Goal: Information Seeking & Learning: Learn about a topic

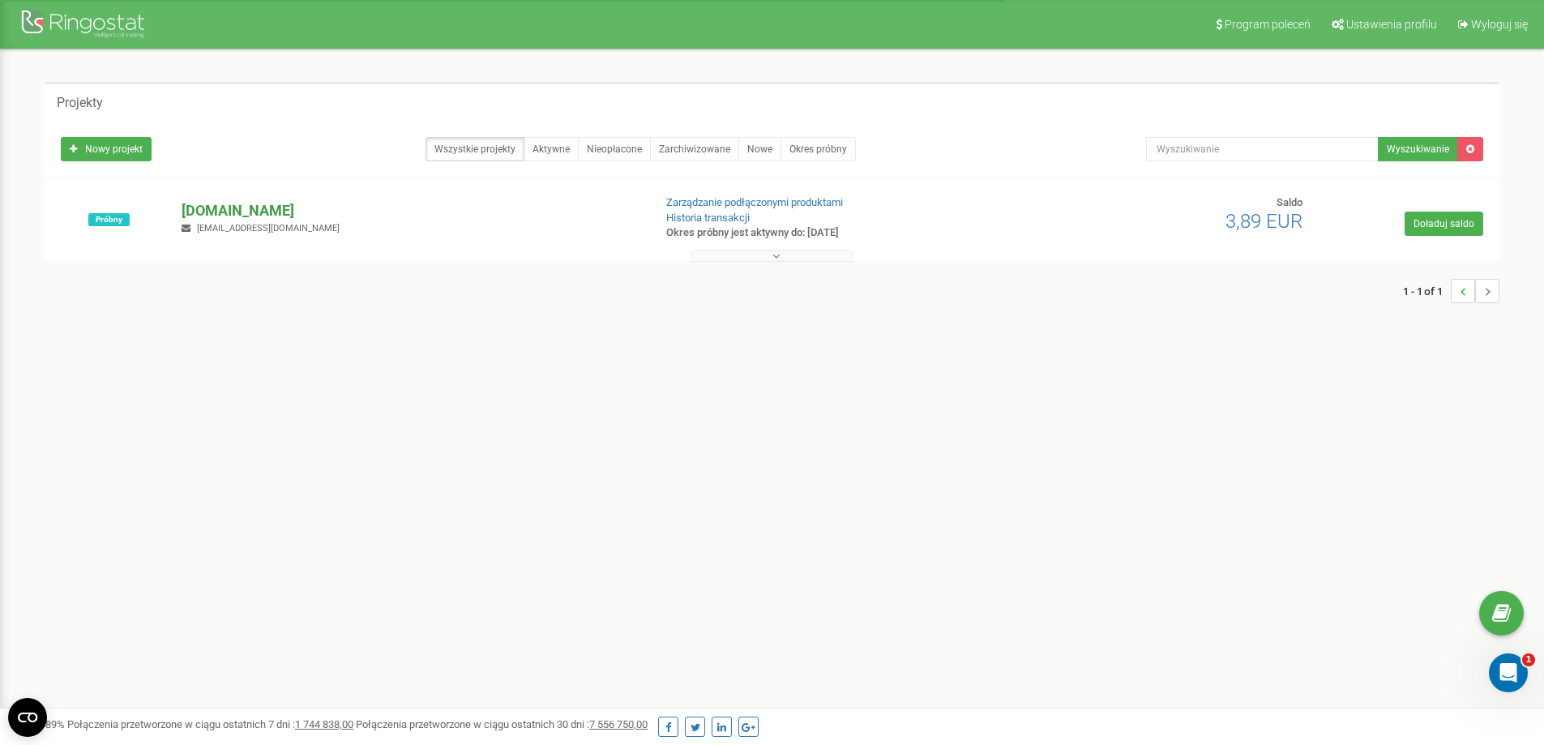
click at [244, 211] on p "[DOMAIN_NAME]" at bounding box center [410, 210] width 458 height 21
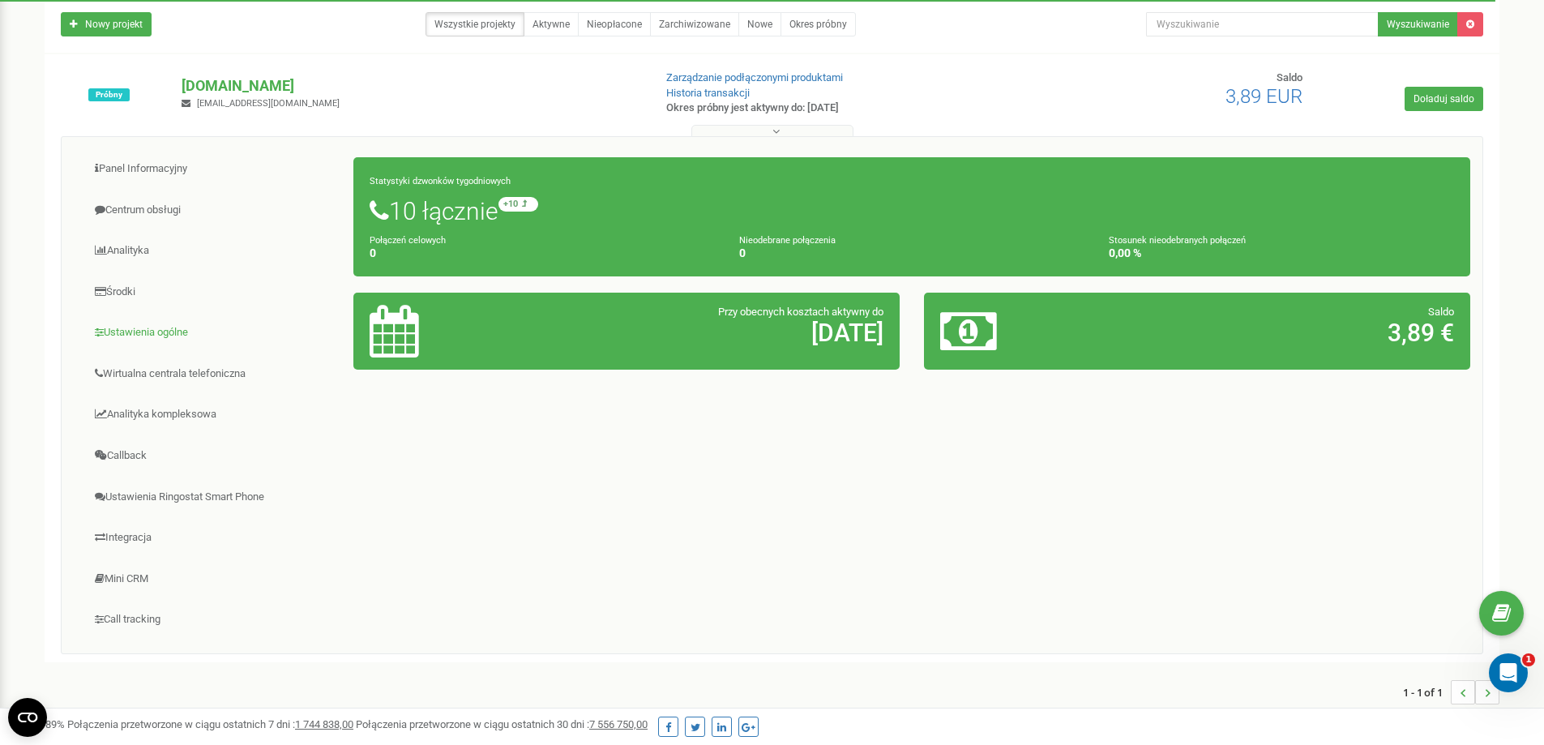
scroll to position [162, 0]
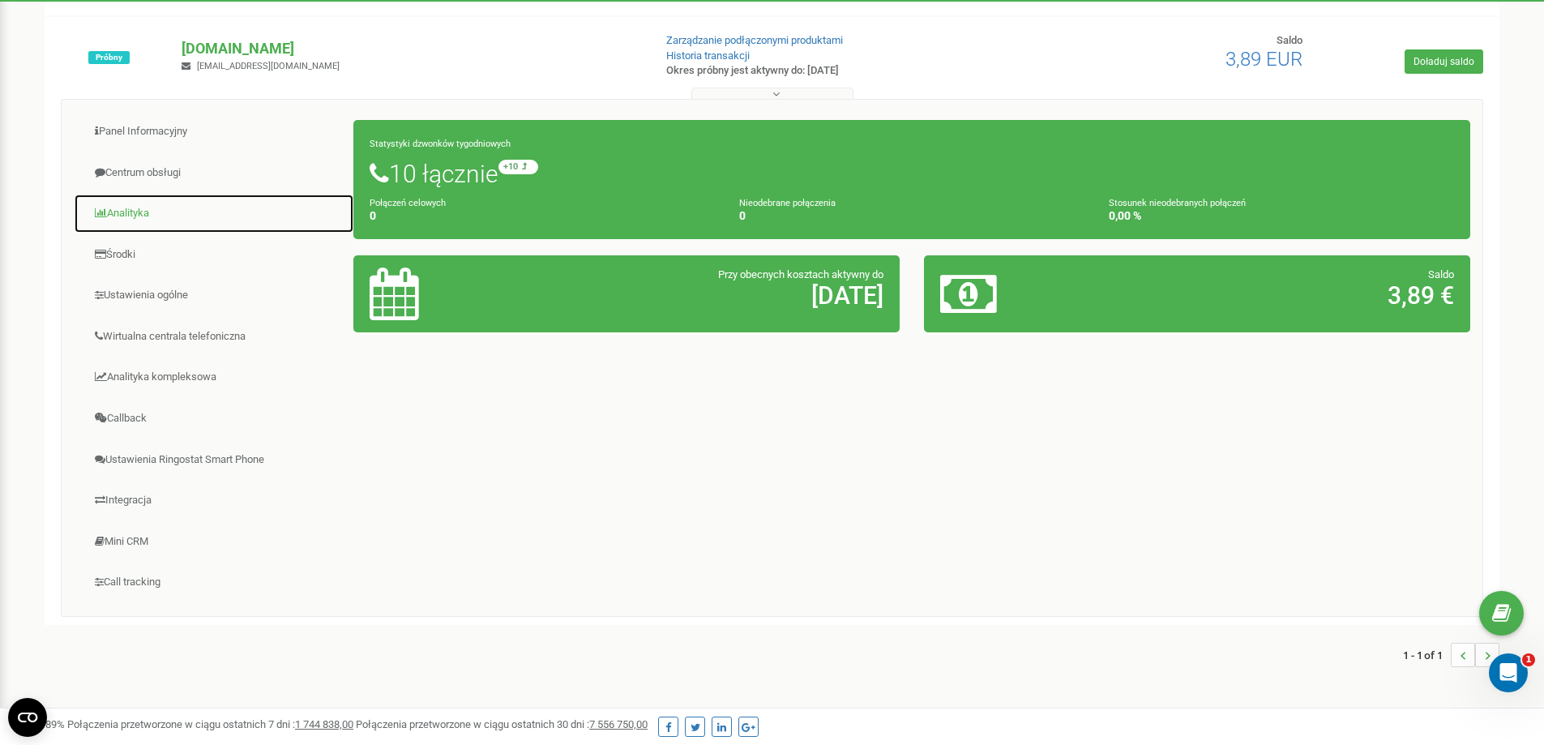
click at [130, 198] on link "Analityka" at bounding box center [214, 214] width 280 height 40
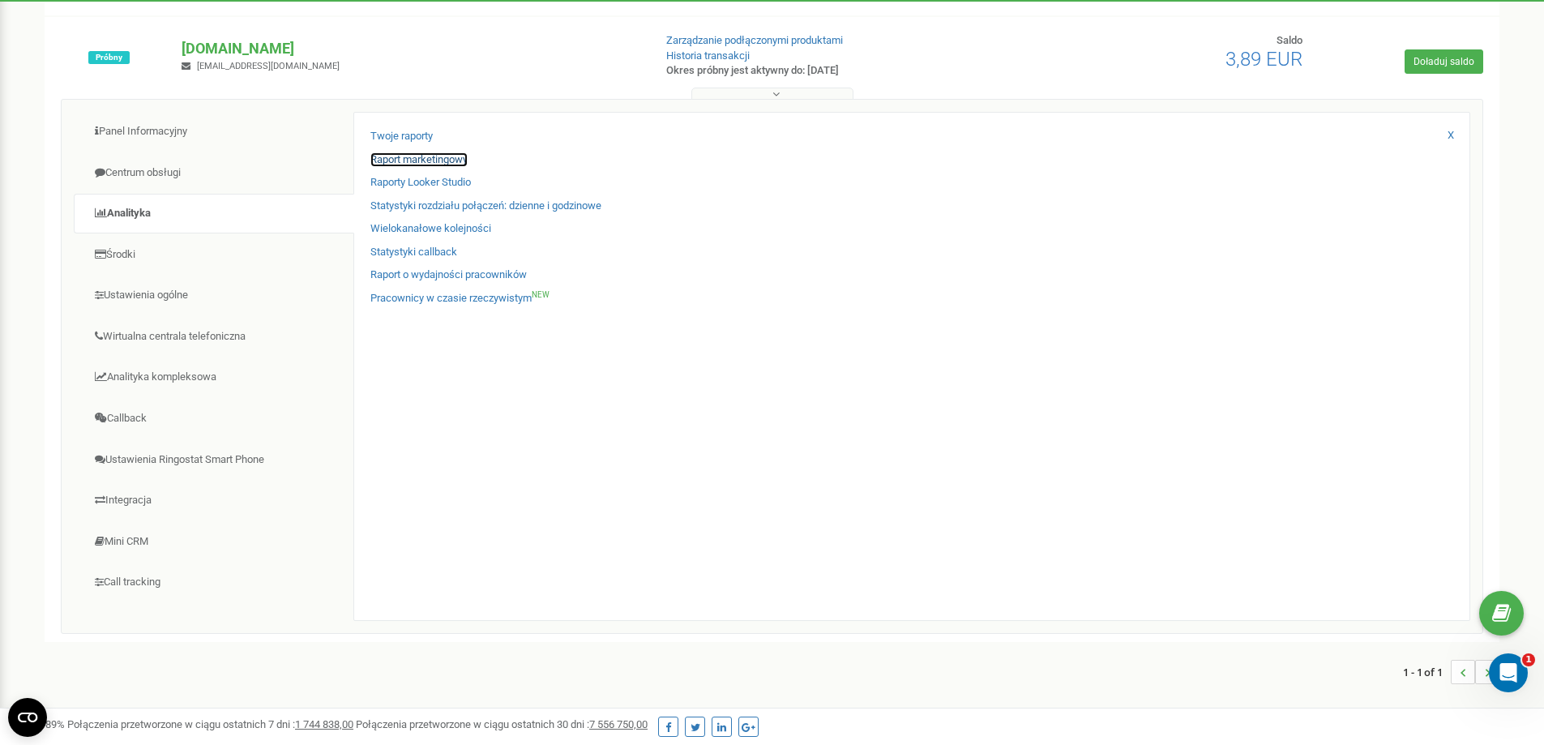
click at [418, 159] on link "Raport marketingowy" at bounding box center [418, 159] width 97 height 15
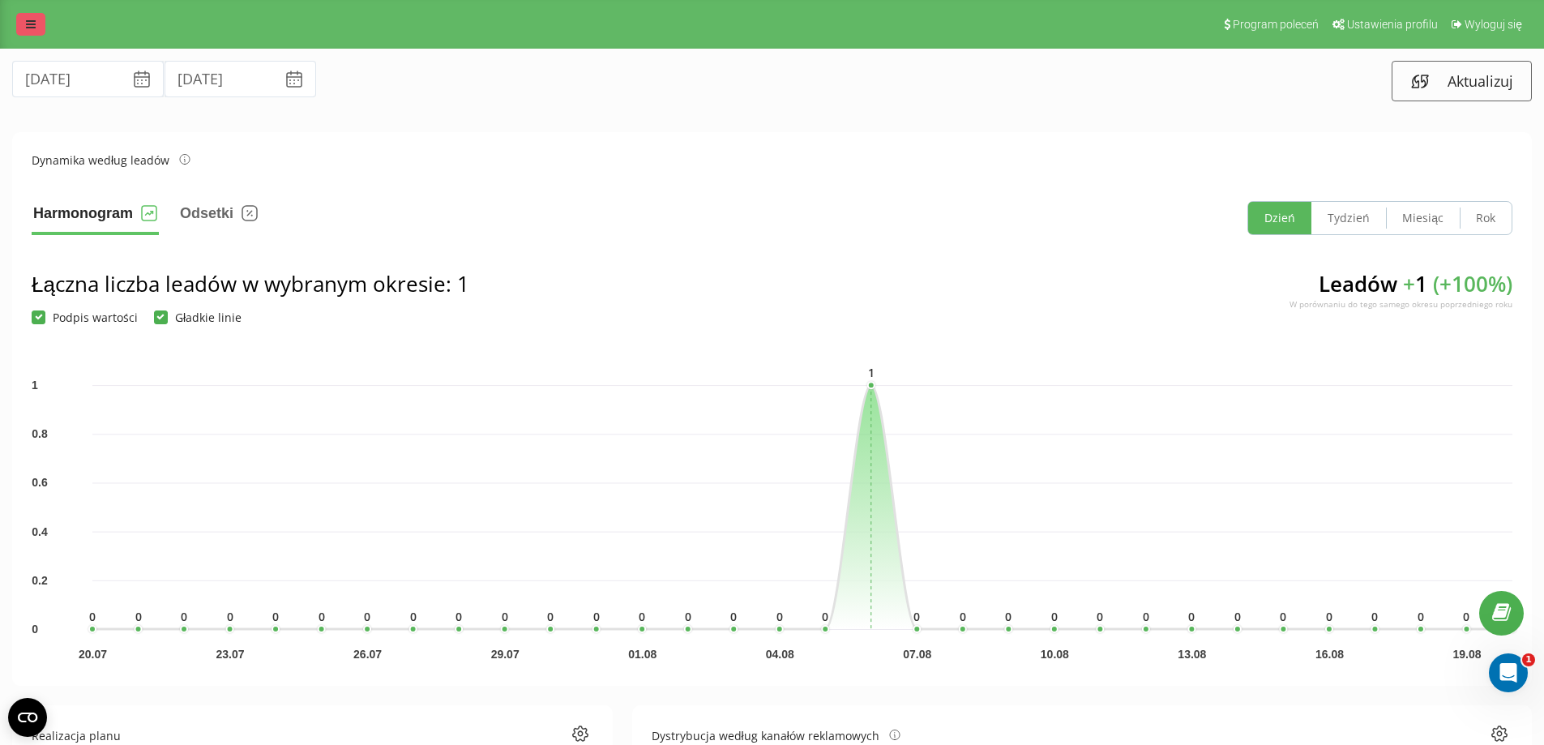
click at [23, 17] on link at bounding box center [30, 24] width 29 height 23
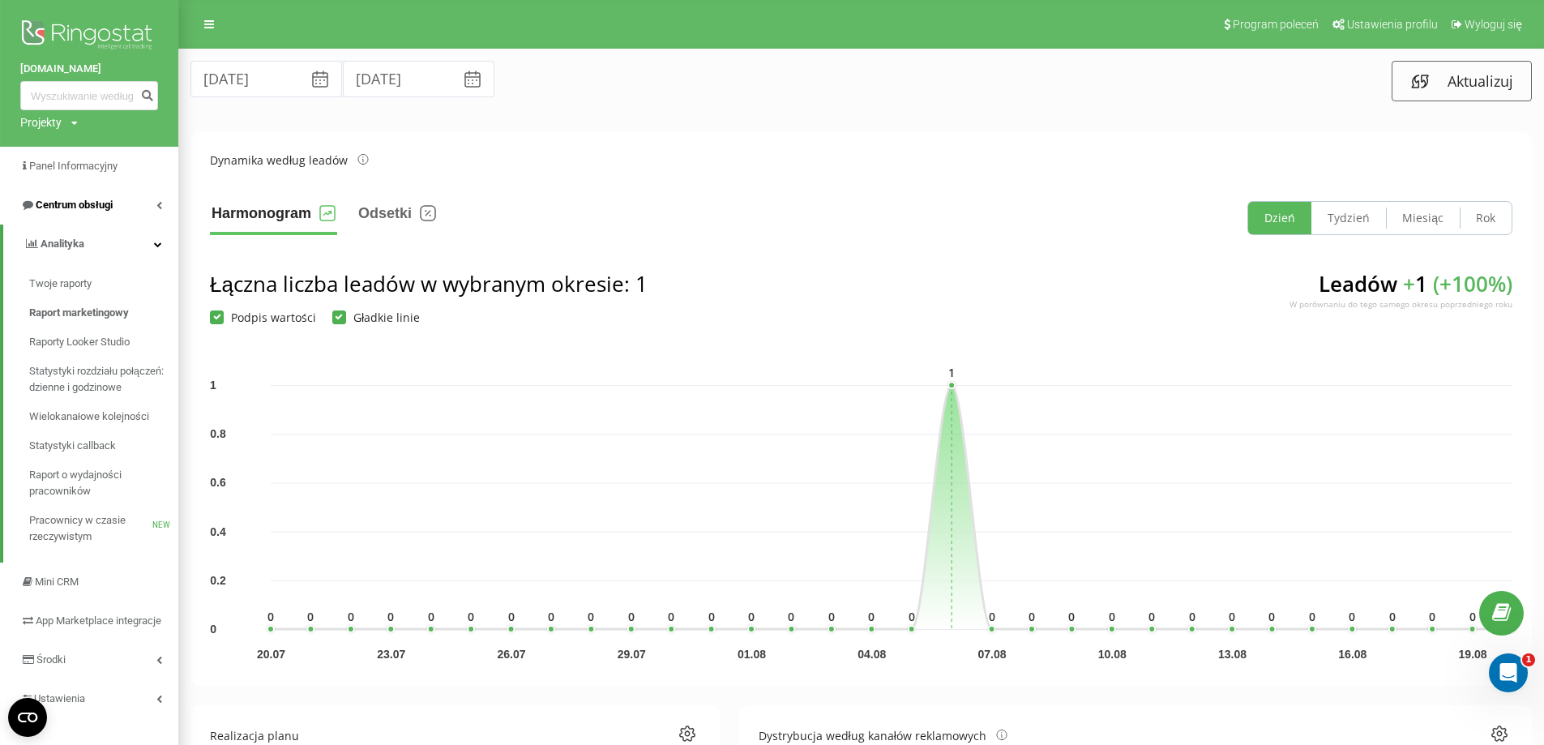
click at [135, 204] on link "Centrum obsługi" at bounding box center [89, 205] width 178 height 39
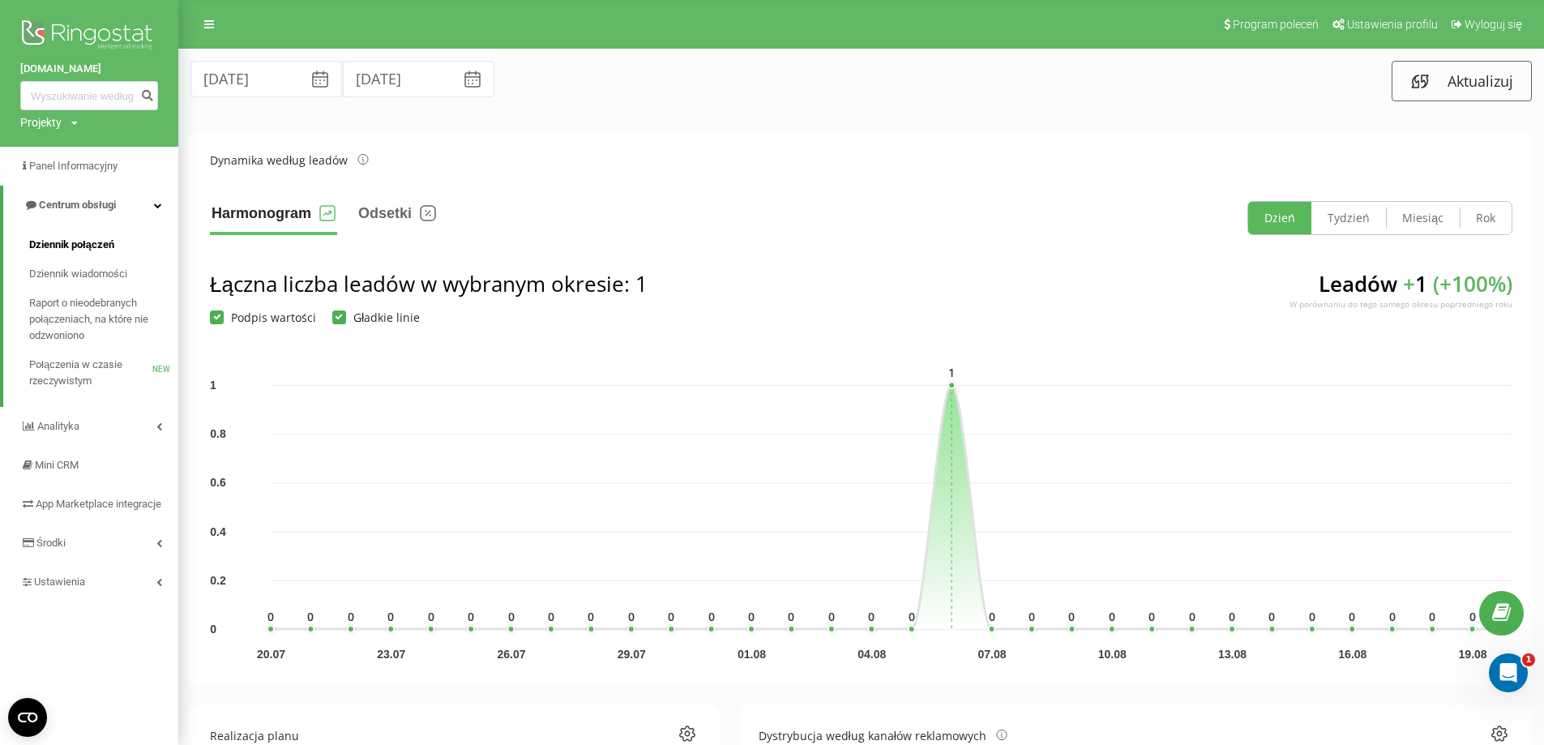
click at [119, 250] on link "Dziennik połączeń" at bounding box center [103, 244] width 149 height 29
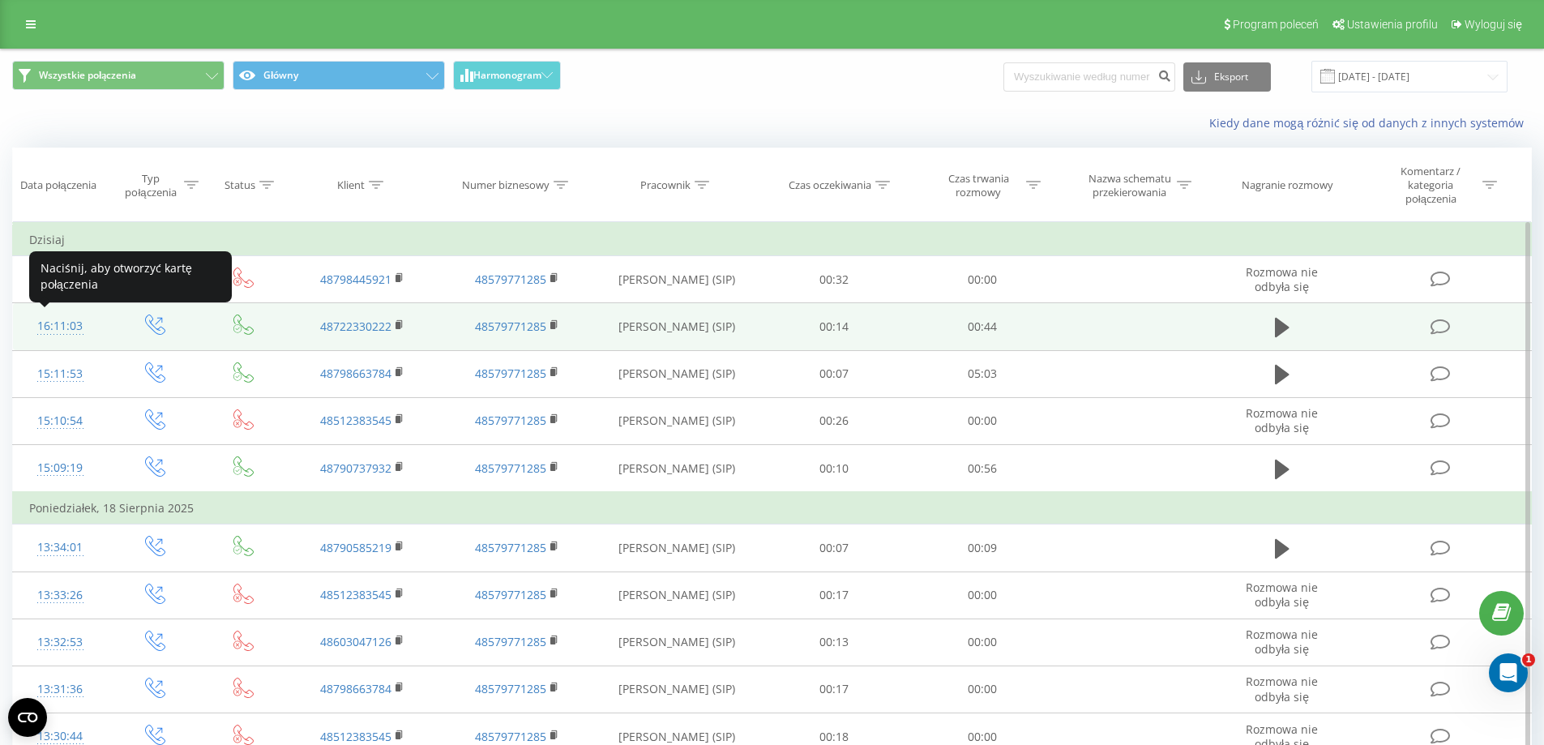
click at [70, 324] on div "16:11:03" at bounding box center [60, 326] width 62 height 32
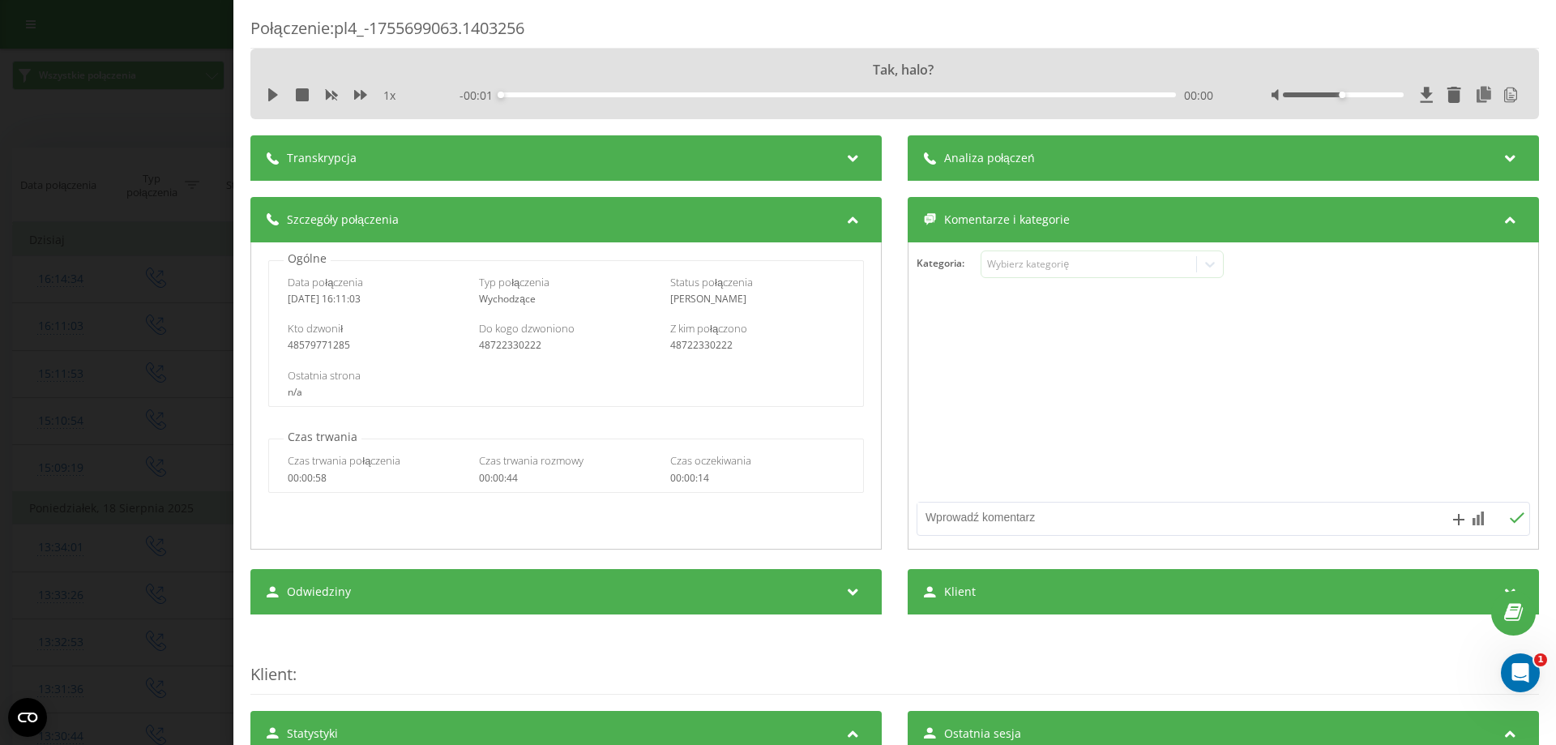
click at [1080, 149] on div "Analiza połączeń" at bounding box center [1222, 157] width 631 height 45
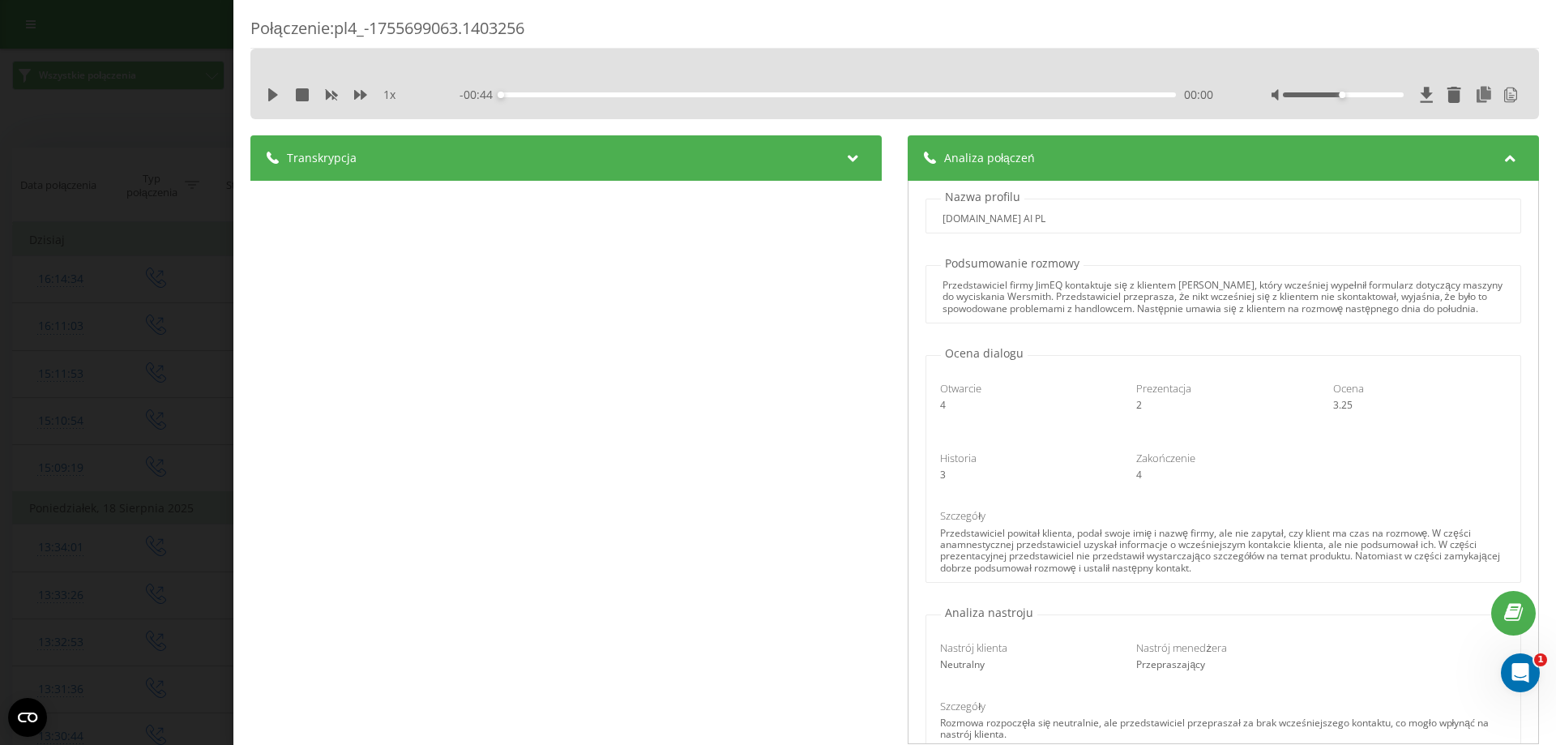
click at [854, 166] on div at bounding box center [854, 157] width 22 height 21
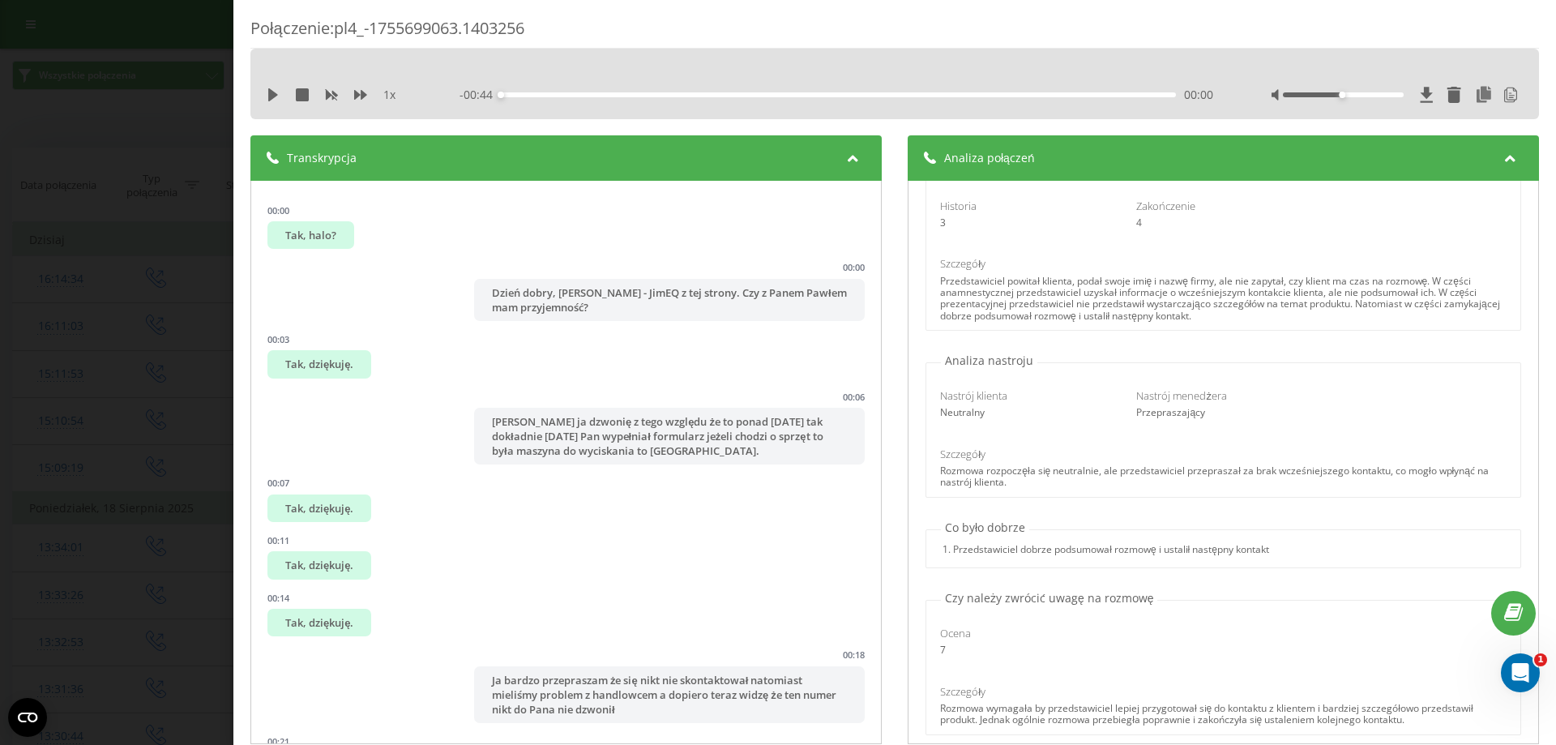
scroll to position [273, 0]
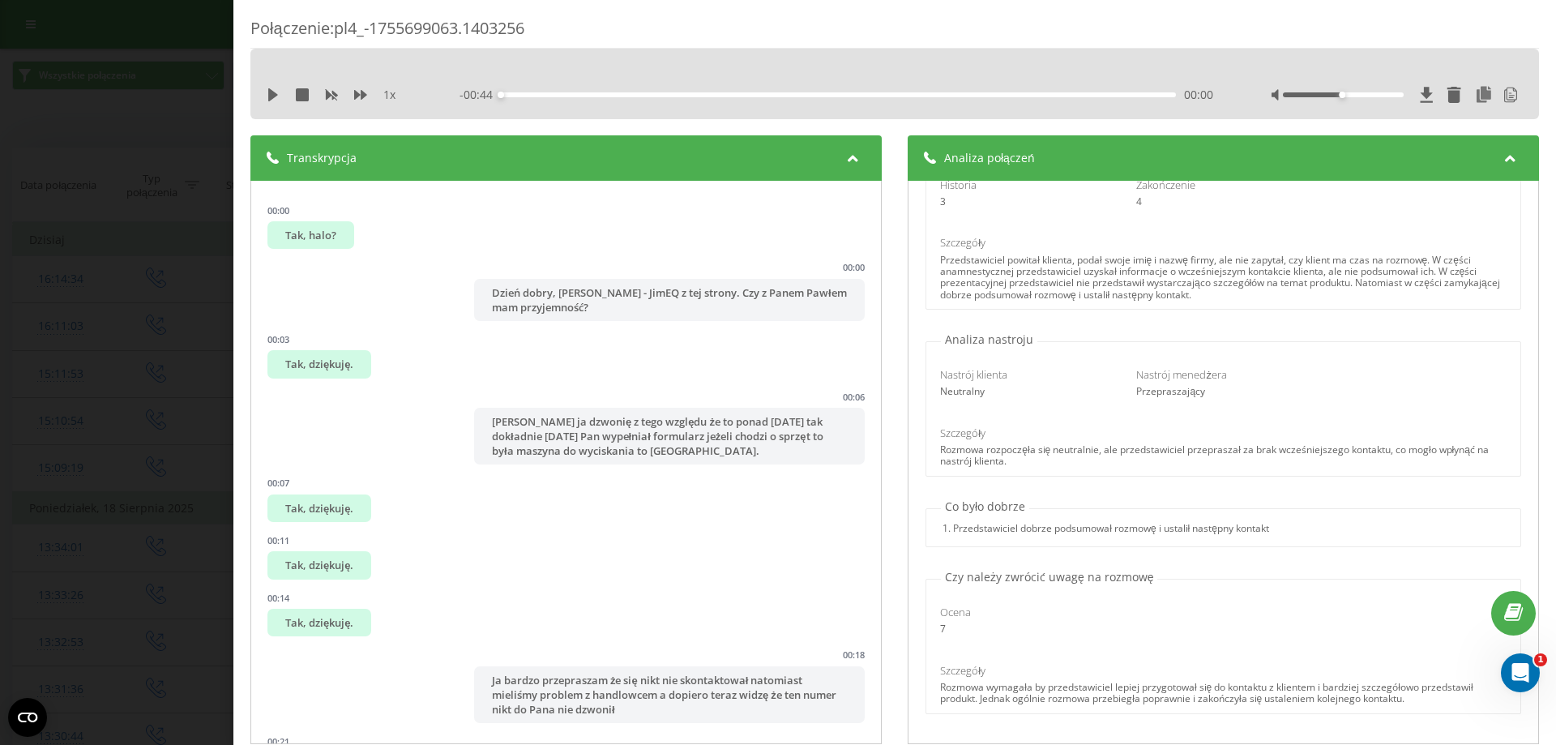
click at [190, 280] on div "Połączenie : pl4_-1755699063.1403256 1 x - 00:44 00:00 00:00 Transkrypcja 00:00…" at bounding box center [778, 372] width 1556 height 745
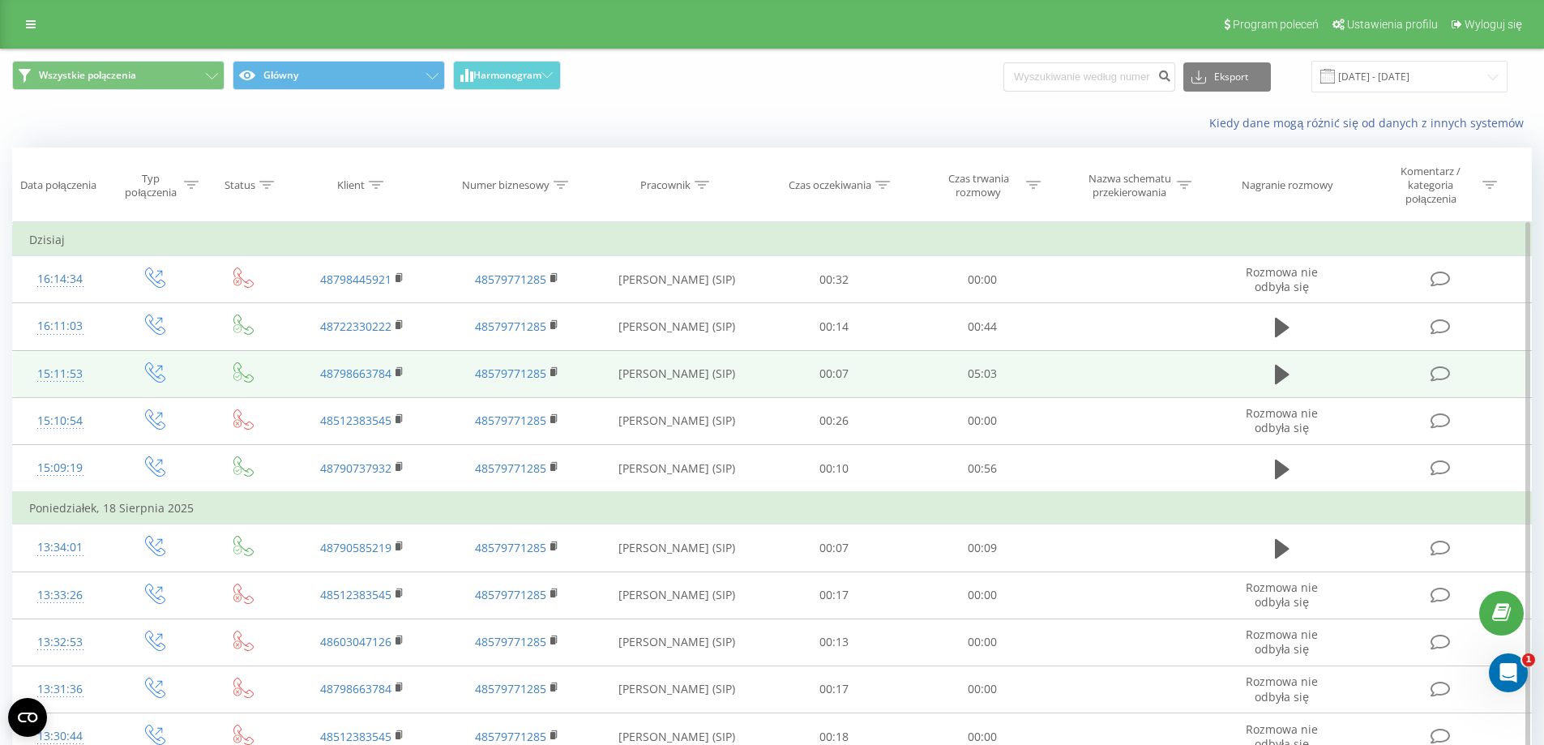
click at [75, 374] on div "15:11:53" at bounding box center [60, 374] width 62 height 32
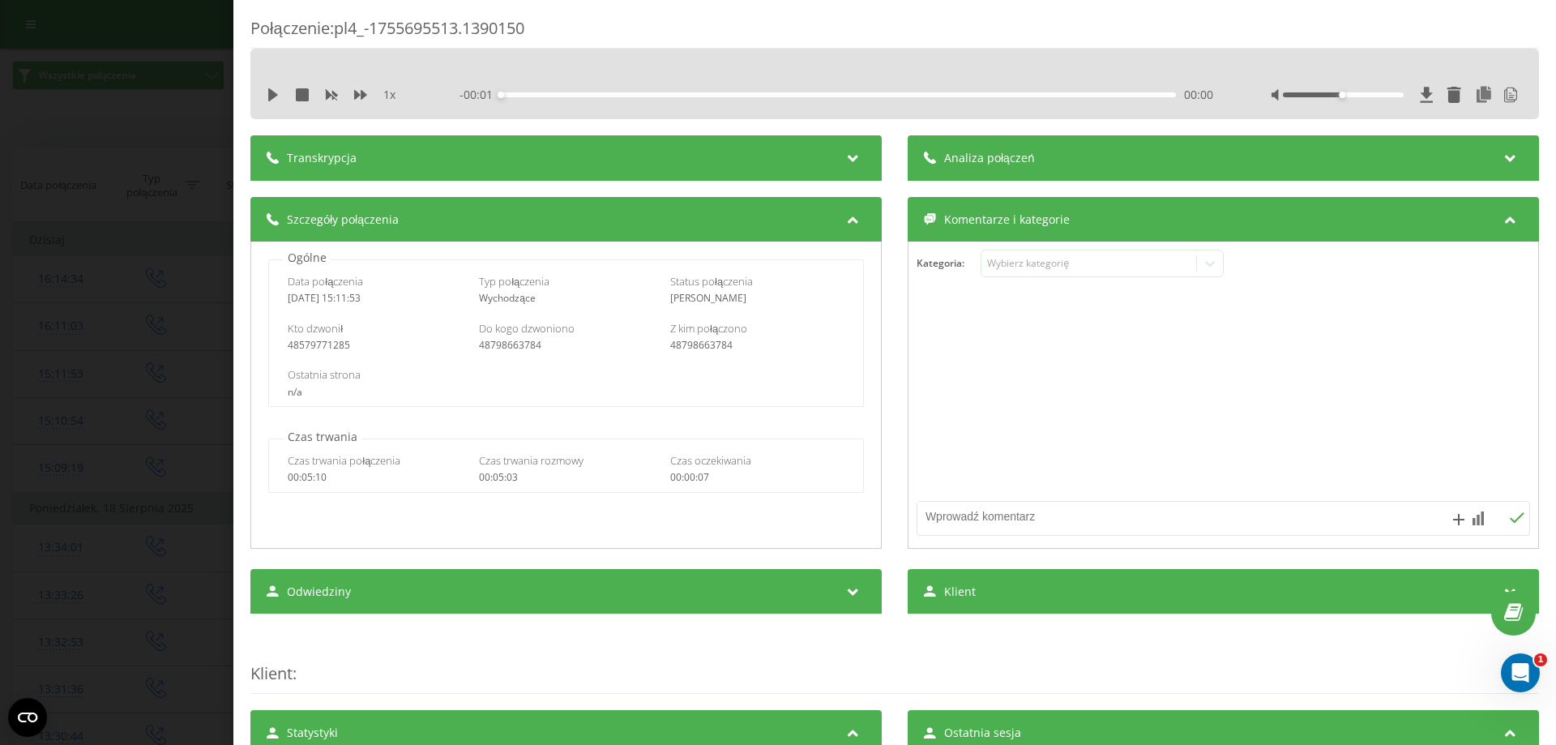
click at [388, 144] on div "Transkrypcja" at bounding box center [565, 157] width 631 height 45
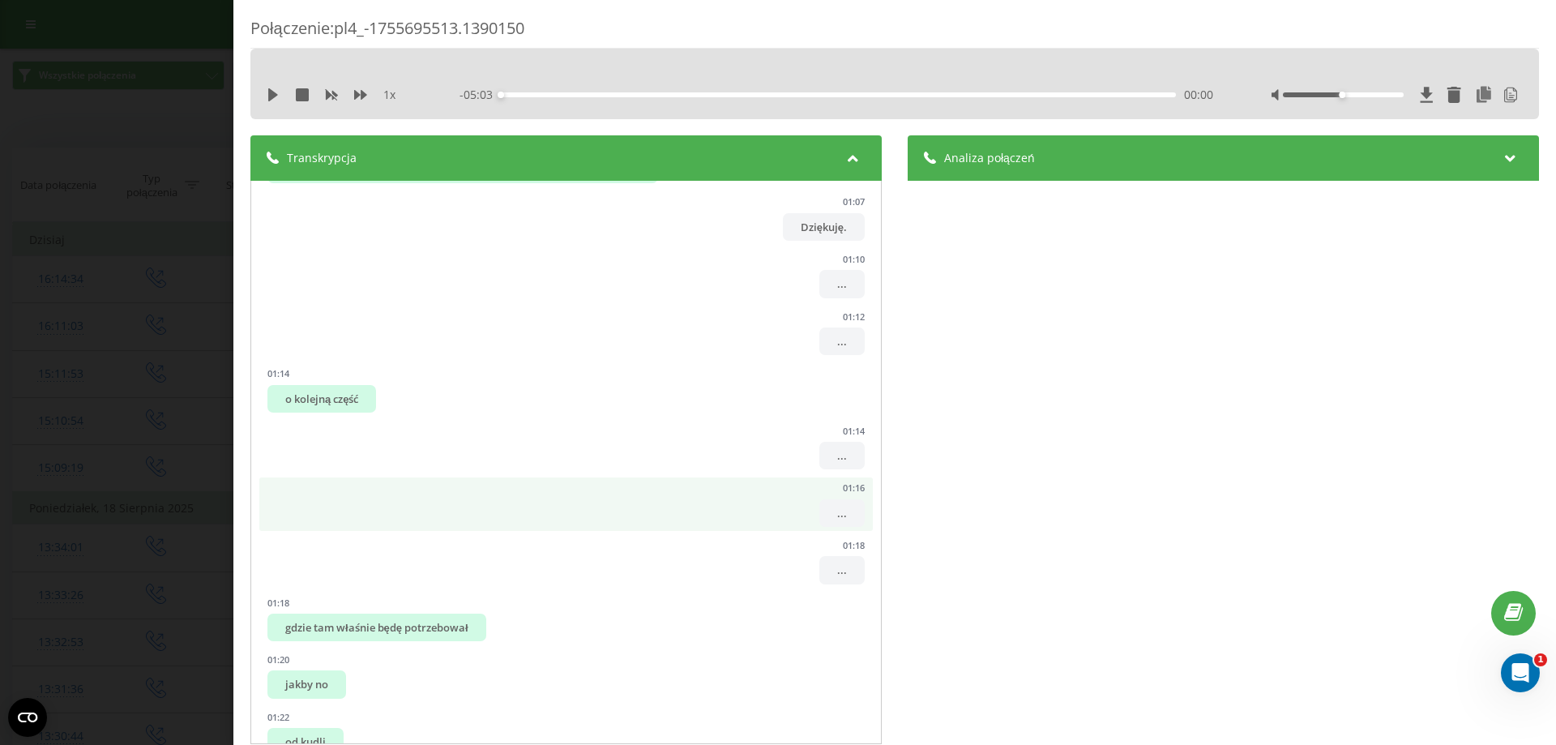
scroll to position [648, 0]
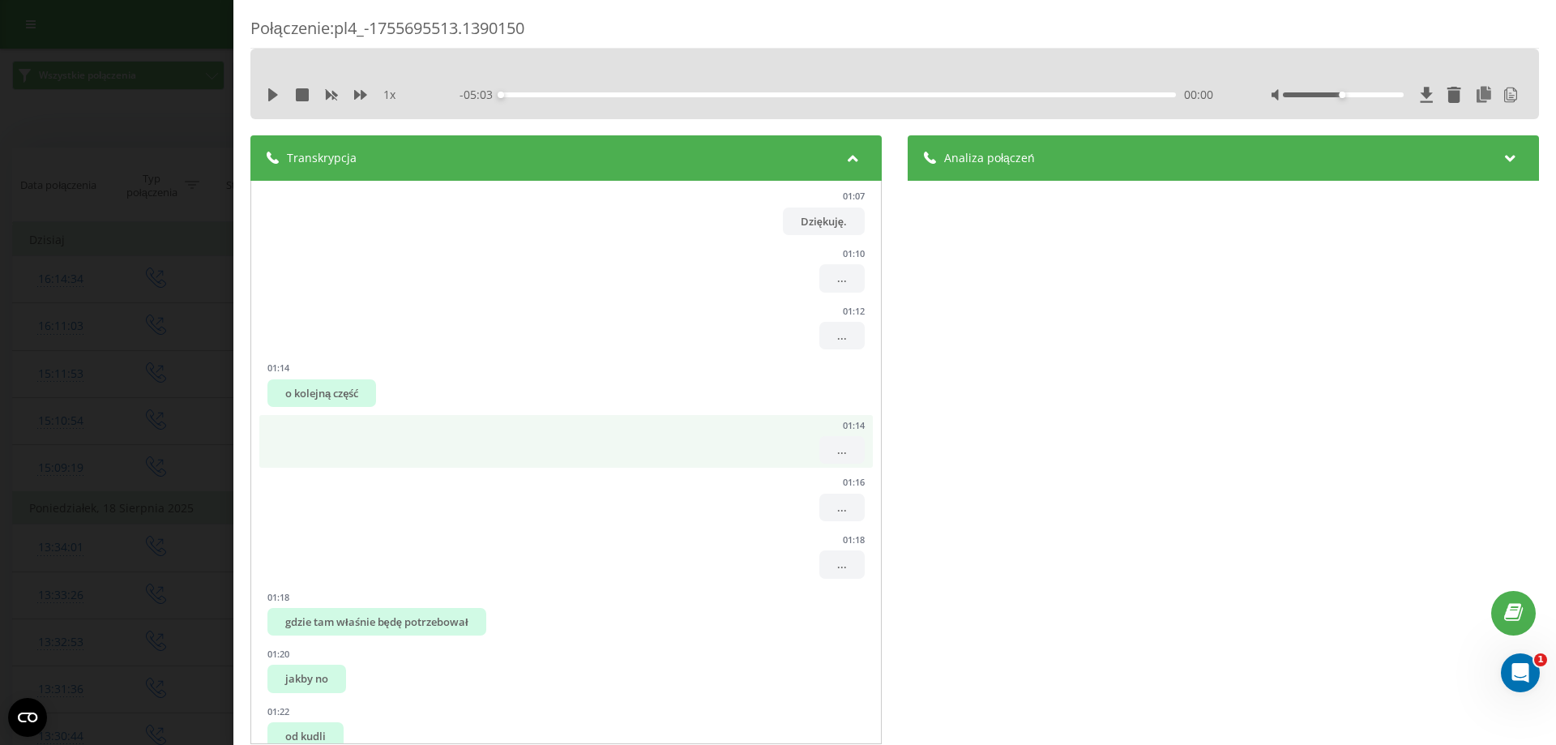
click at [819, 452] on div "..." at bounding box center [841, 450] width 45 height 28
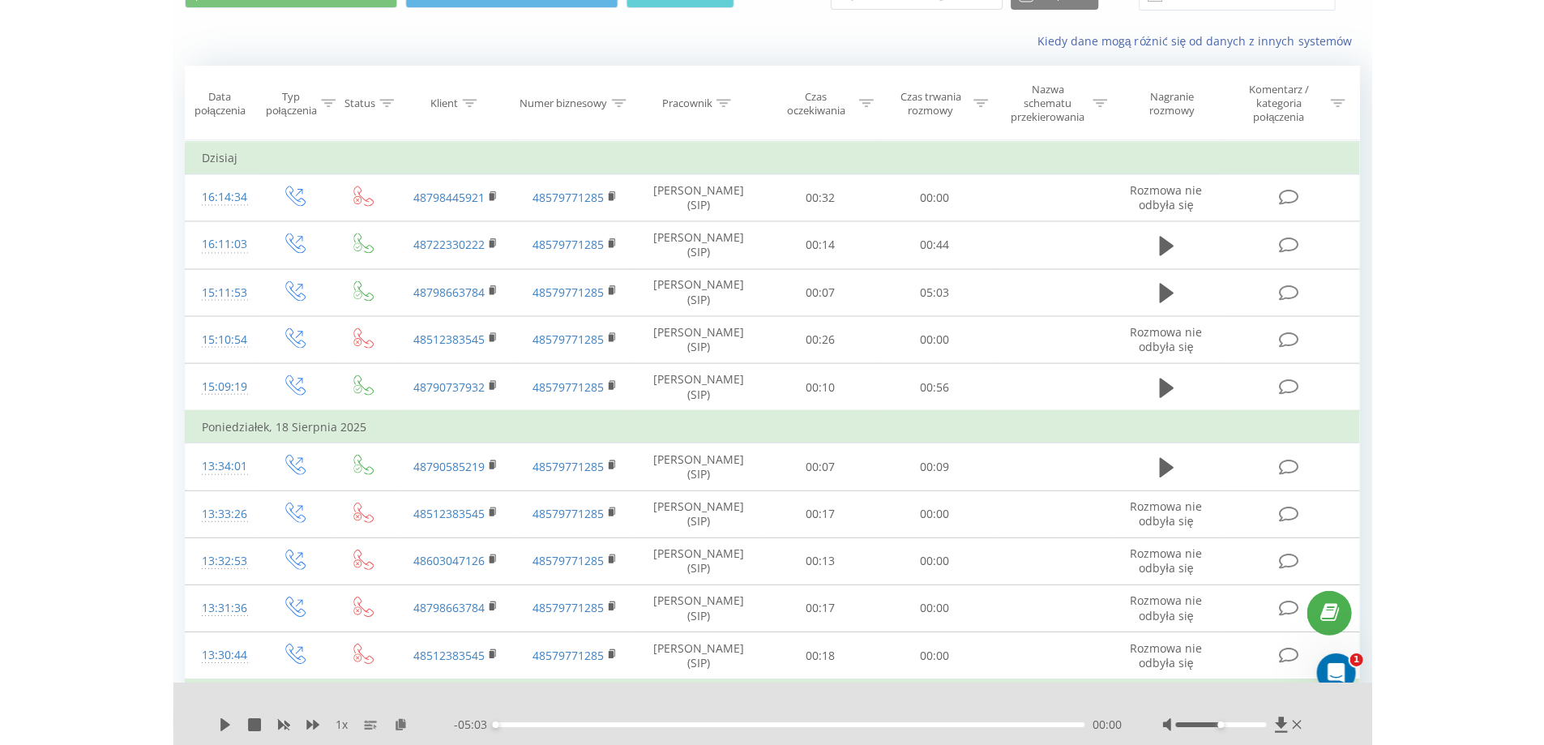
scroll to position [0, 0]
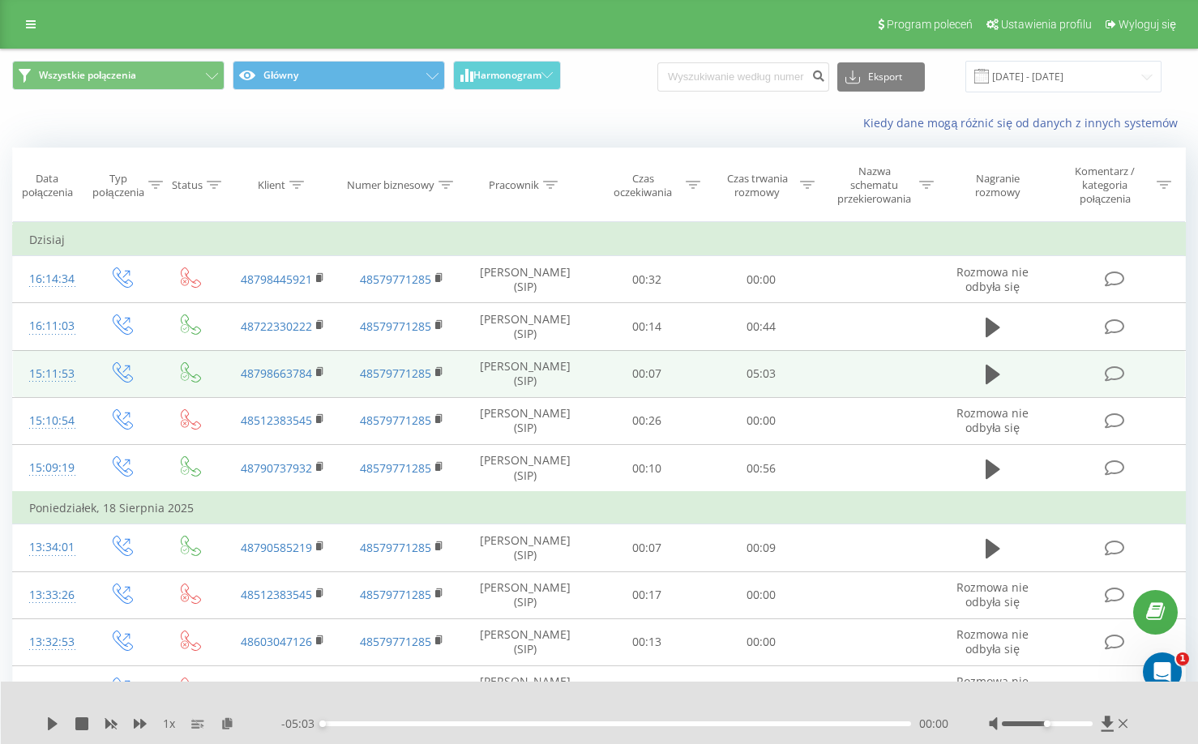
click at [62, 374] on div "15:11:53" at bounding box center [49, 374] width 41 height 32
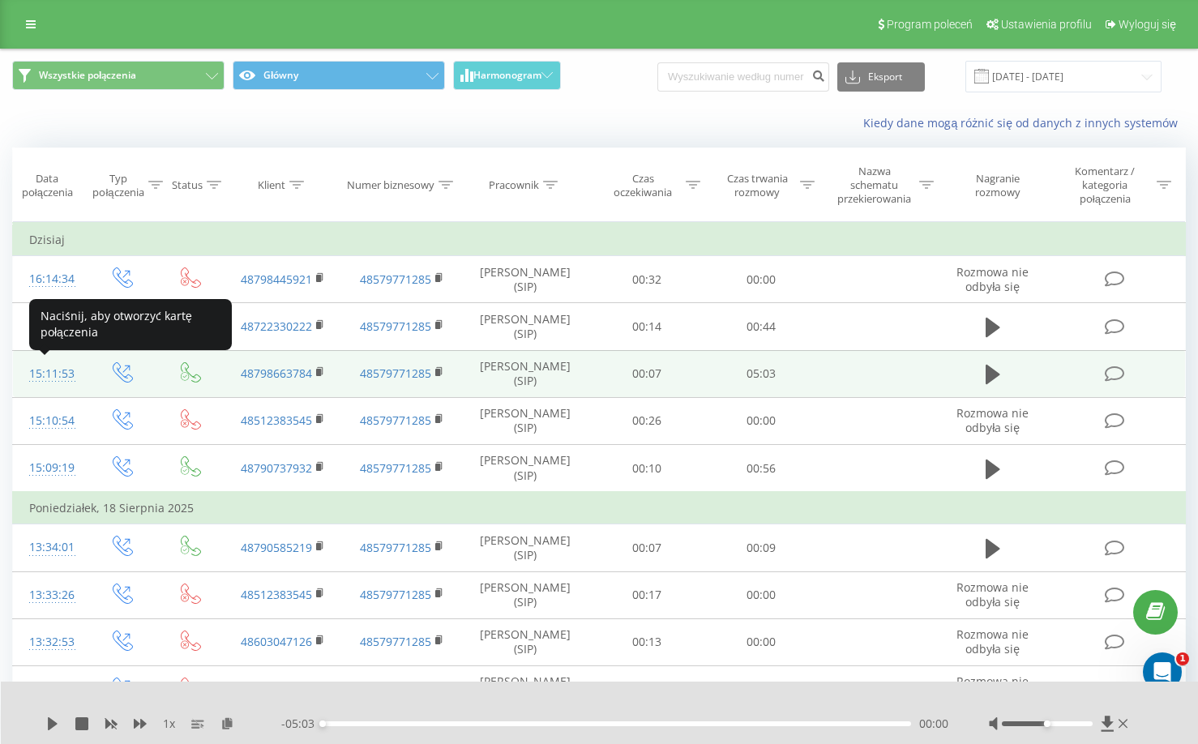
click at [51, 377] on div "15:11:53" at bounding box center [49, 374] width 41 height 32
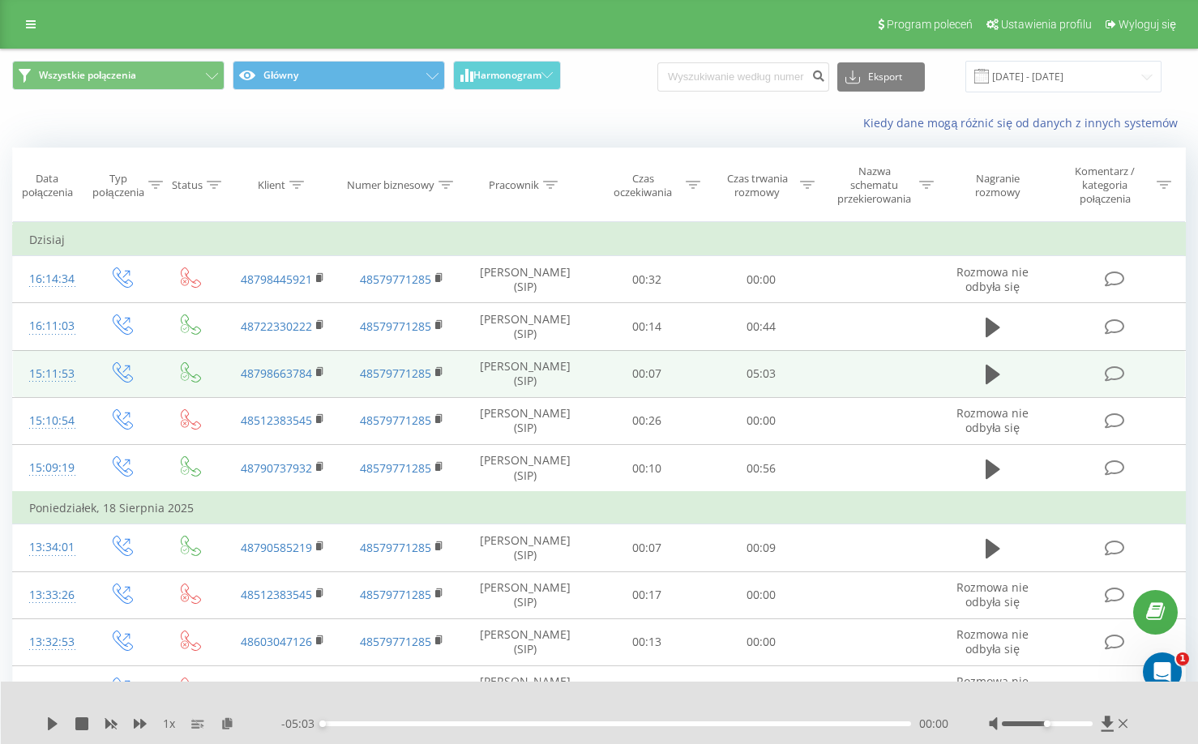
click at [63, 370] on div "15:11:53" at bounding box center [49, 374] width 41 height 32
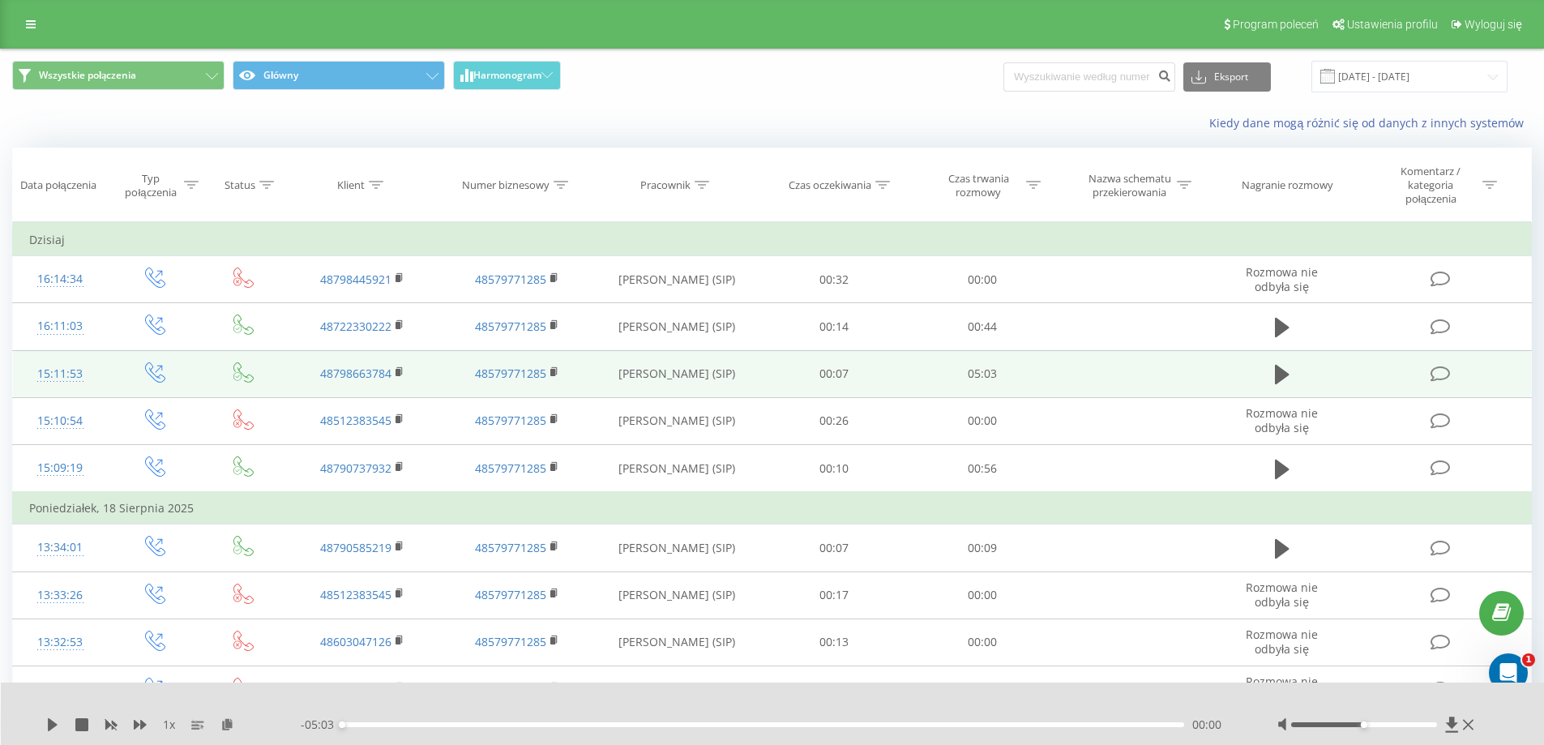
click at [70, 374] on div "15:11:53" at bounding box center [60, 374] width 62 height 32
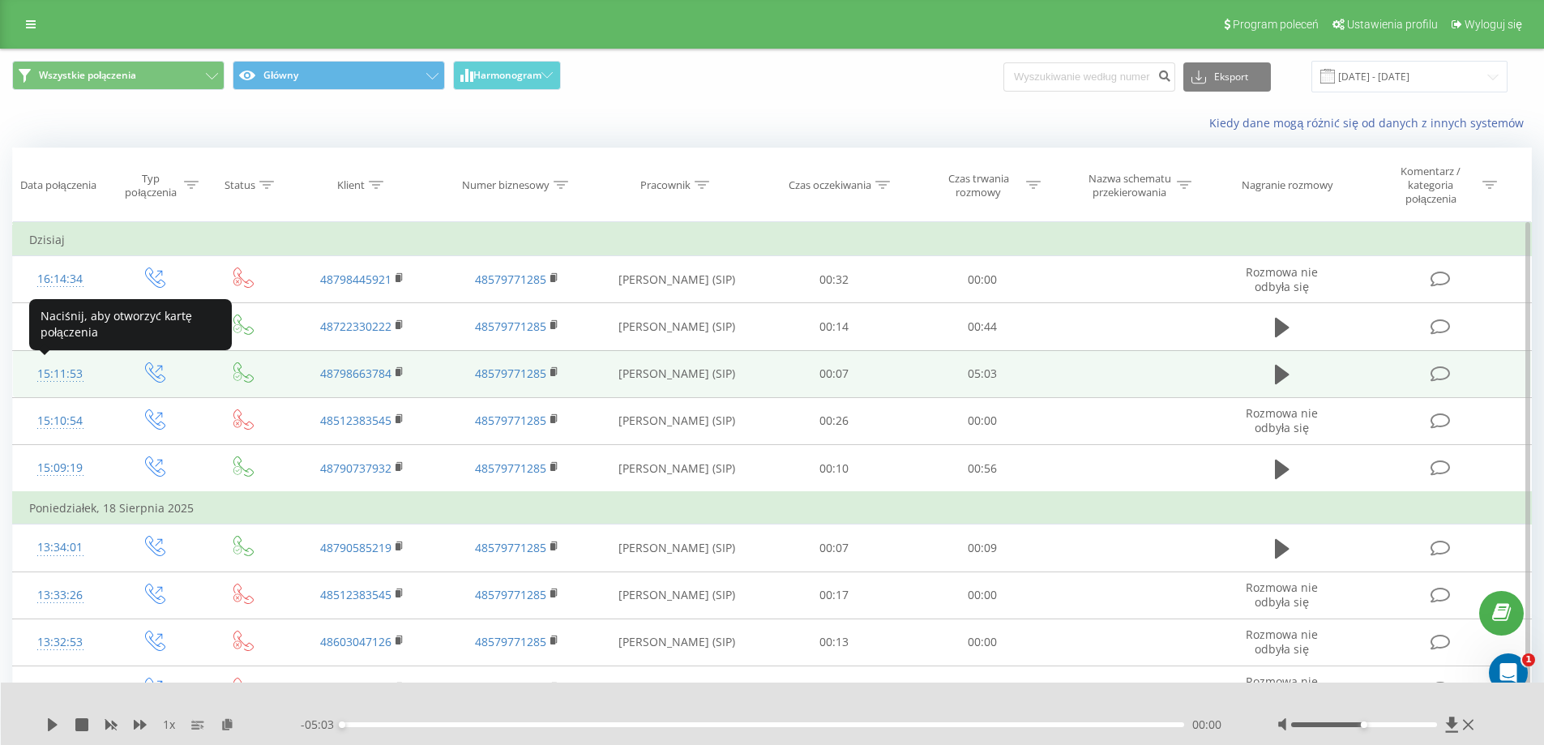
click at [60, 374] on div "15:11:53" at bounding box center [60, 374] width 62 height 32
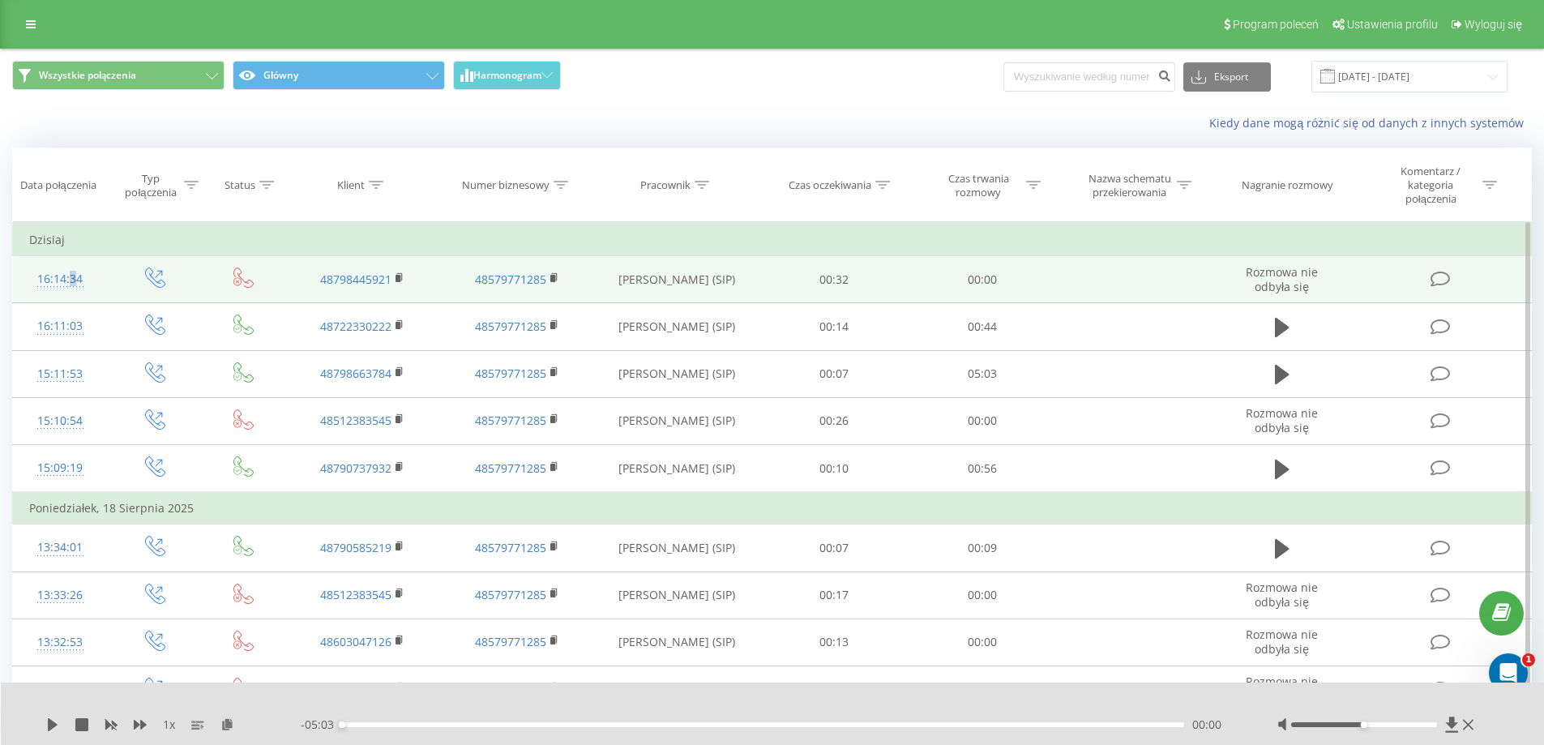
click at [68, 280] on div "16:14:34" at bounding box center [60, 279] width 62 height 32
click at [49, 271] on div "16:14:34" at bounding box center [60, 279] width 62 height 32
click at [47, 277] on div "16:14:34" at bounding box center [60, 279] width 62 height 32
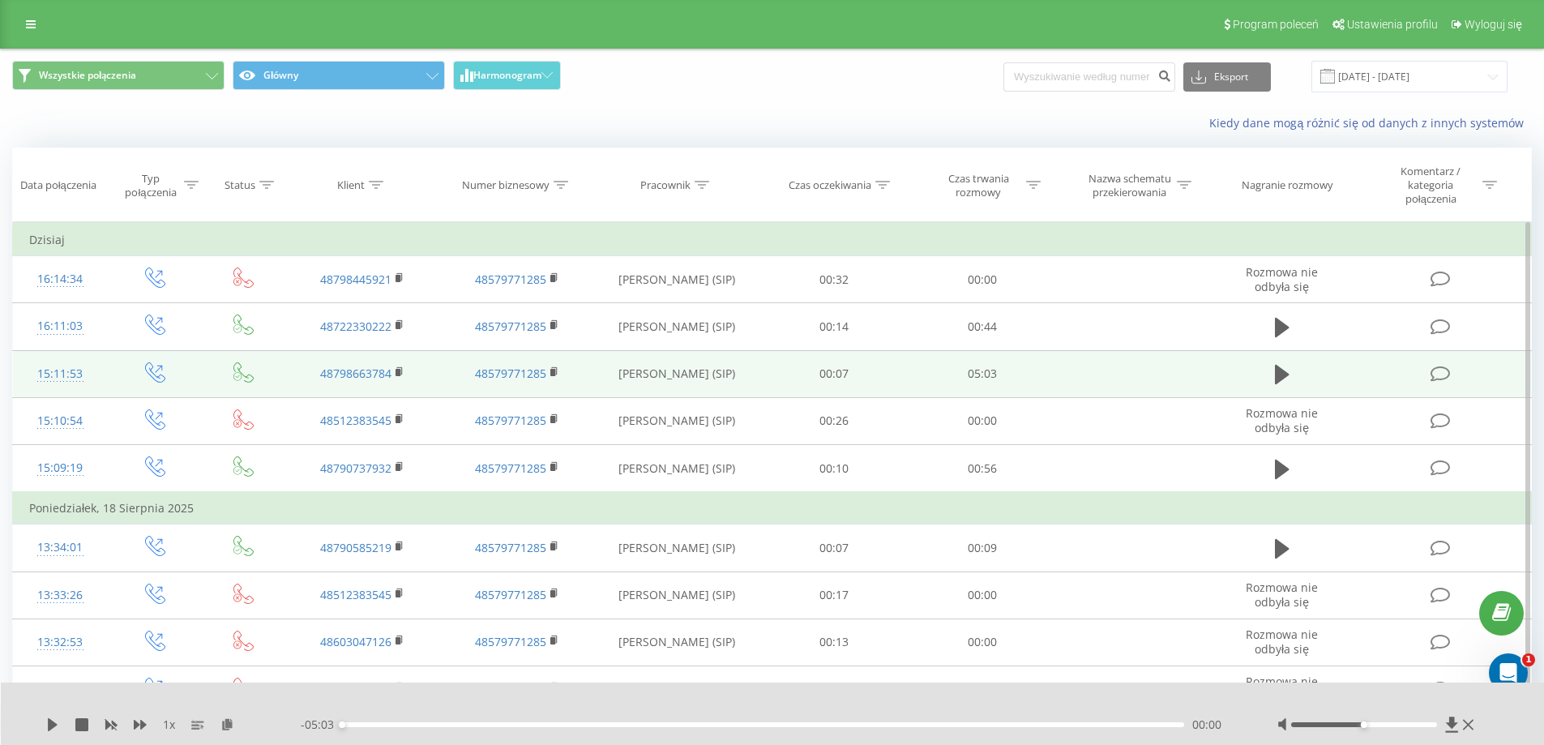
click at [60, 367] on div "15:11:53" at bounding box center [60, 374] width 62 height 32
click at [53, 378] on div "15:11:53" at bounding box center [60, 374] width 62 height 32
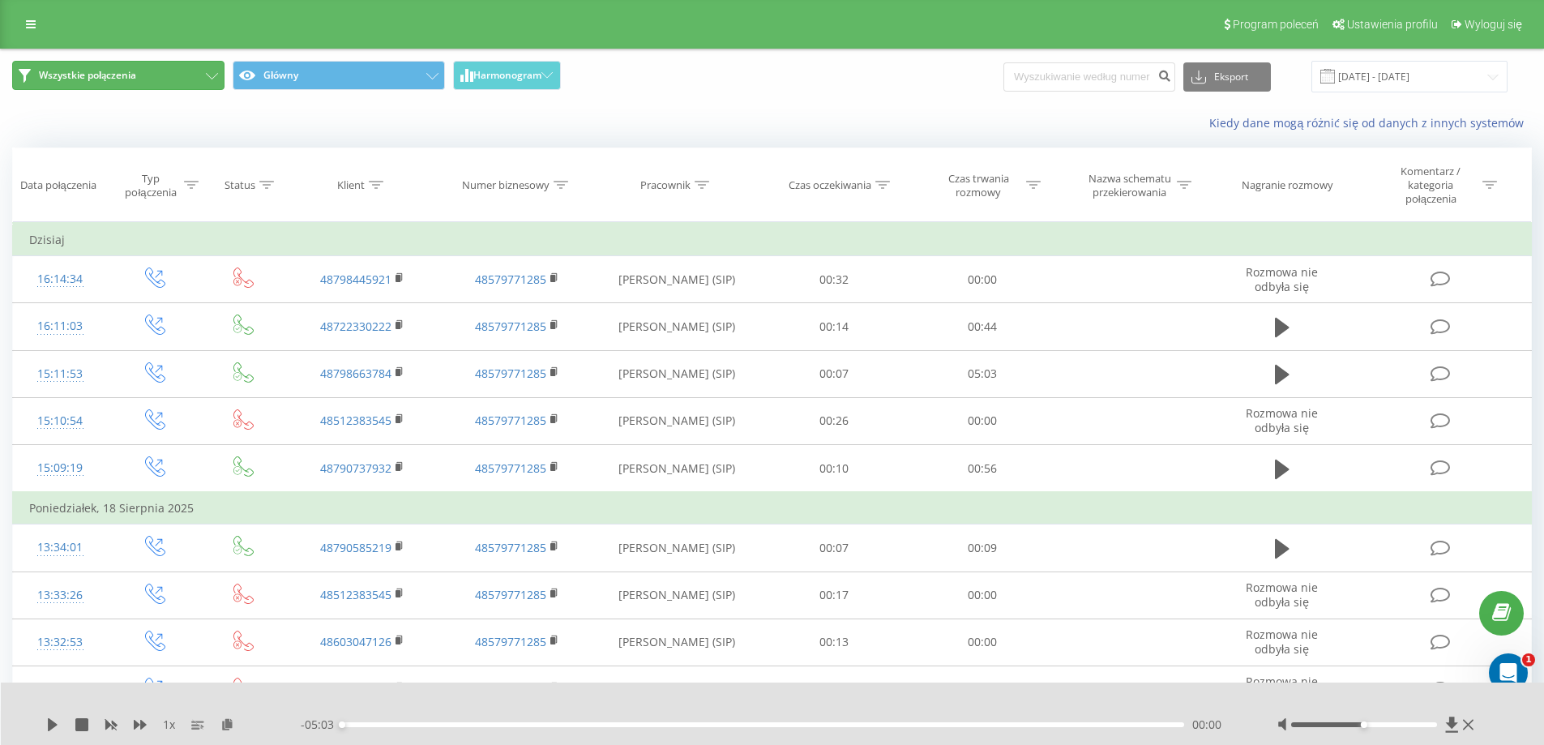
click at [103, 75] on span "Wszystkie połączenia" at bounding box center [87, 75] width 97 height 13
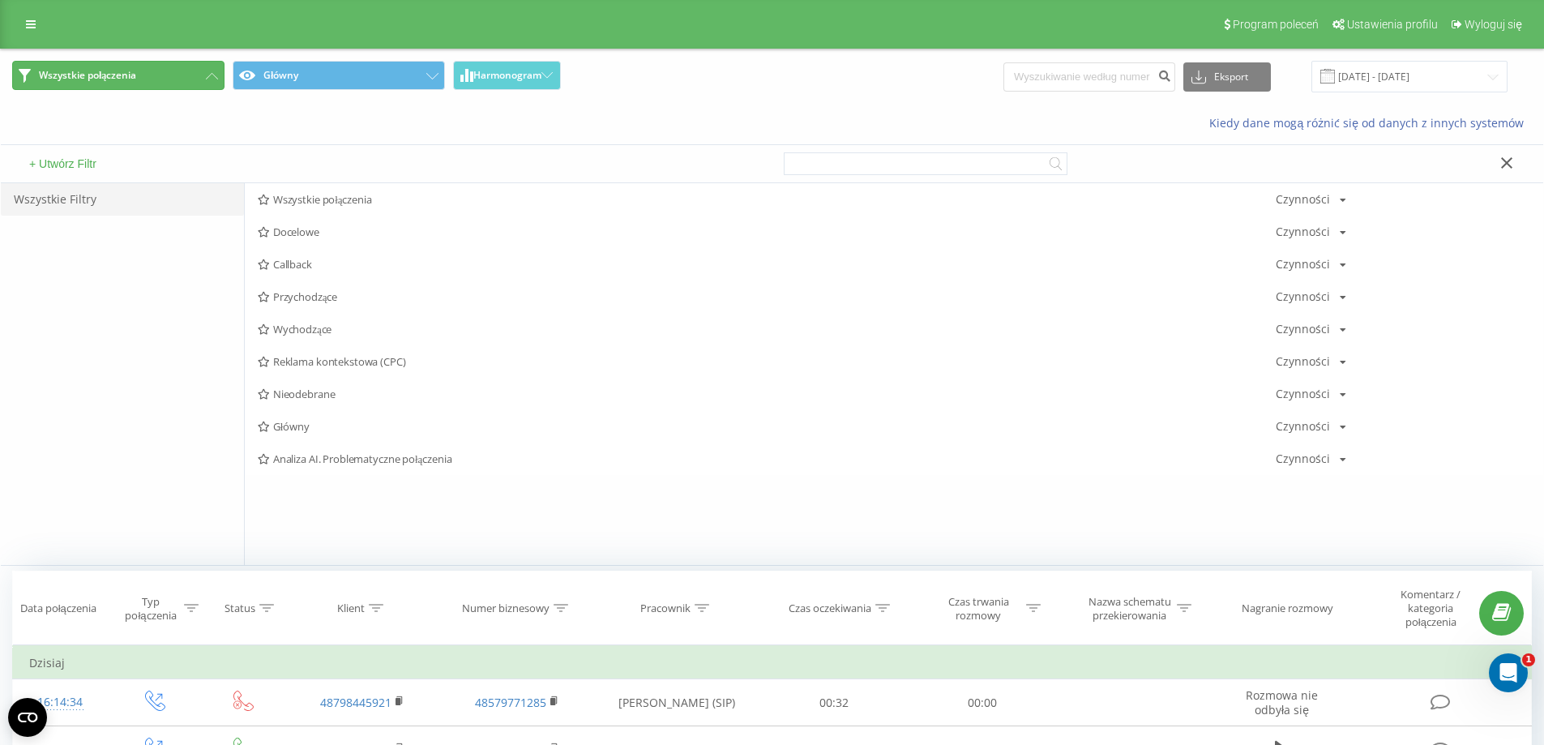
click at [106, 75] on span "Wszystkie połączenia" at bounding box center [87, 75] width 97 height 13
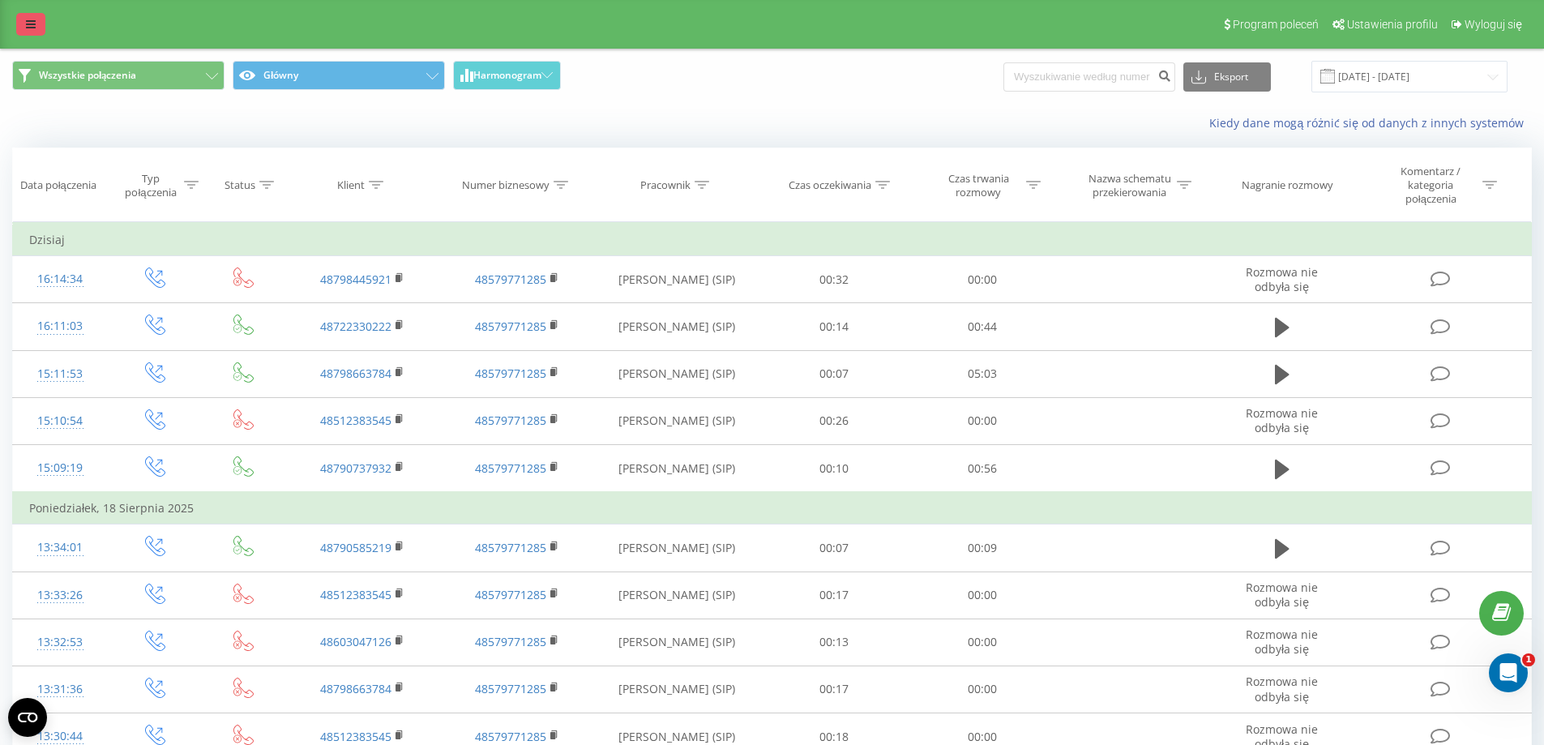
click at [33, 21] on icon at bounding box center [31, 24] width 10 height 11
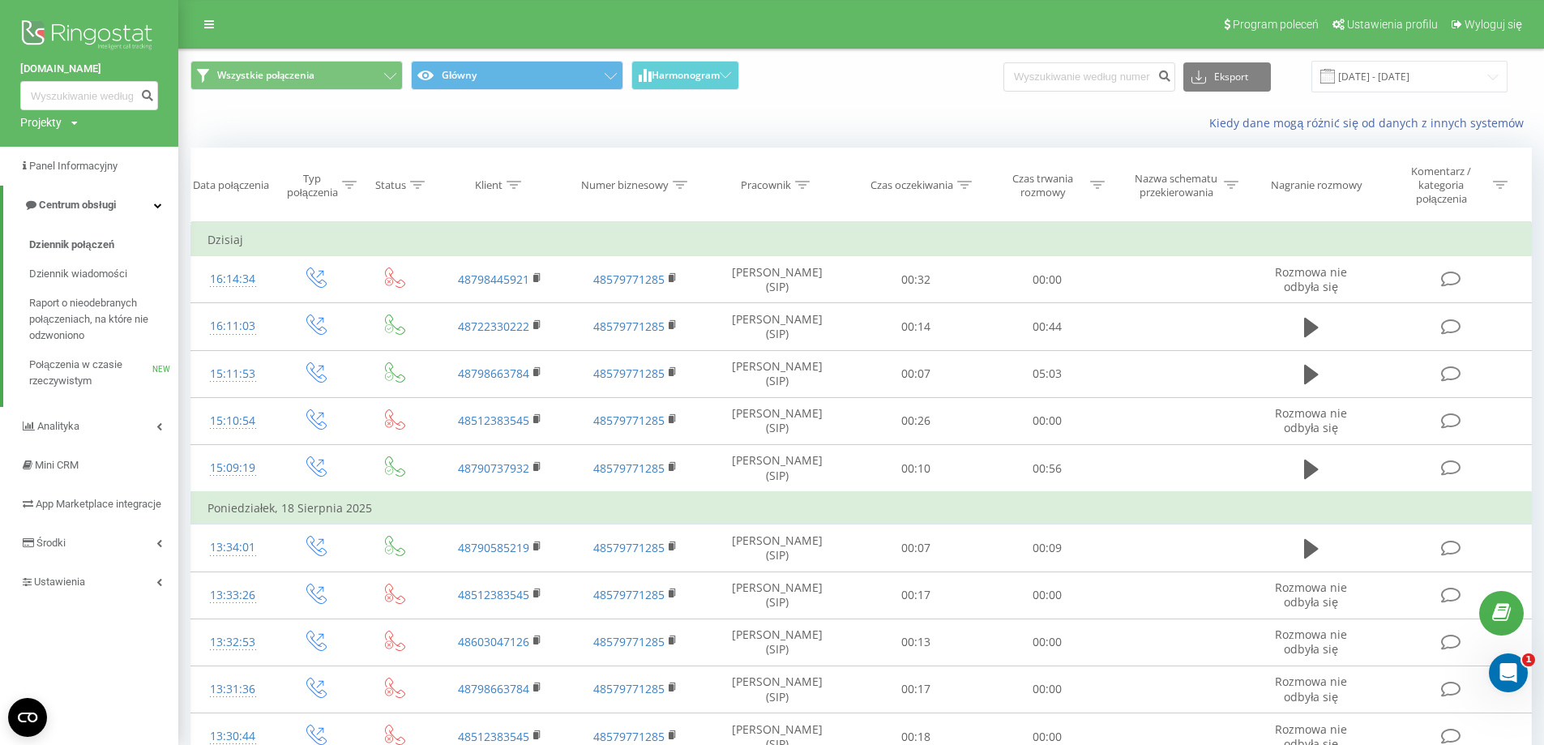
click at [101, 32] on img at bounding box center [89, 36] width 138 height 41
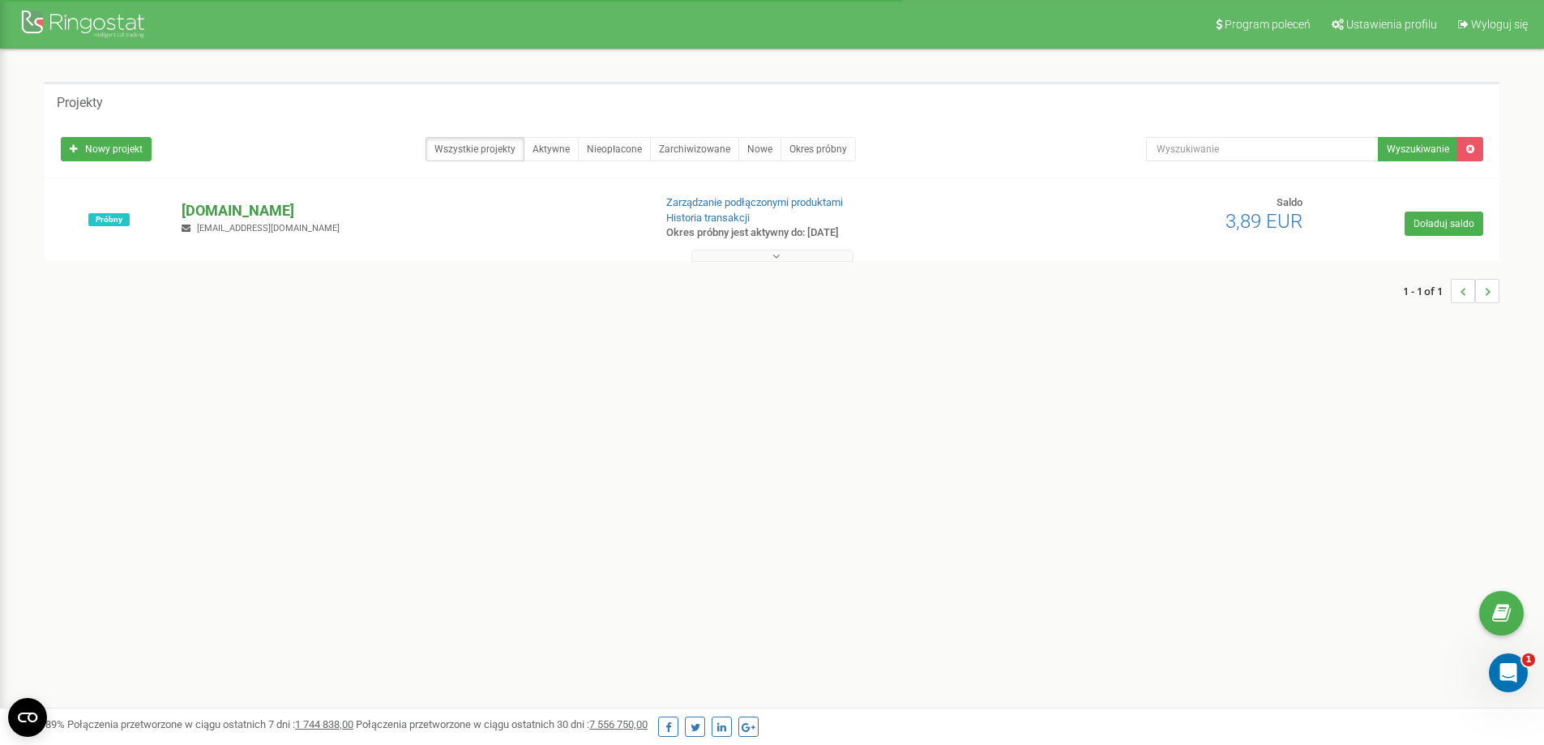
click at [228, 207] on p "[DOMAIN_NAME]" at bounding box center [410, 210] width 458 height 21
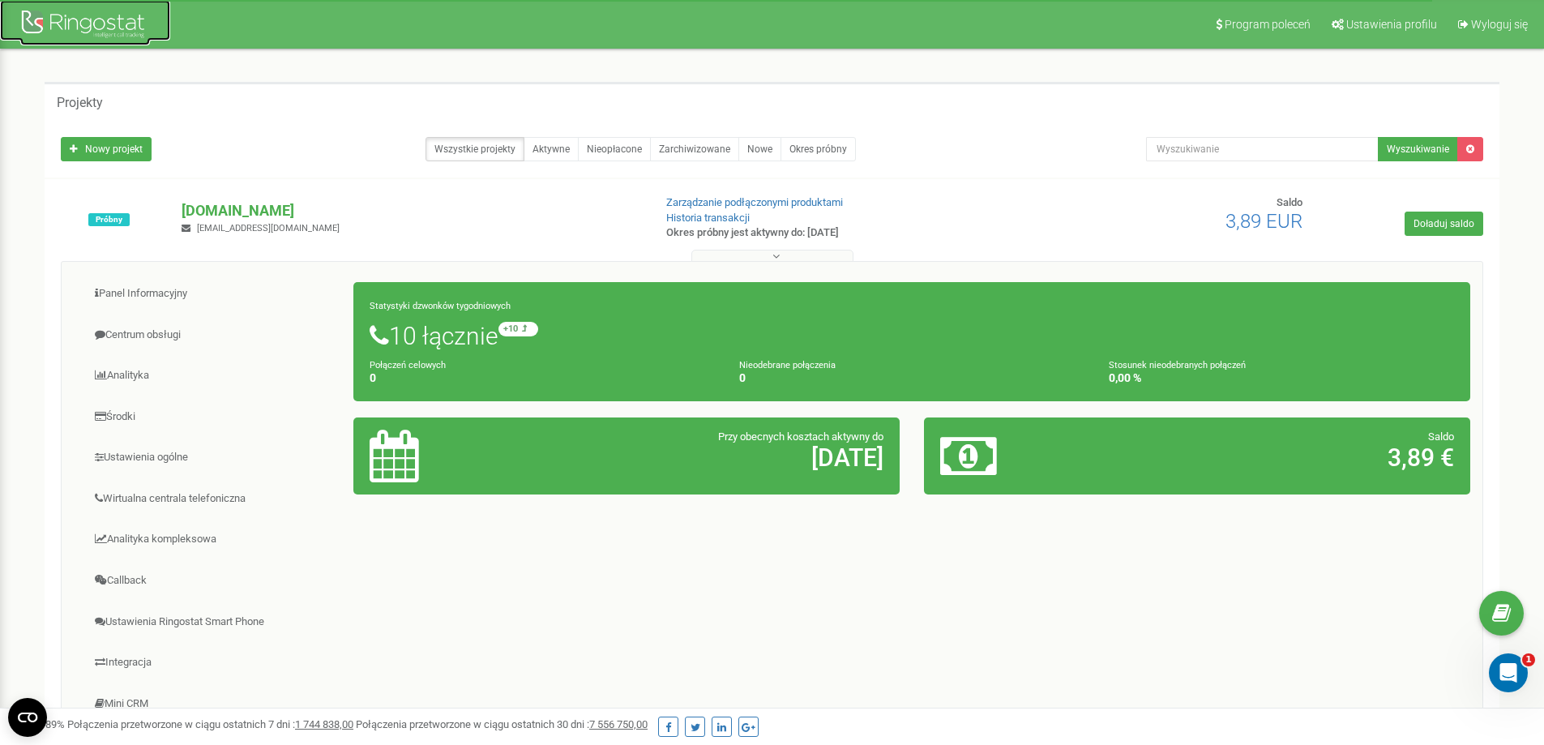
click at [16, 22] on link at bounding box center [85, 20] width 170 height 41
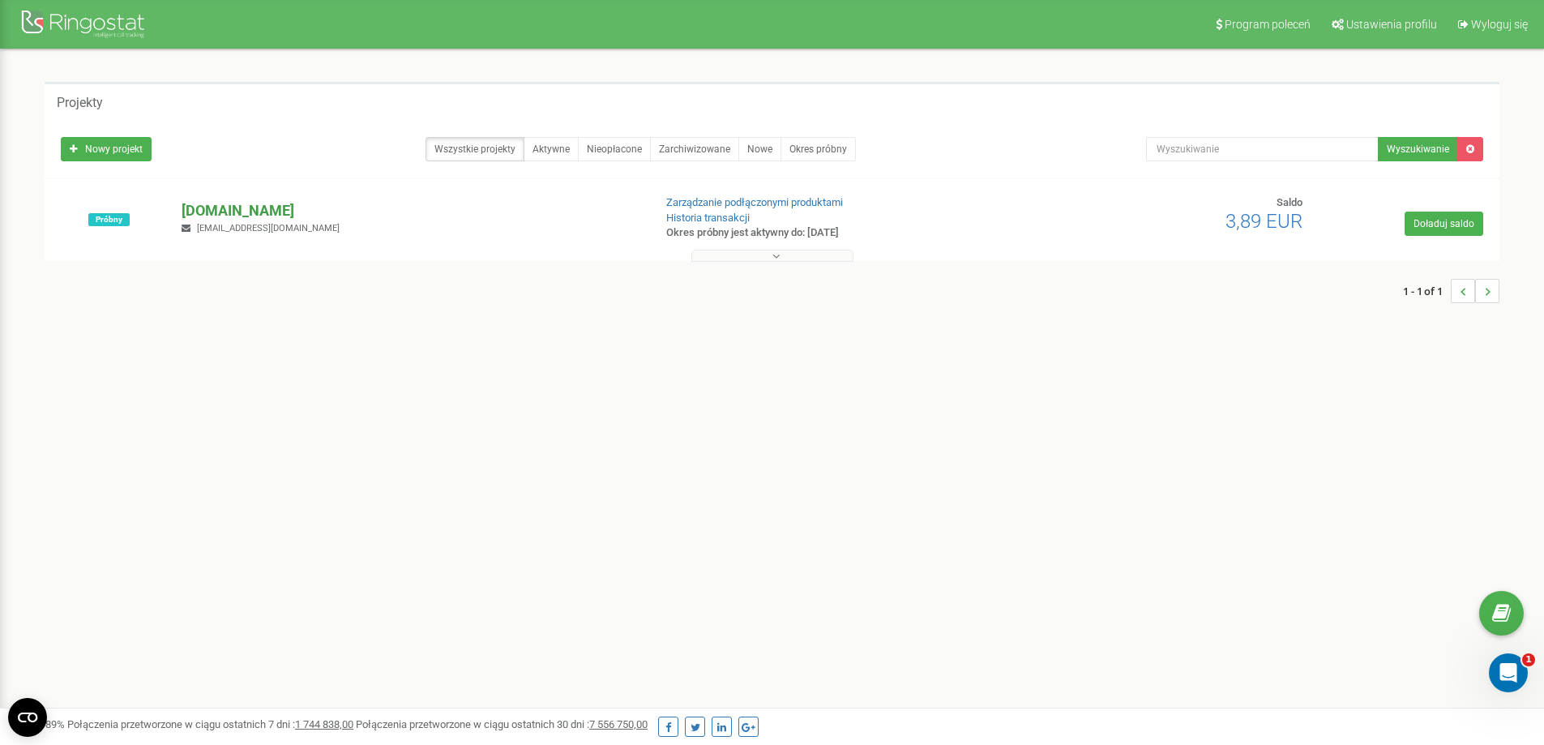
click at [230, 208] on p "[DOMAIN_NAME]" at bounding box center [410, 210] width 458 height 21
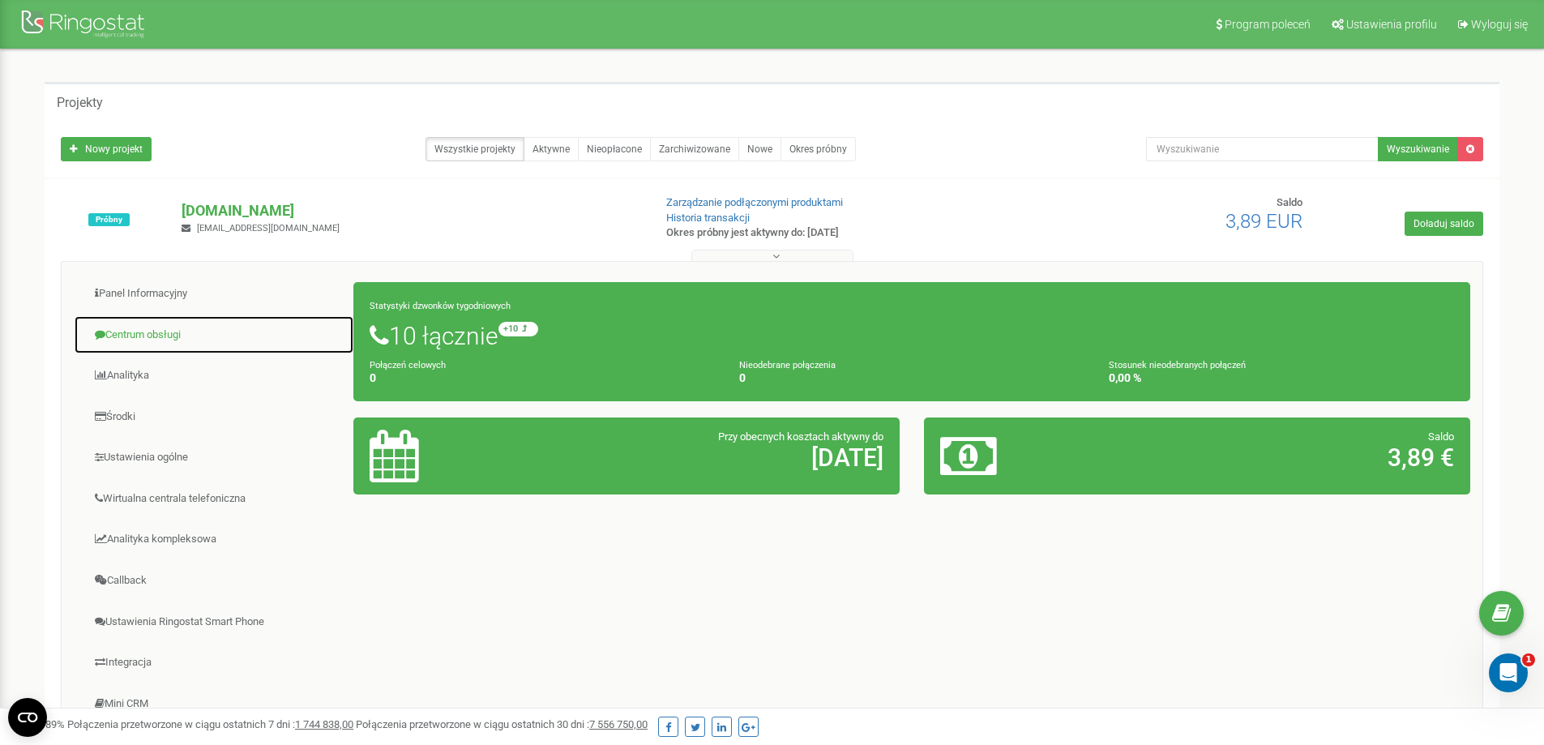
click at [152, 322] on link "Centrum obsługi" at bounding box center [214, 335] width 280 height 40
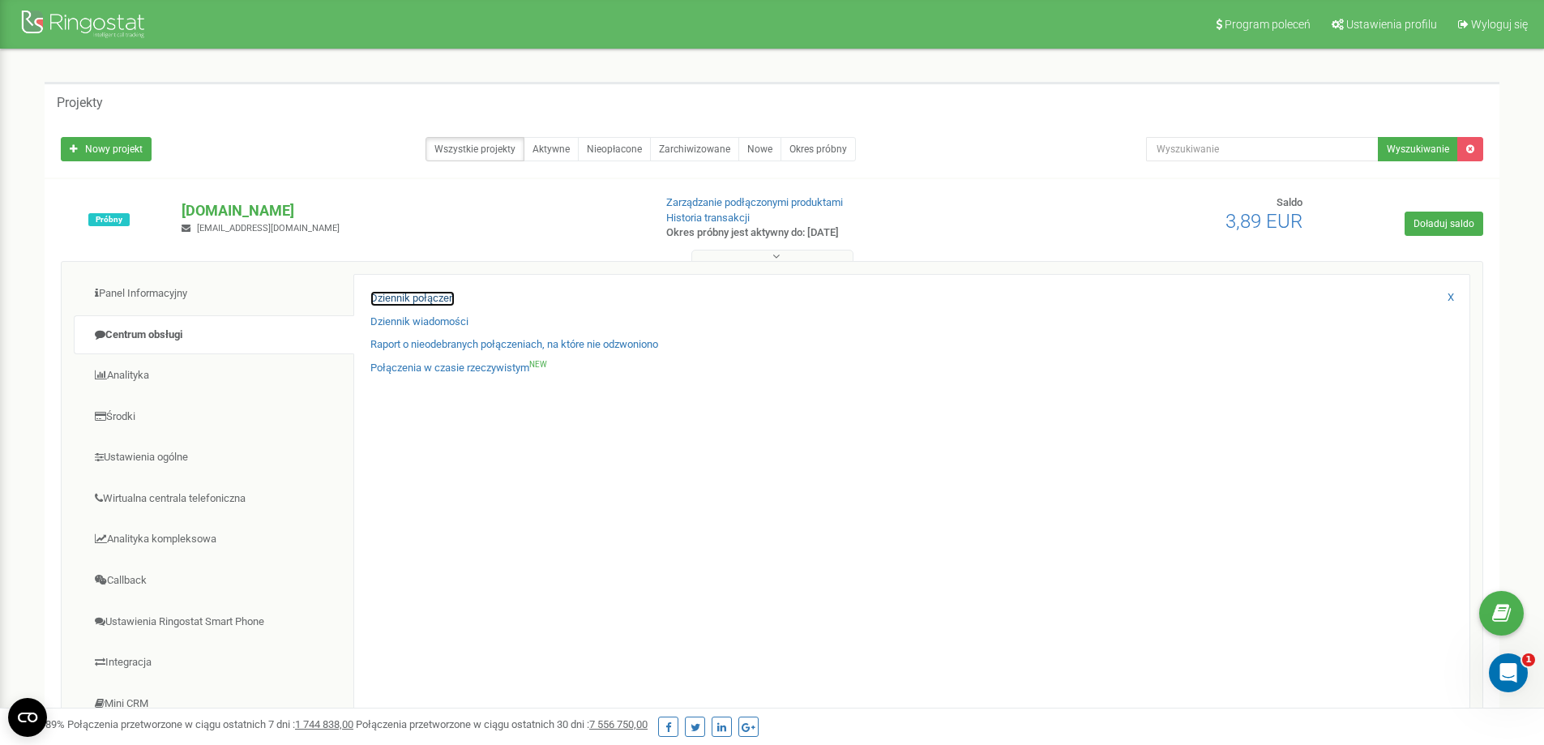
click at [396, 297] on link "Dziennik połączeń" at bounding box center [412, 298] width 84 height 15
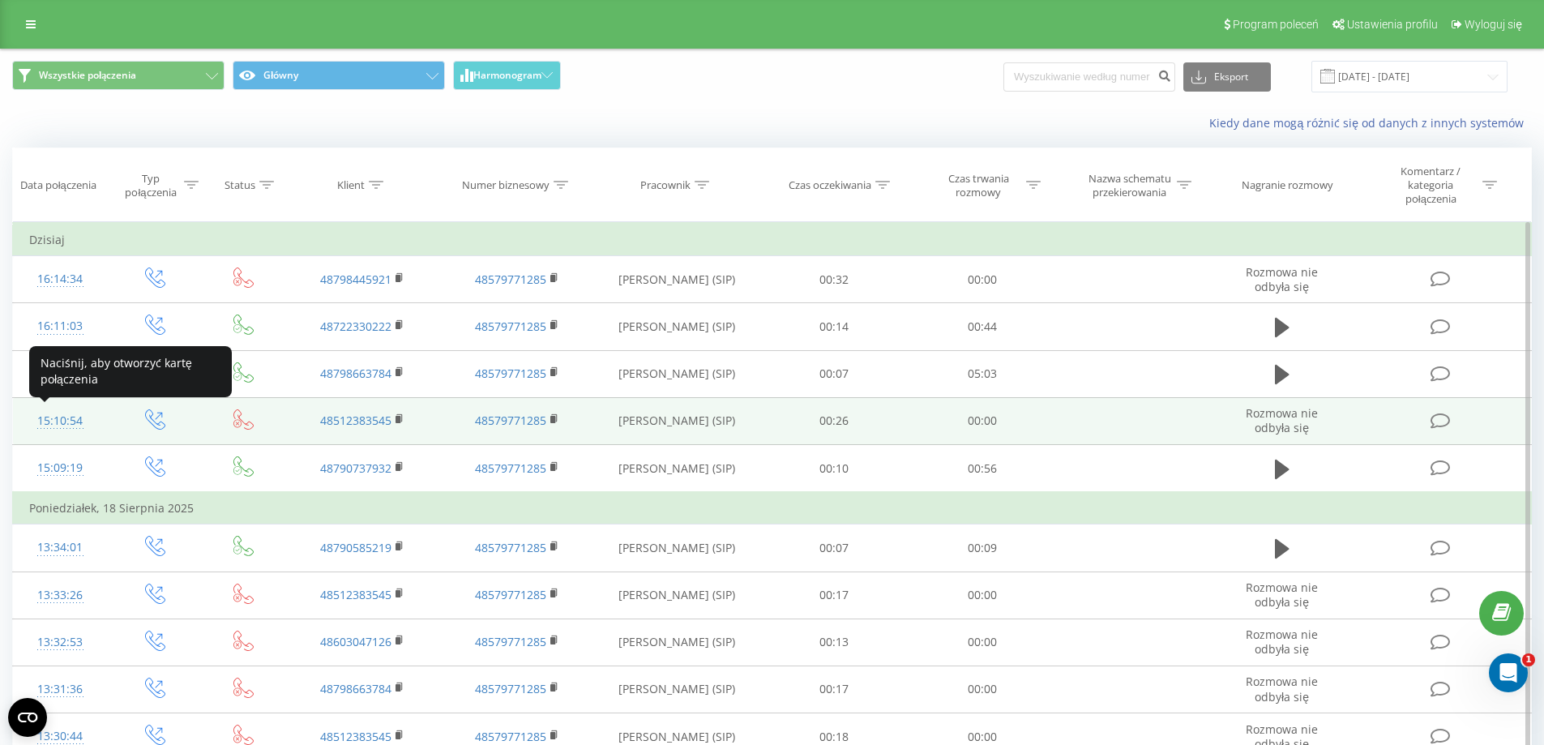
click at [66, 418] on div "15:10:54" at bounding box center [60, 421] width 62 height 32
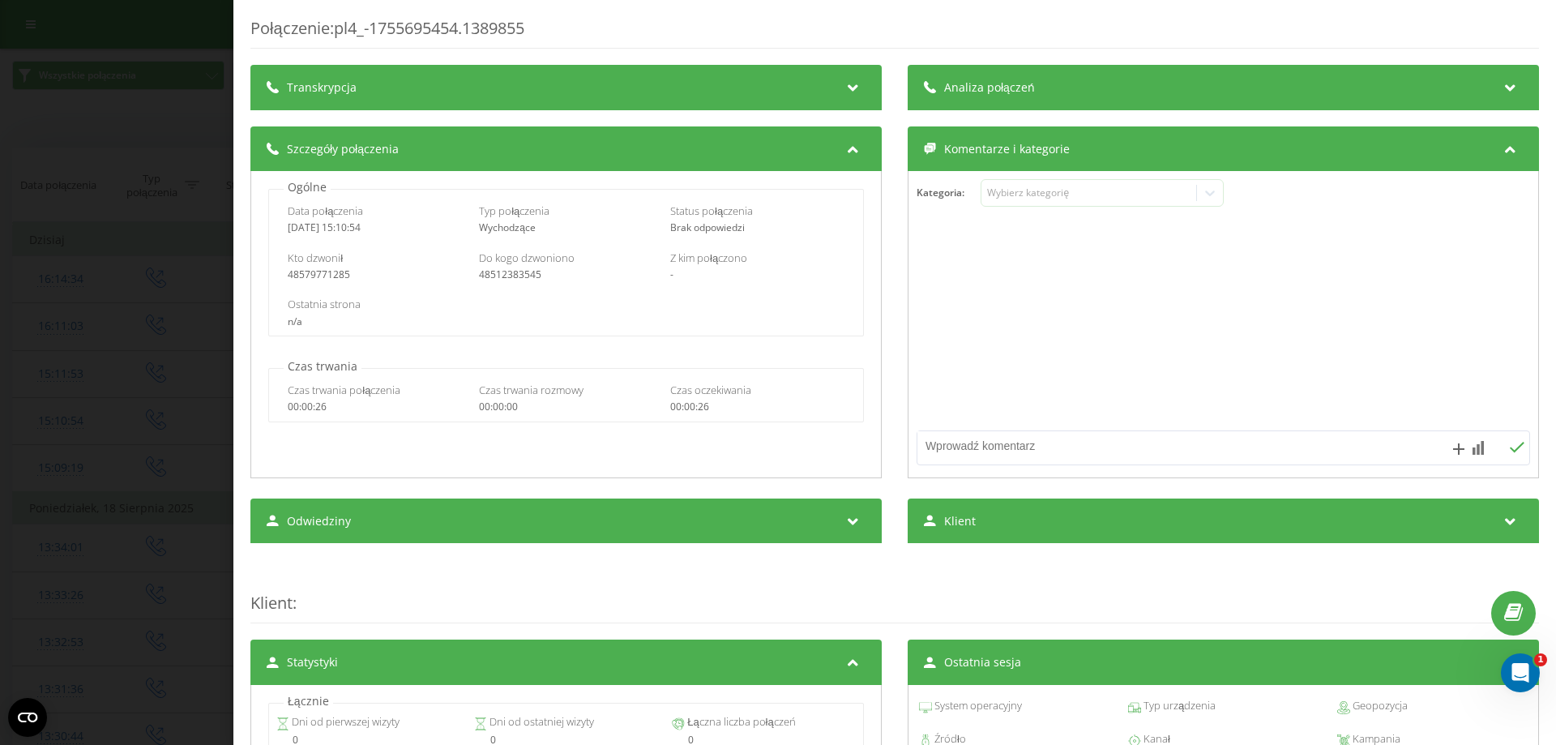
click at [1052, 92] on div "Analiza połączeń" at bounding box center [1222, 87] width 631 height 45
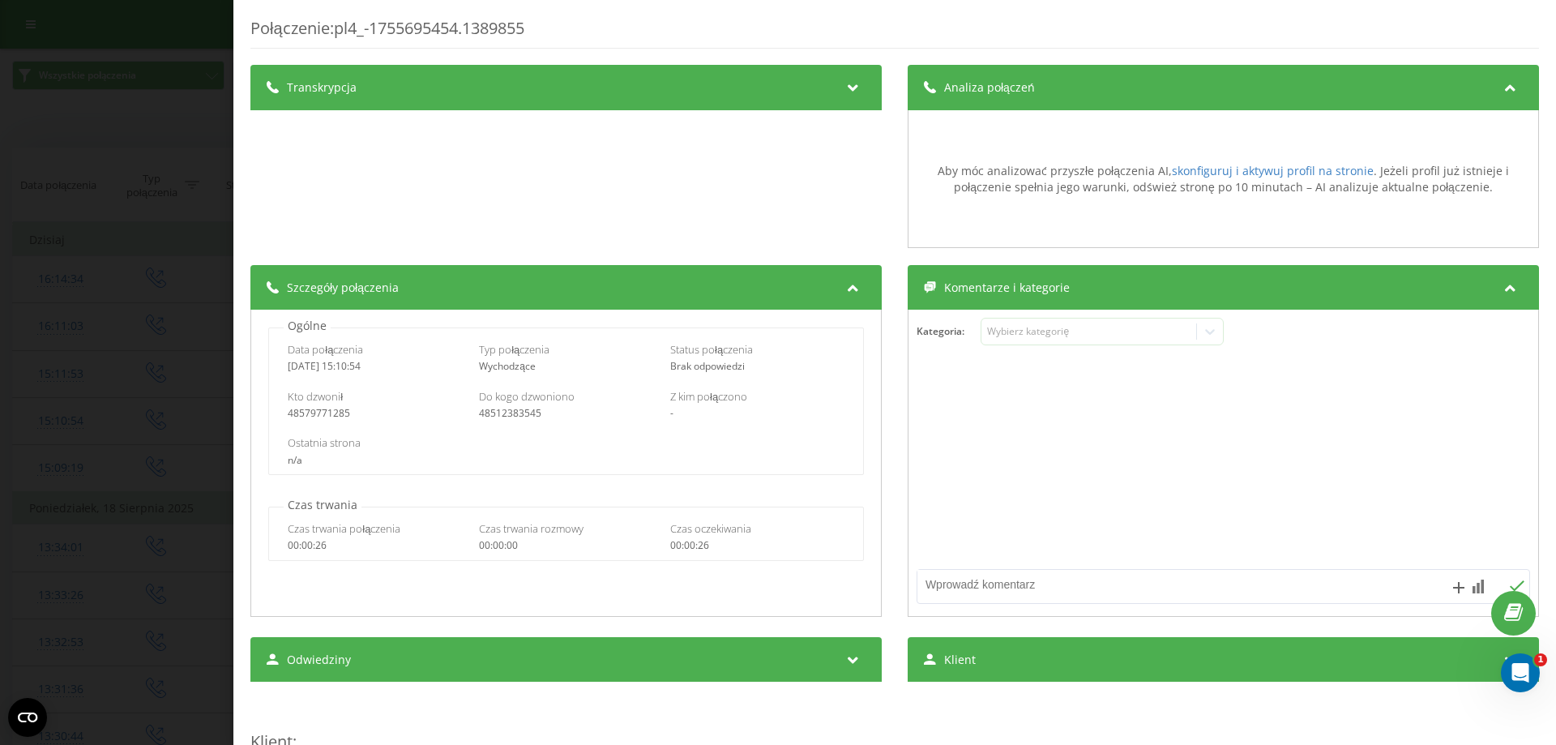
click at [189, 144] on div "Połączenie : pl4_-1755695454.1389855 Transkrypcja Aby móc analizować przyszłe p…" at bounding box center [778, 372] width 1556 height 745
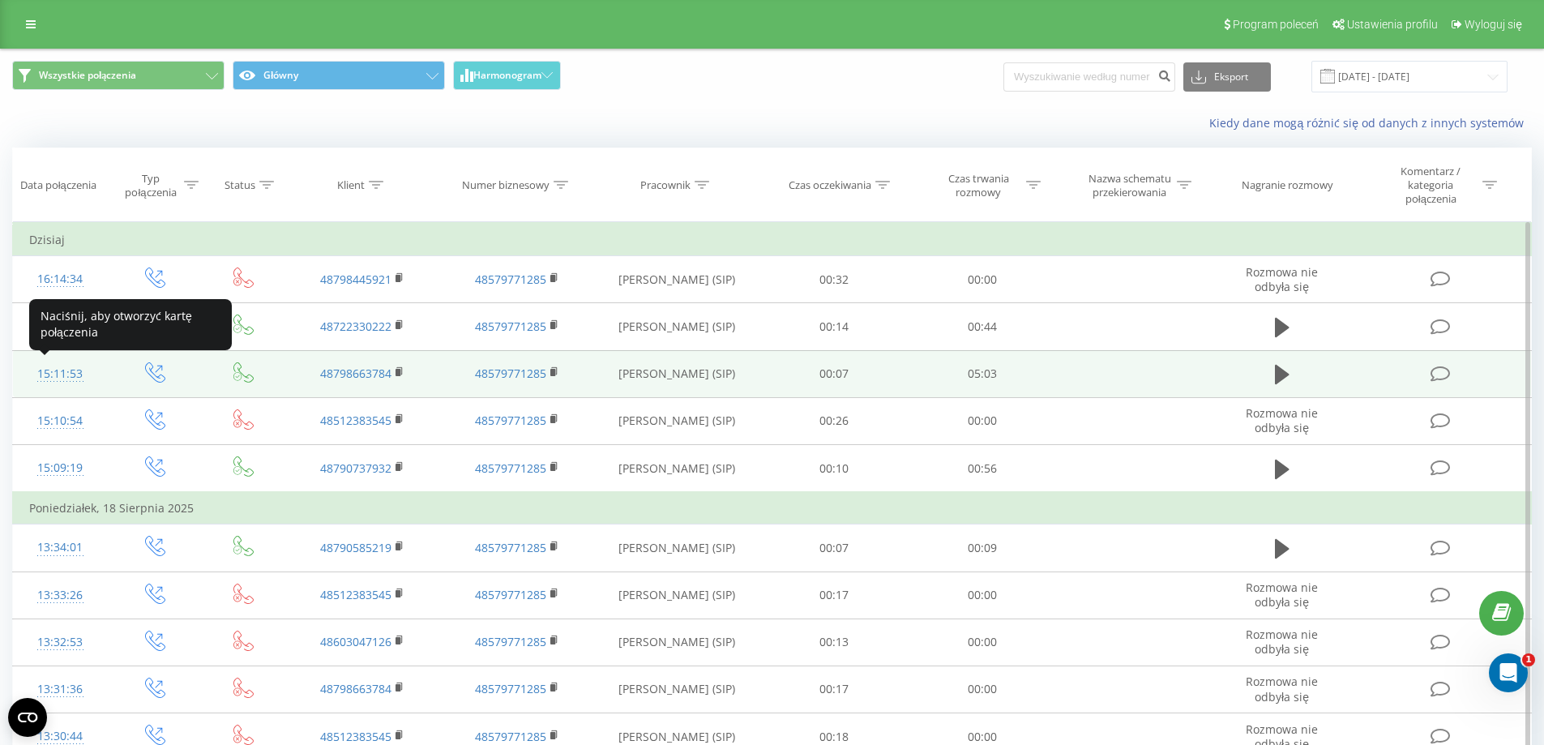
click at [70, 378] on div "15:11:53" at bounding box center [60, 374] width 62 height 32
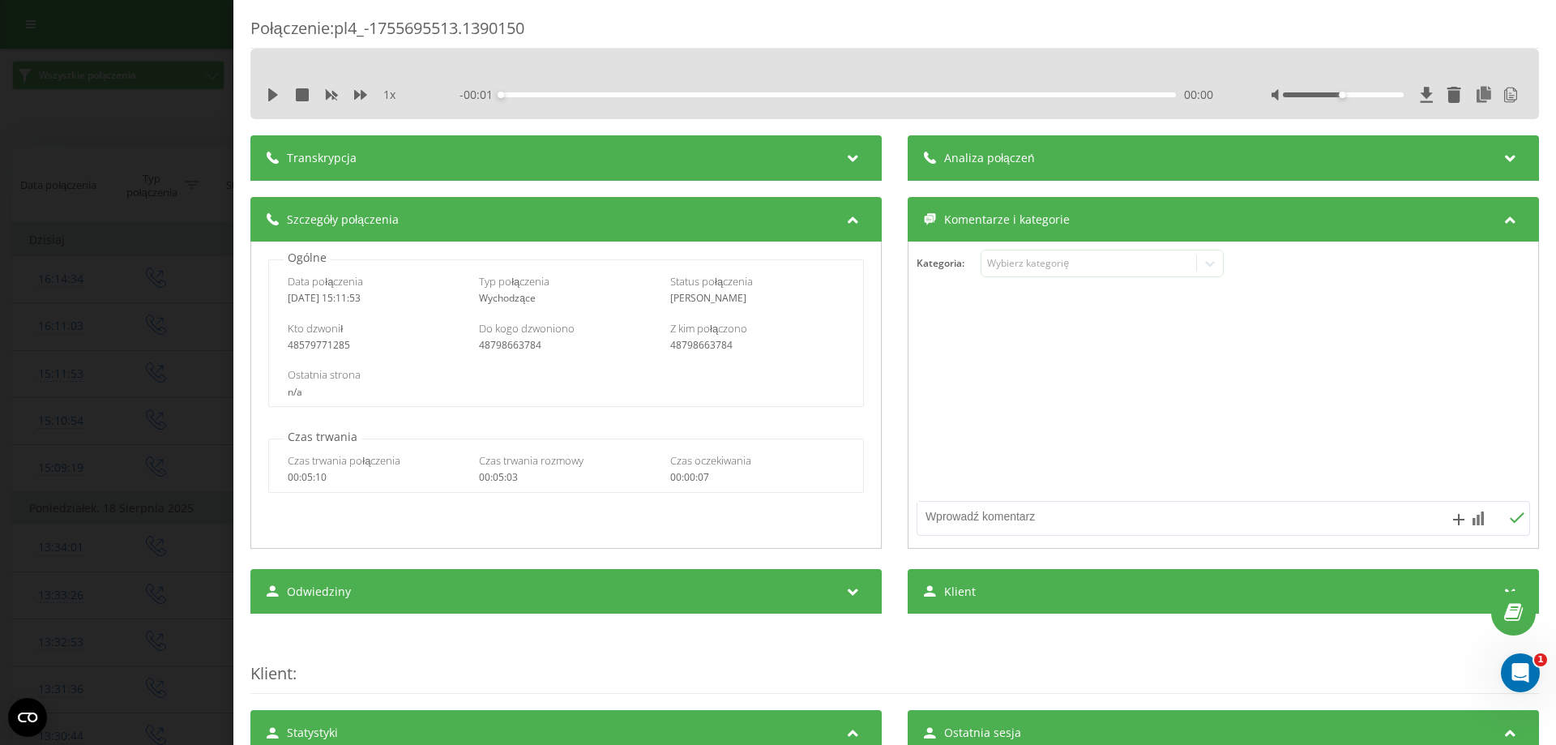
click at [715, 155] on div "Transkrypcja" at bounding box center [565, 157] width 631 height 45
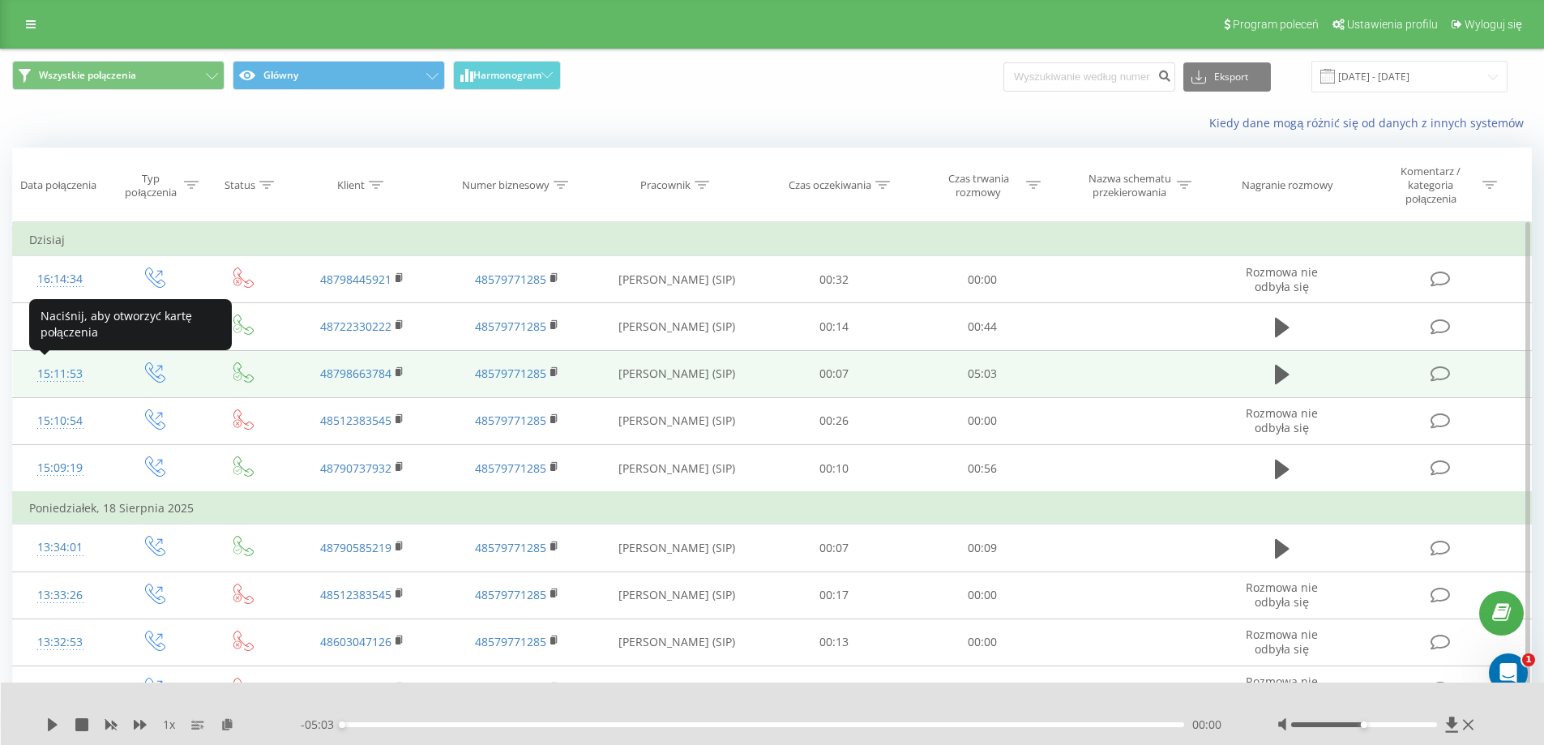
click at [69, 377] on div "15:11:53" at bounding box center [60, 374] width 62 height 32
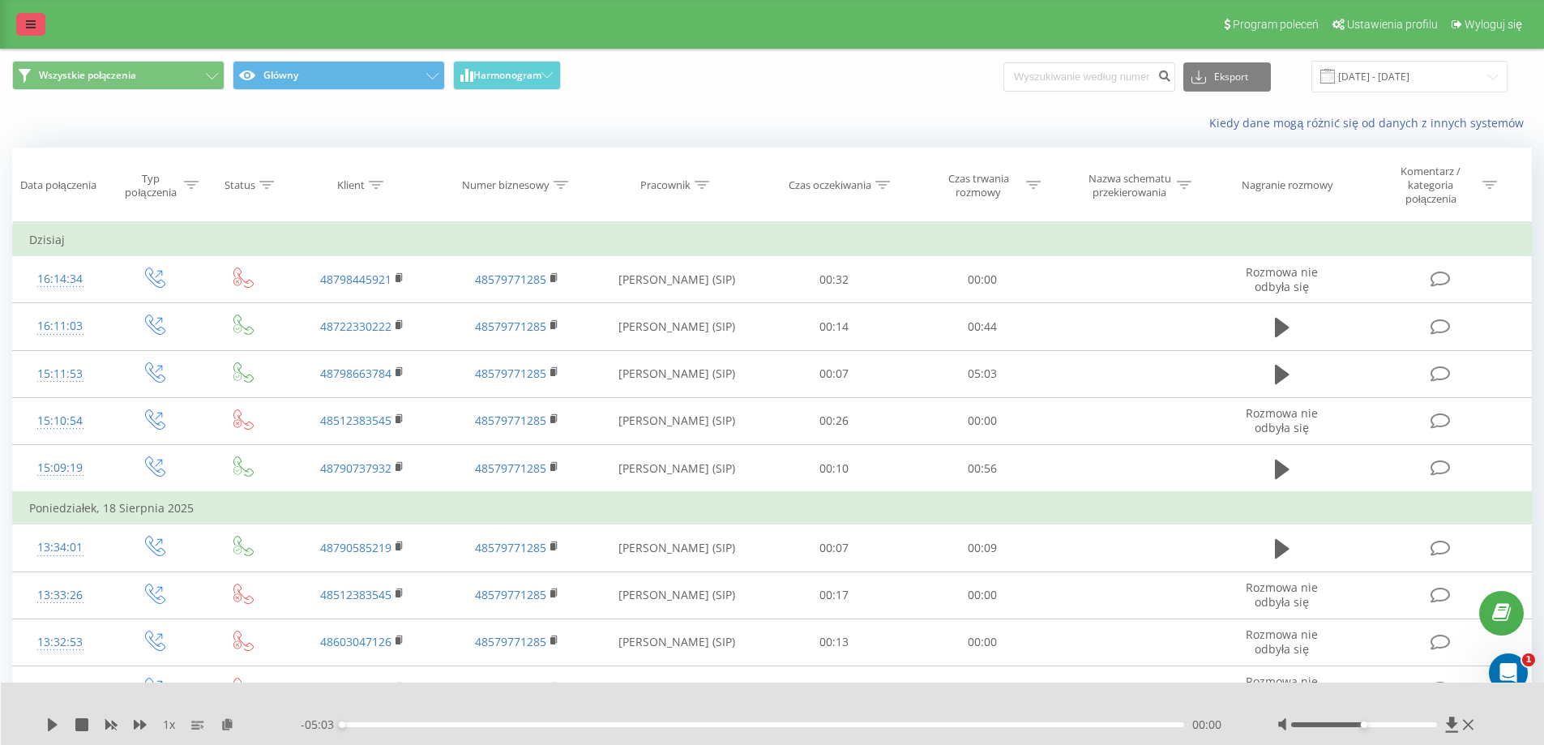
click at [31, 22] on icon at bounding box center [31, 24] width 10 height 11
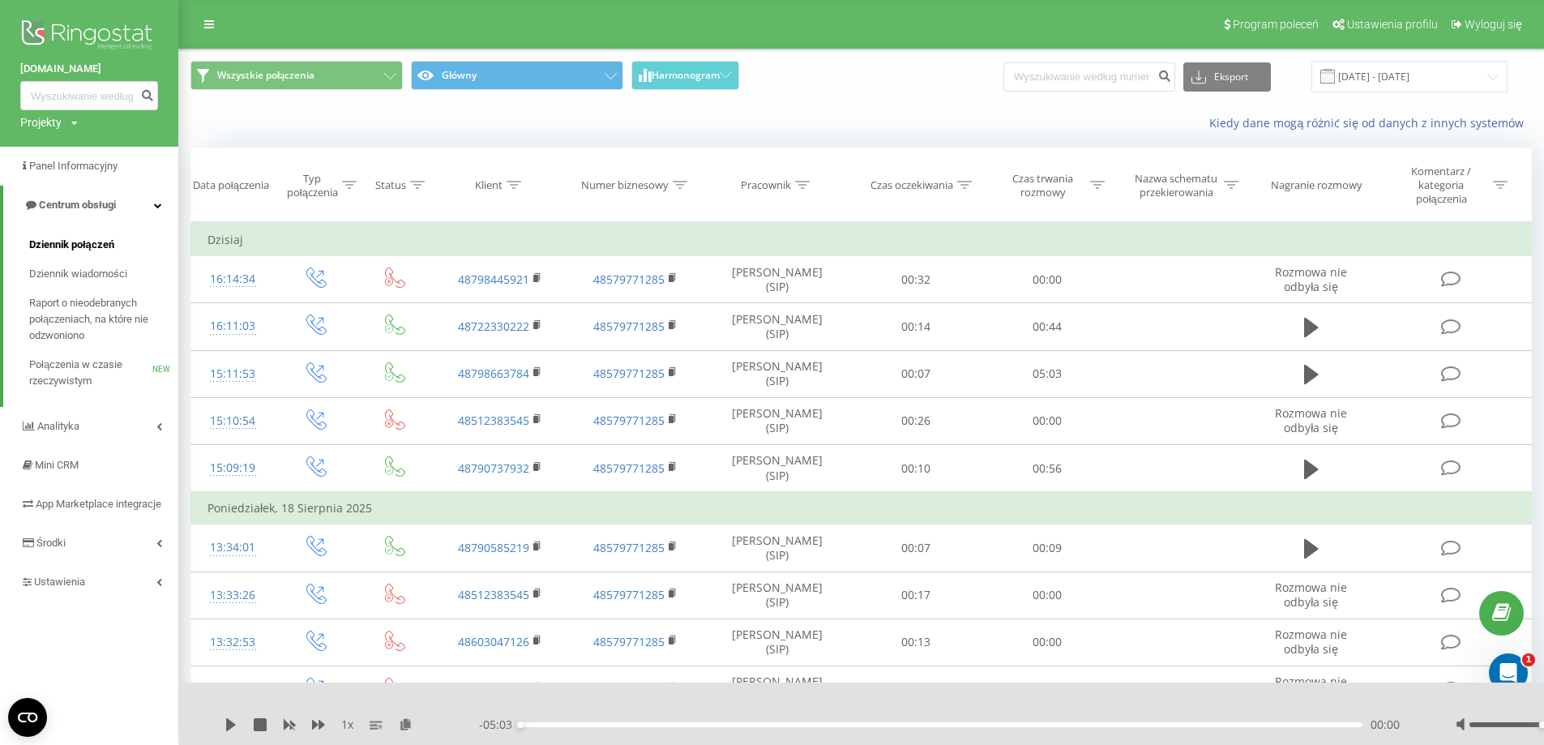
click at [101, 246] on span "Dziennik połączeń" at bounding box center [71, 245] width 85 height 16
click at [93, 247] on span "Dziennik połączeń" at bounding box center [71, 245] width 85 height 16
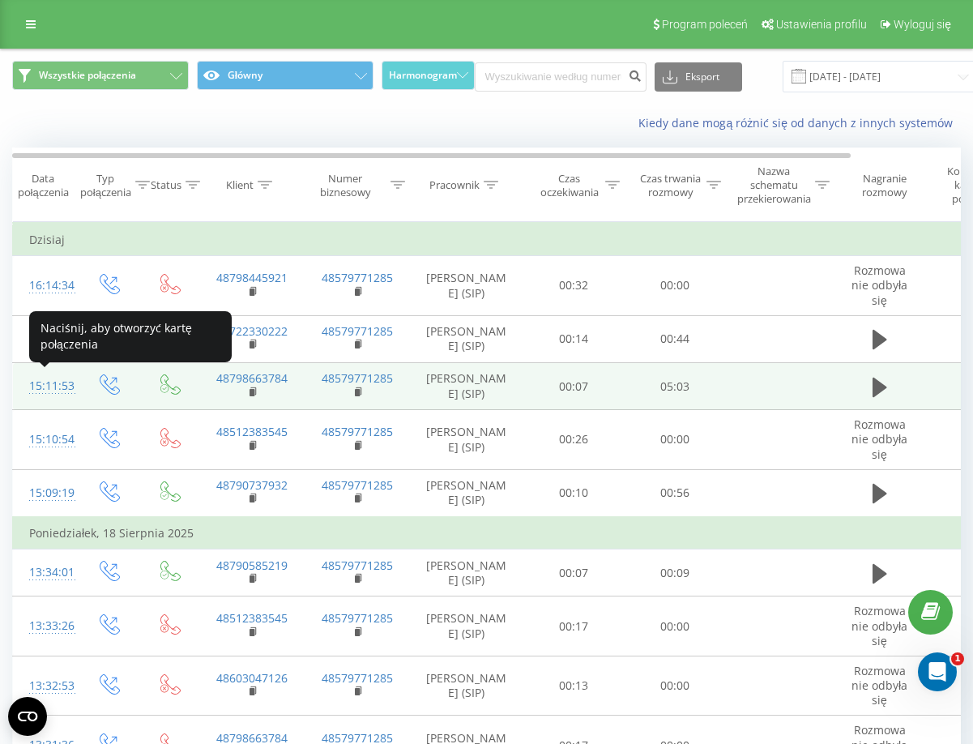
click at [45, 381] on div "15:11:53" at bounding box center [45, 386] width 32 height 32
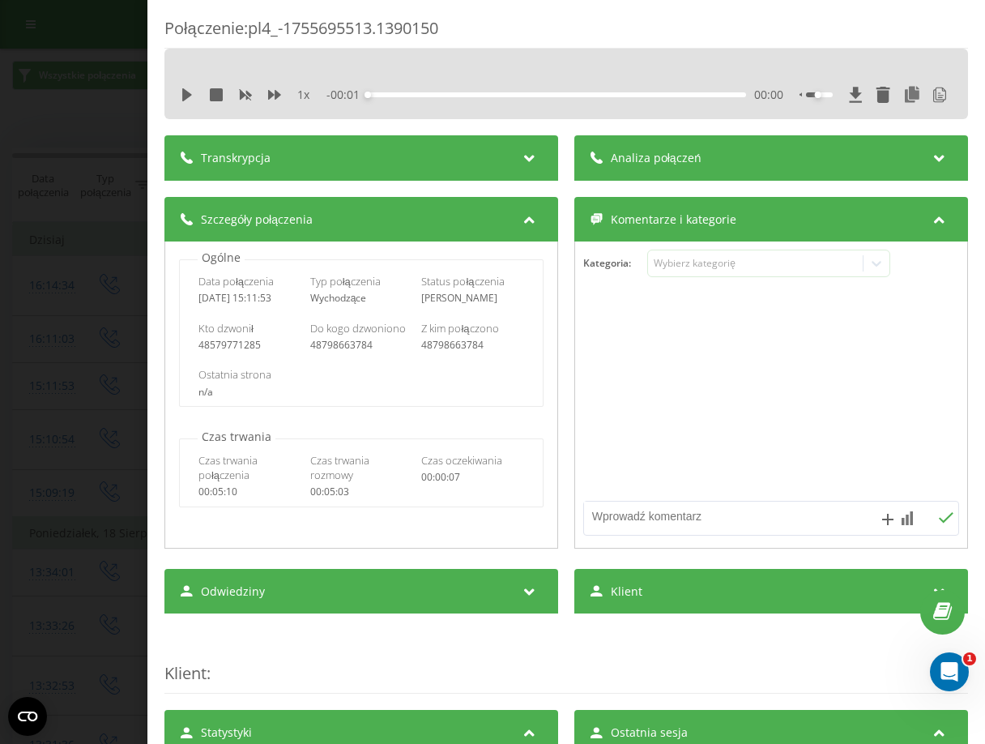
click at [468, 156] on div "Transkrypcja" at bounding box center [361, 157] width 394 height 45
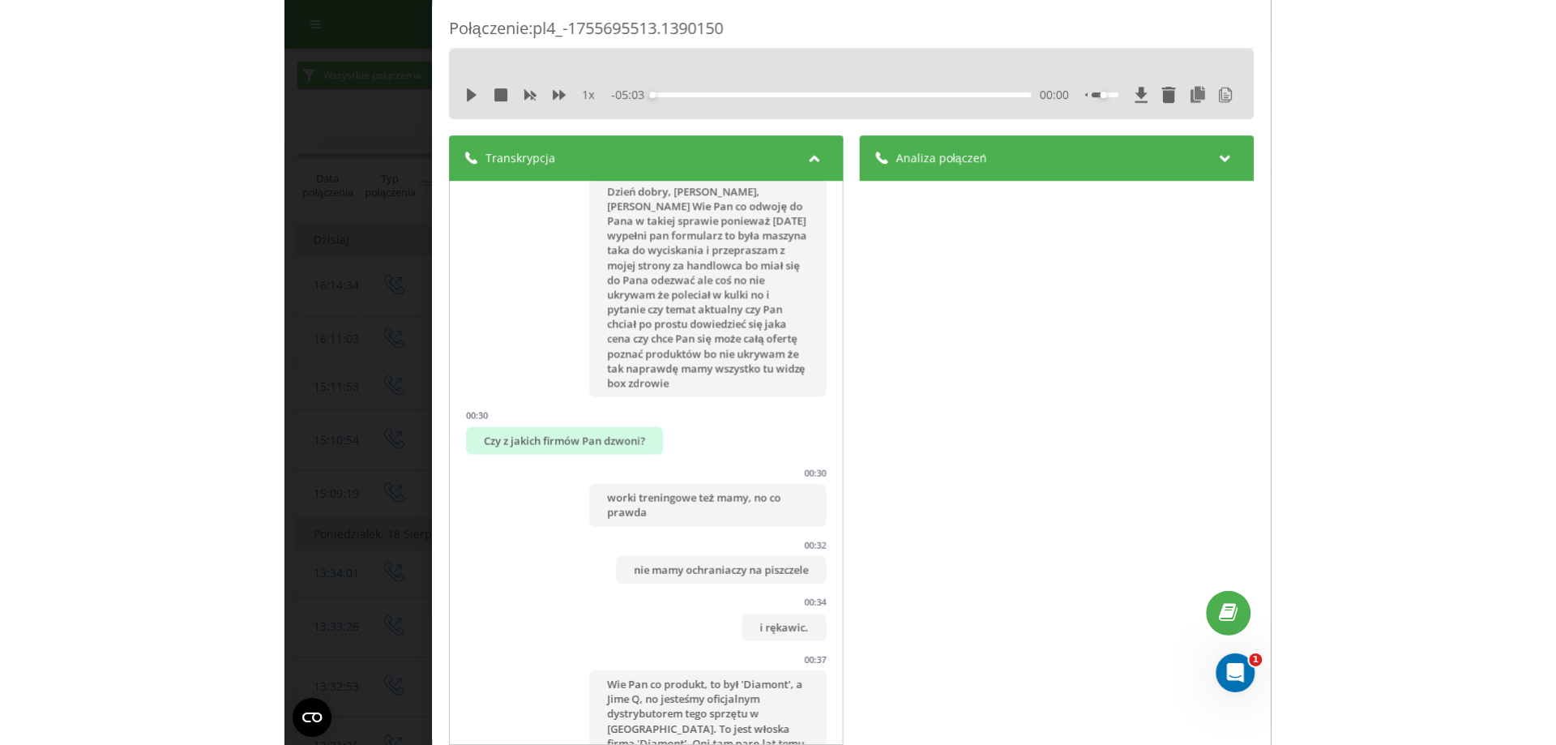
scroll to position [92, 0]
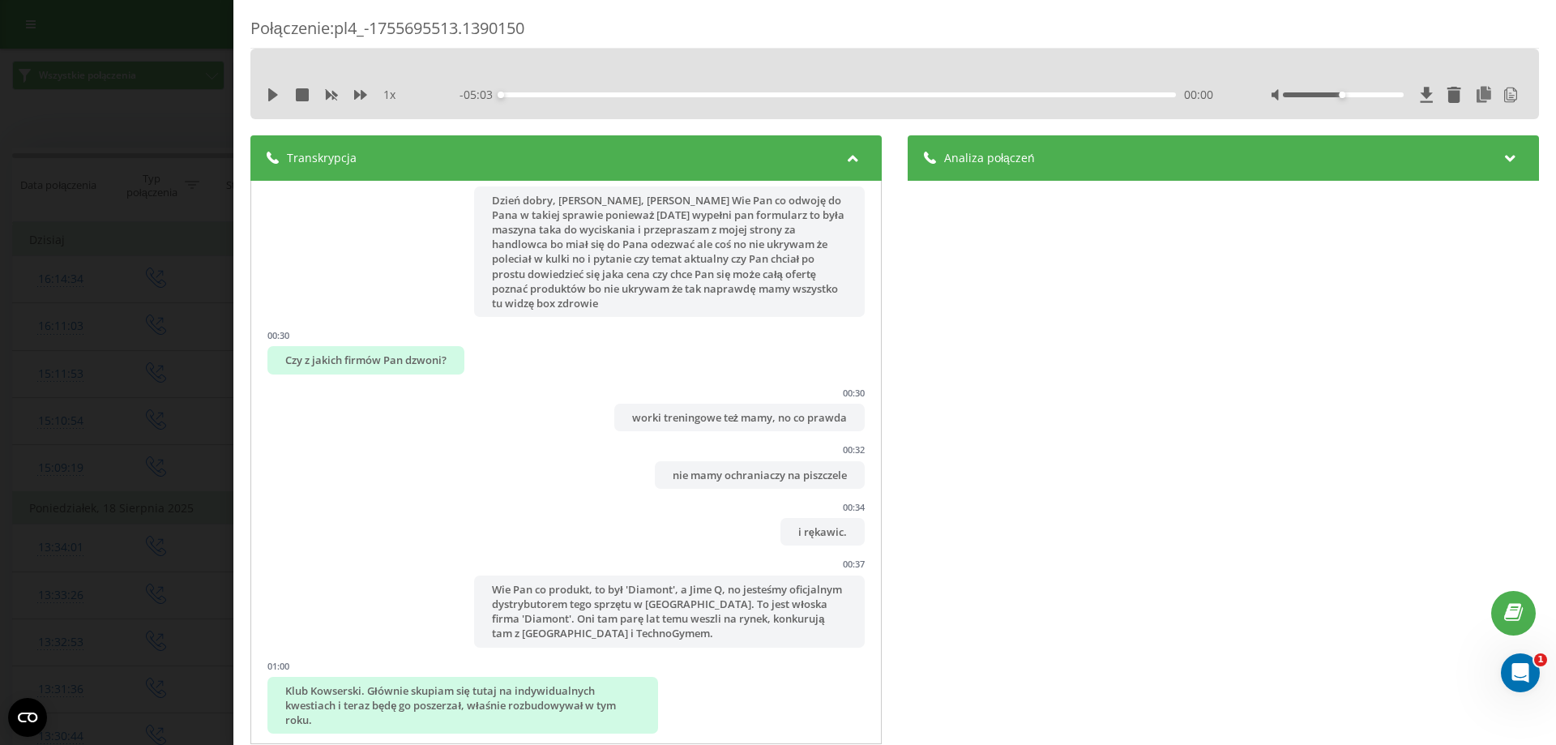
click at [484, 148] on div "Transkrypcja" at bounding box center [565, 157] width 631 height 45
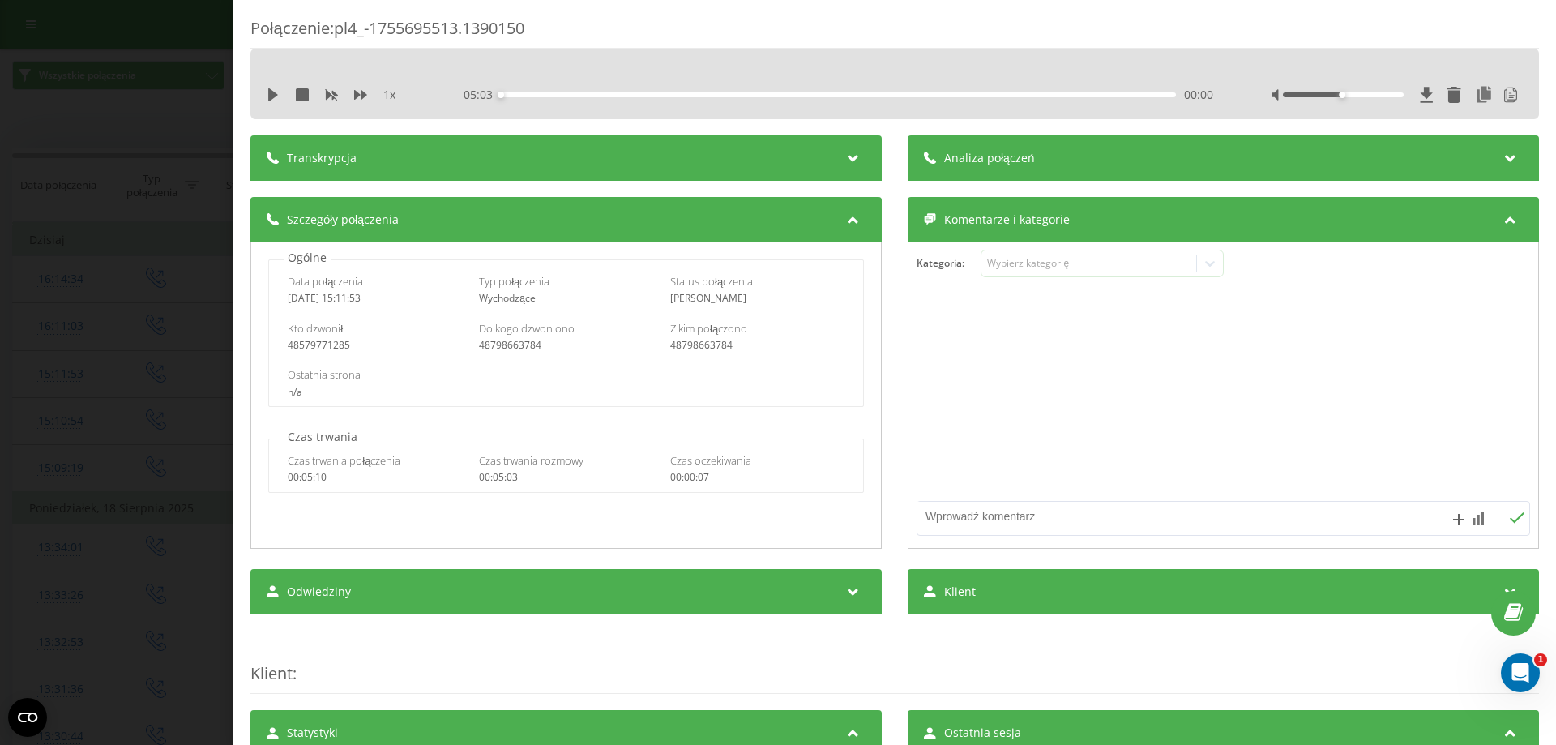
click at [217, 152] on div "Połączenie : pl4_-1755695513.1390150 1 x - 05:03 00:00 00:00 Transkrypcja 00:00…" at bounding box center [778, 372] width 1556 height 745
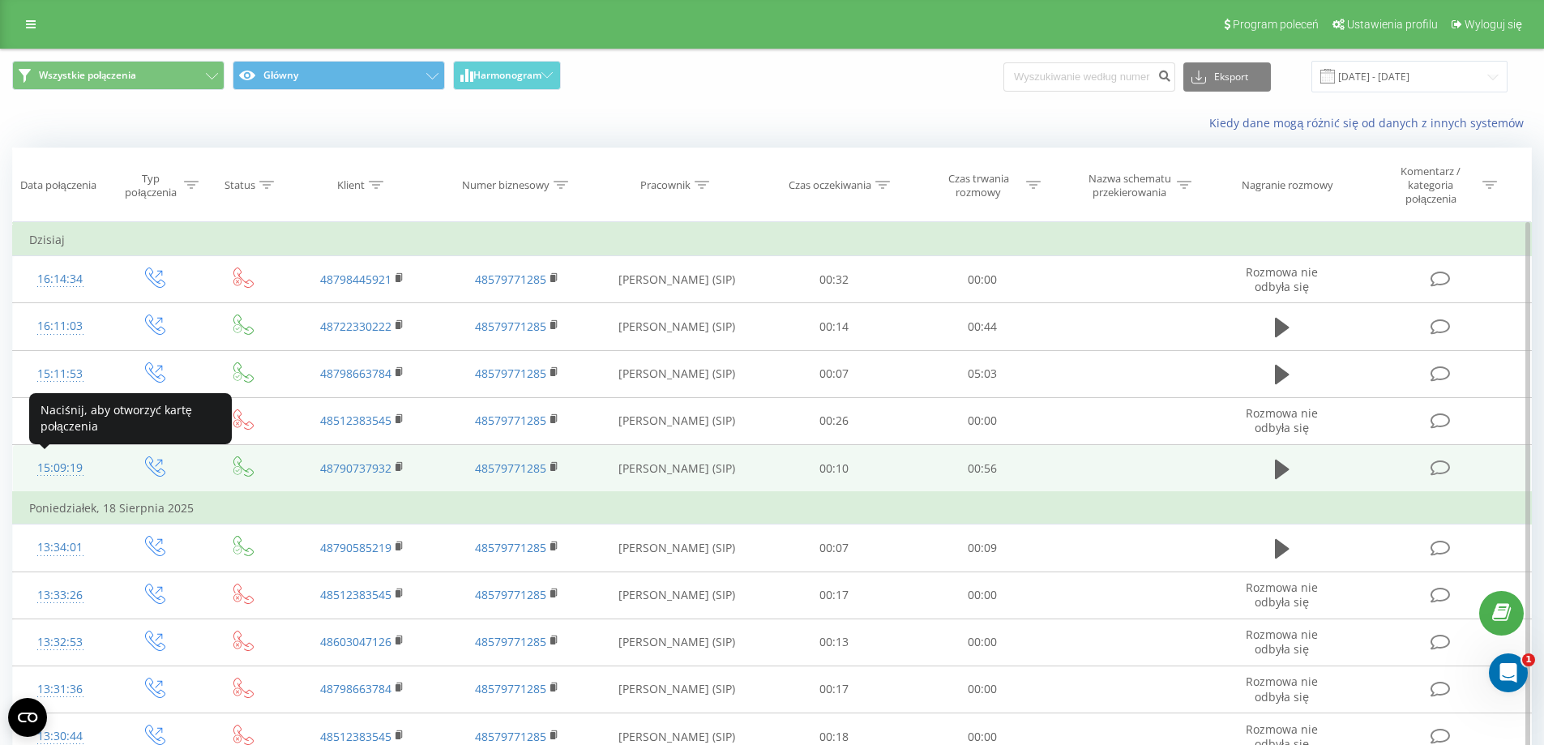
click at [65, 469] on div "15:09:19" at bounding box center [60, 468] width 62 height 32
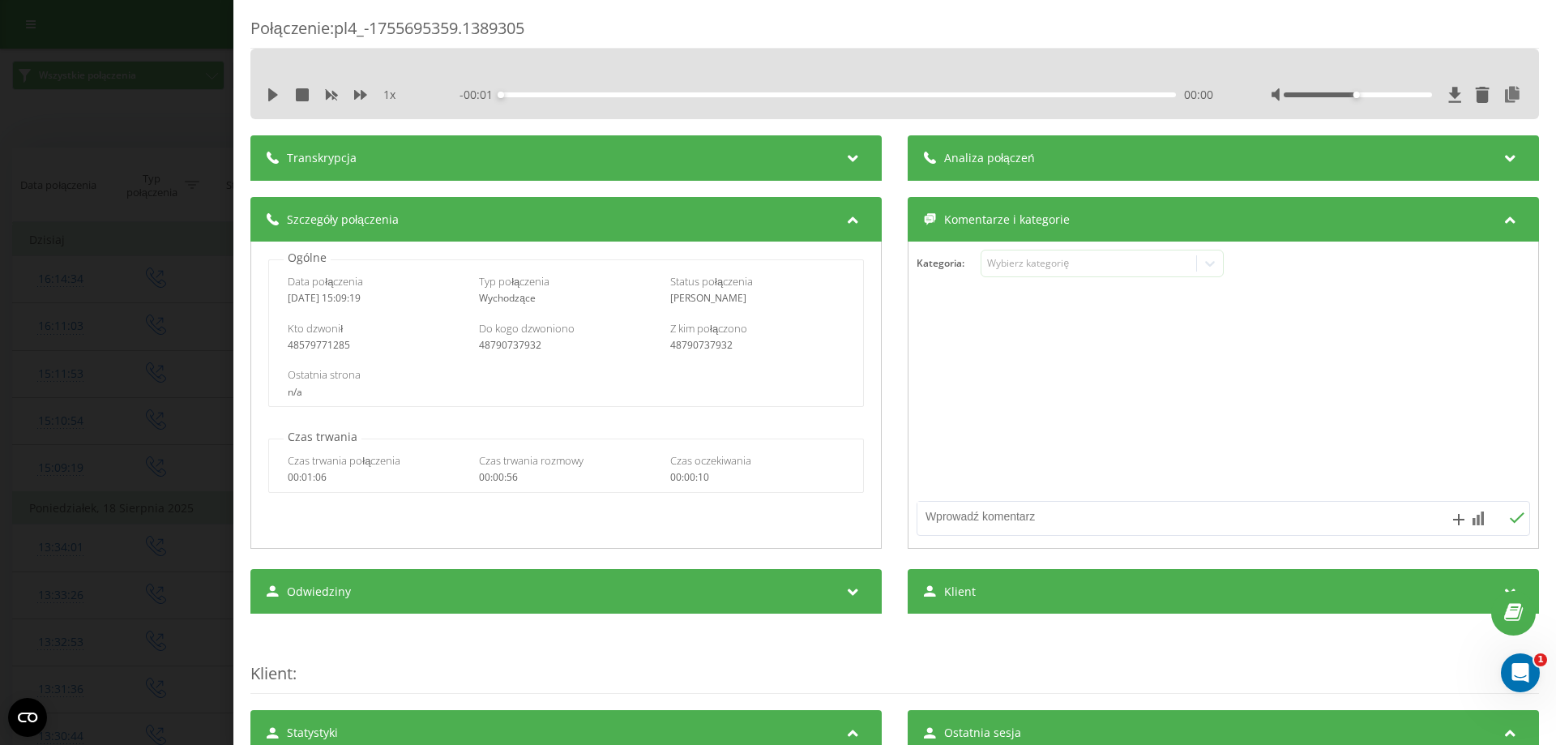
click at [777, 84] on div "1 x - 00:01 00:00 00:00" at bounding box center [895, 95] width 1264 height 24
click at [777, 141] on div "Analiza połączeń" at bounding box center [1222, 157] width 631 height 45
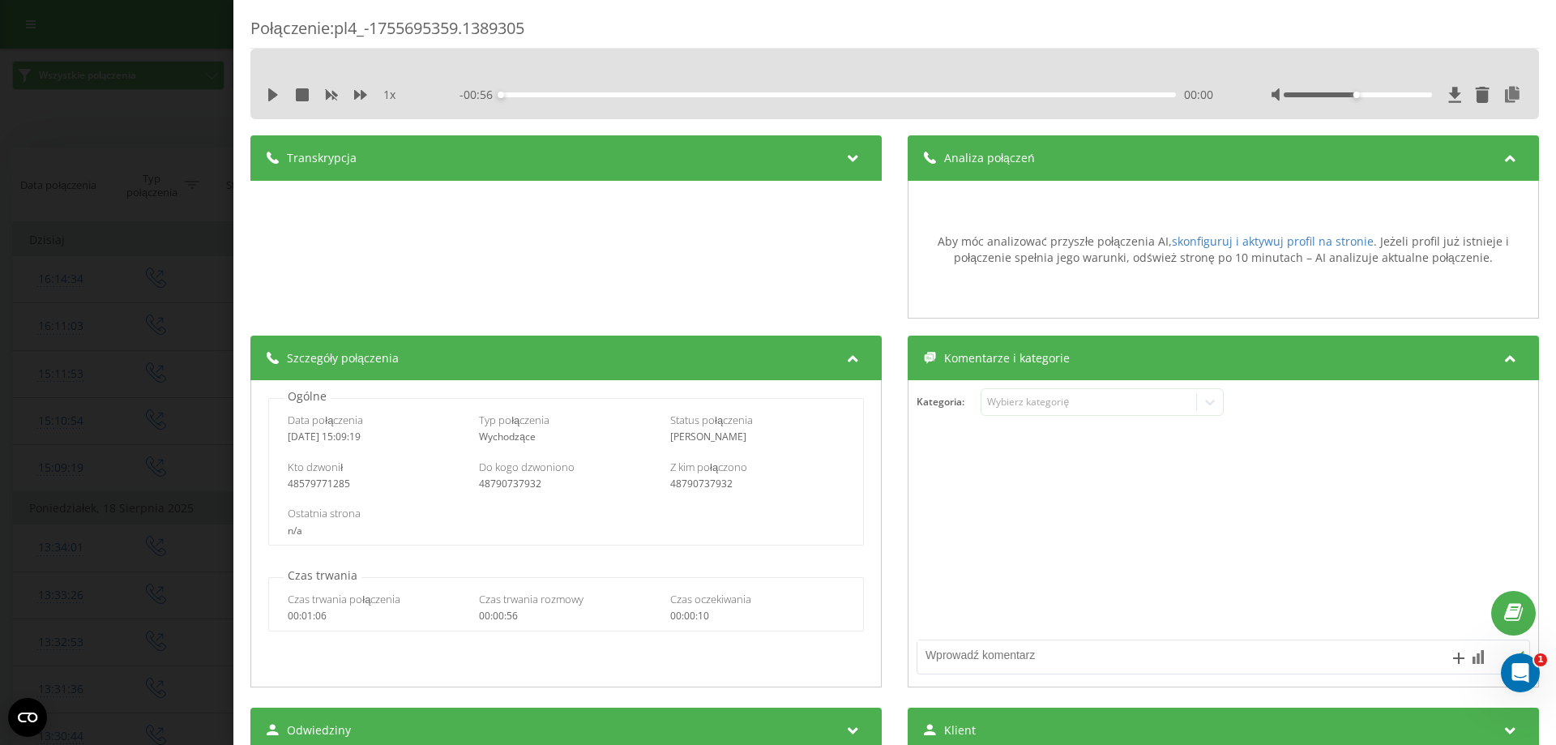
click at [777, 164] on span "Analiza połączeń" at bounding box center [989, 158] width 91 height 16
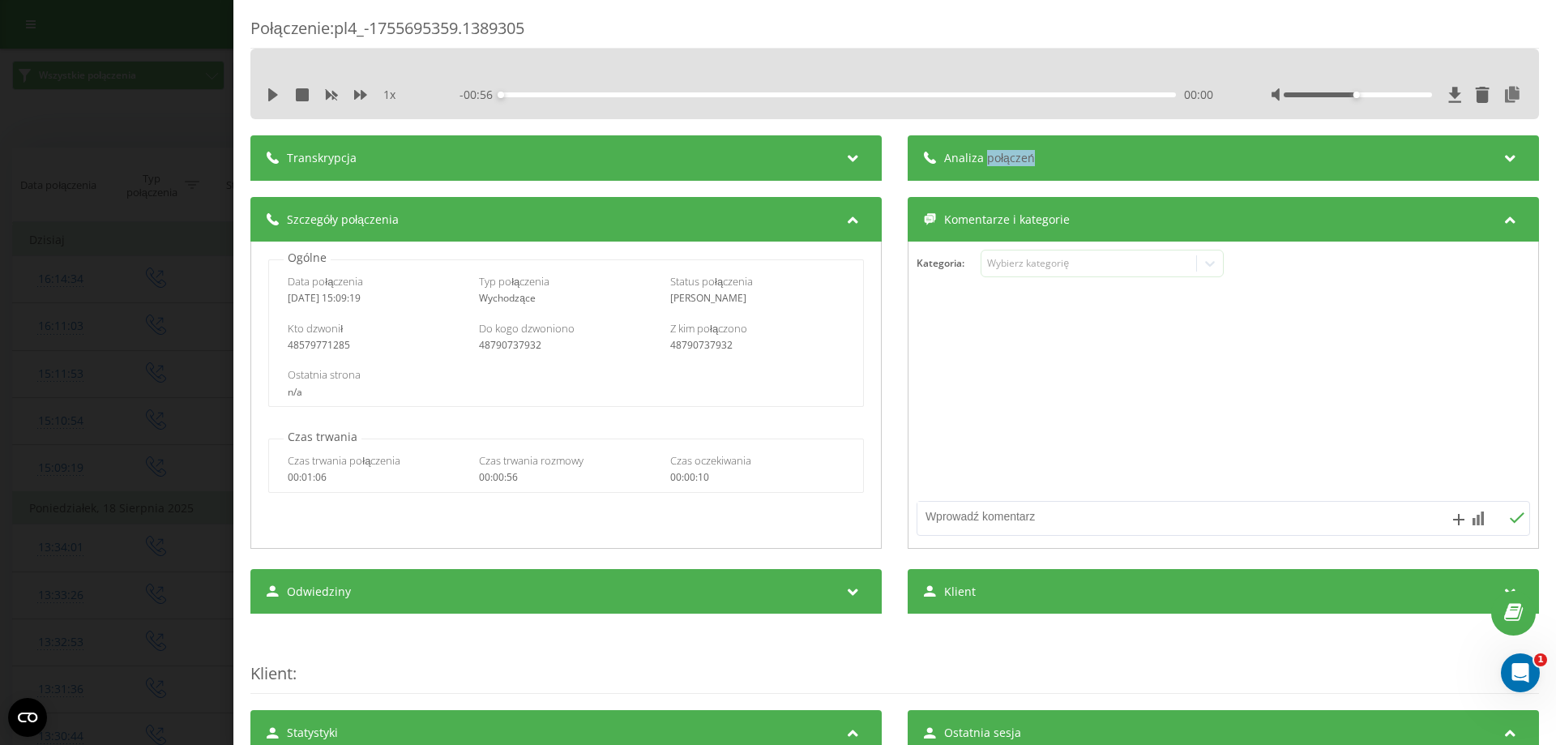
click at [777, 164] on span "Analiza połączeń" at bounding box center [989, 158] width 91 height 16
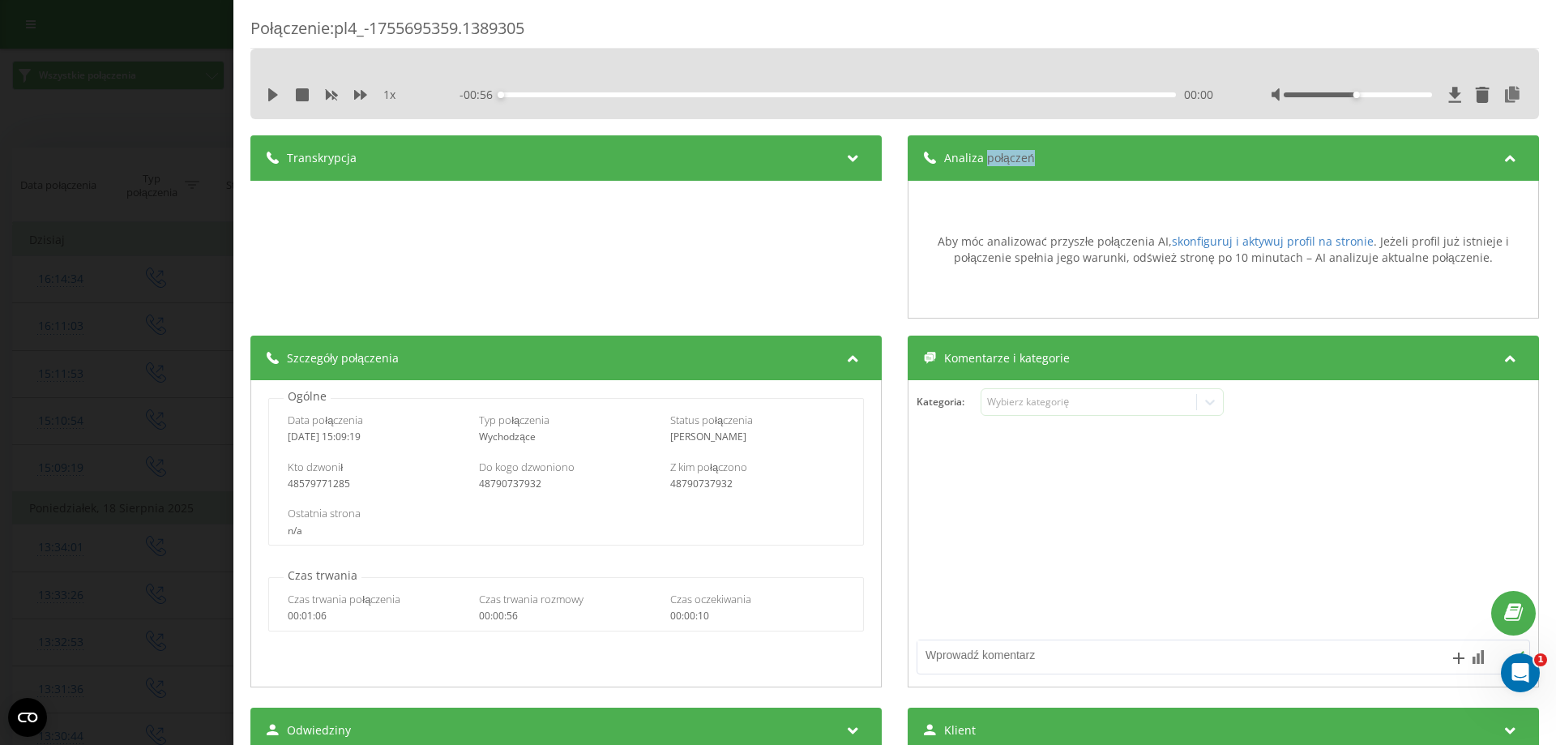
click at [777, 164] on span "Analiza połączeń" at bounding box center [989, 158] width 91 height 16
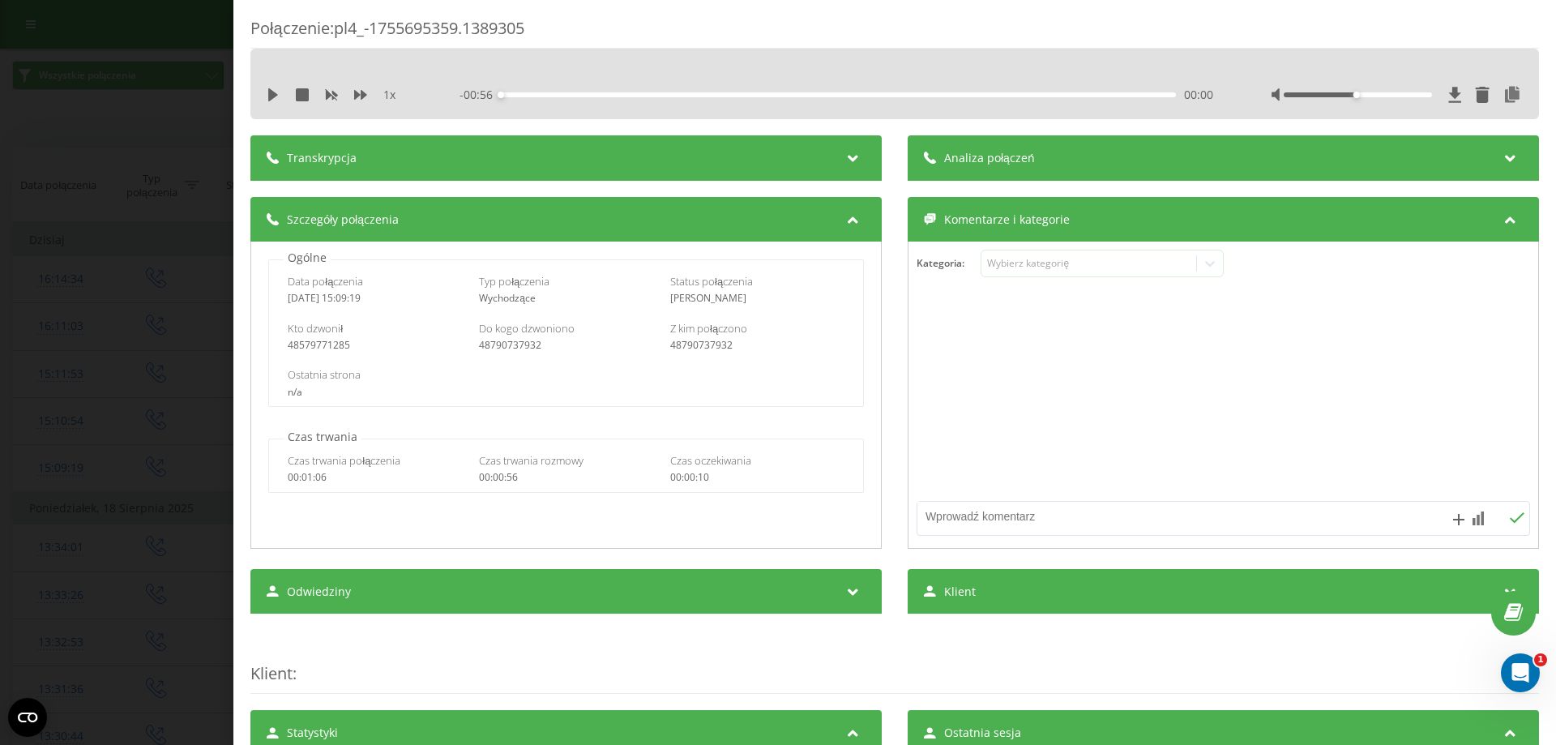
click at [199, 78] on div "Połączenie : pl4_-1755695359.1389305 1 x - 00:56 00:00 00:00 Transkrypcja Aby m…" at bounding box center [778, 372] width 1556 height 745
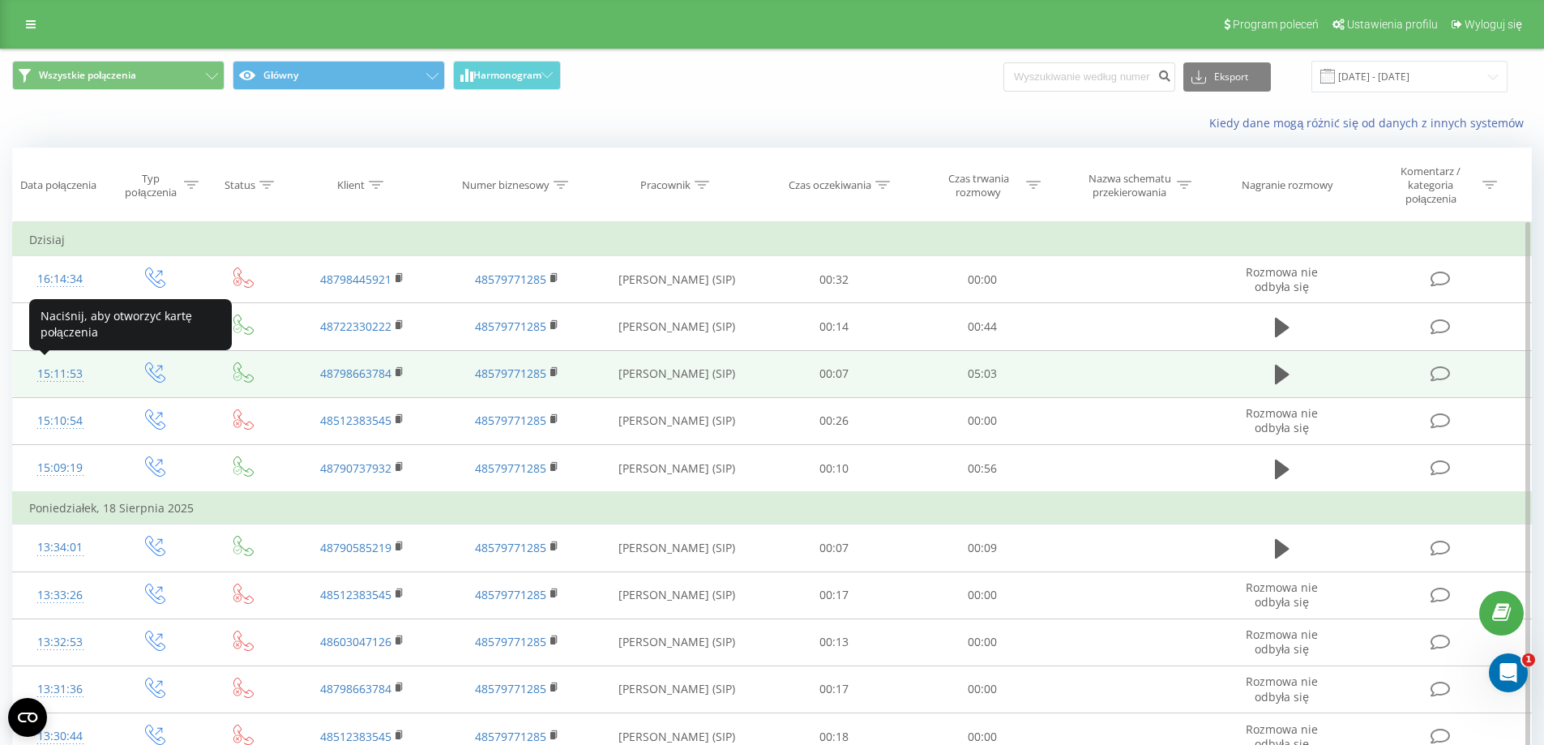
click at [59, 374] on div "15:11:53" at bounding box center [60, 374] width 62 height 32
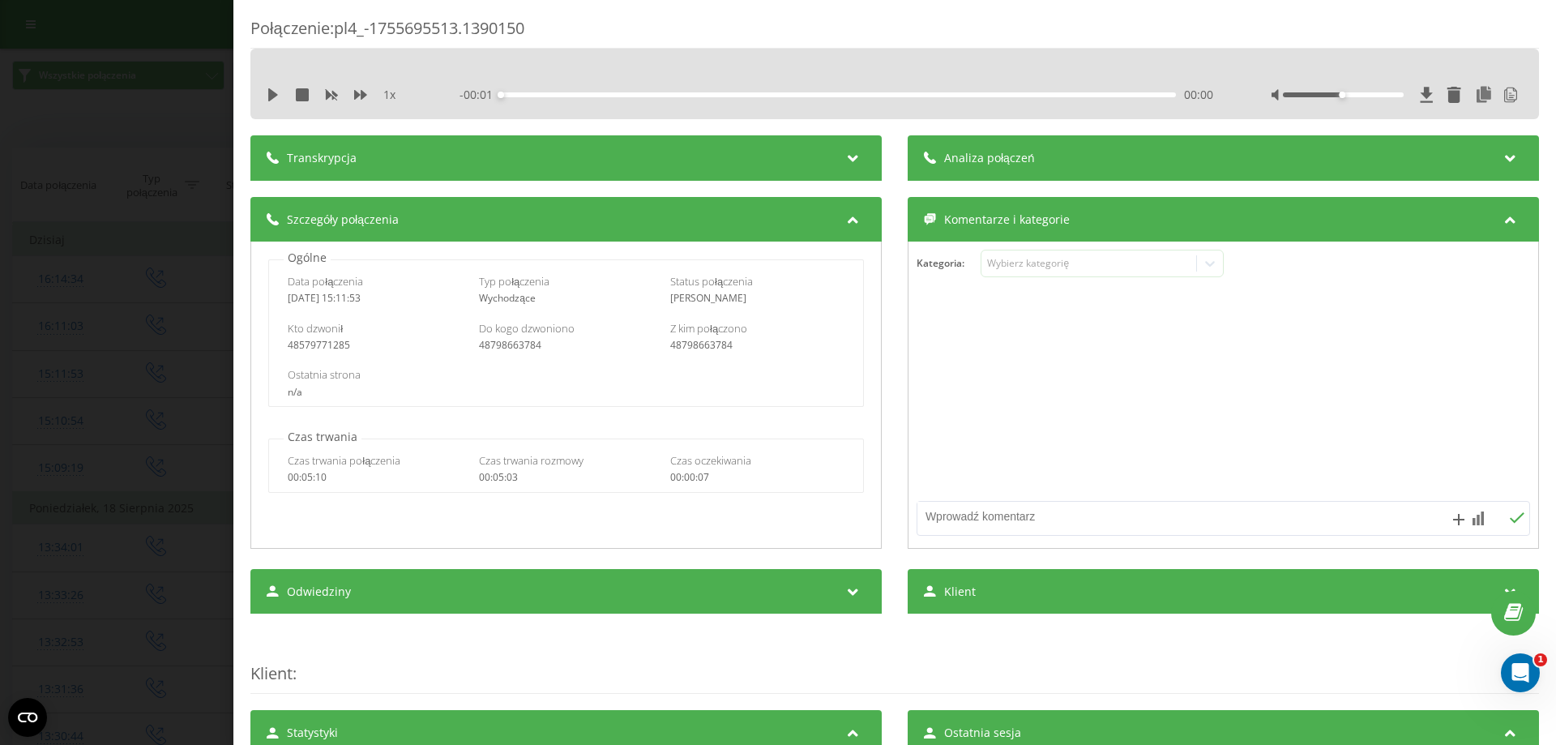
click at [777, 155] on span "Analiza połączeń" at bounding box center [989, 158] width 91 height 16
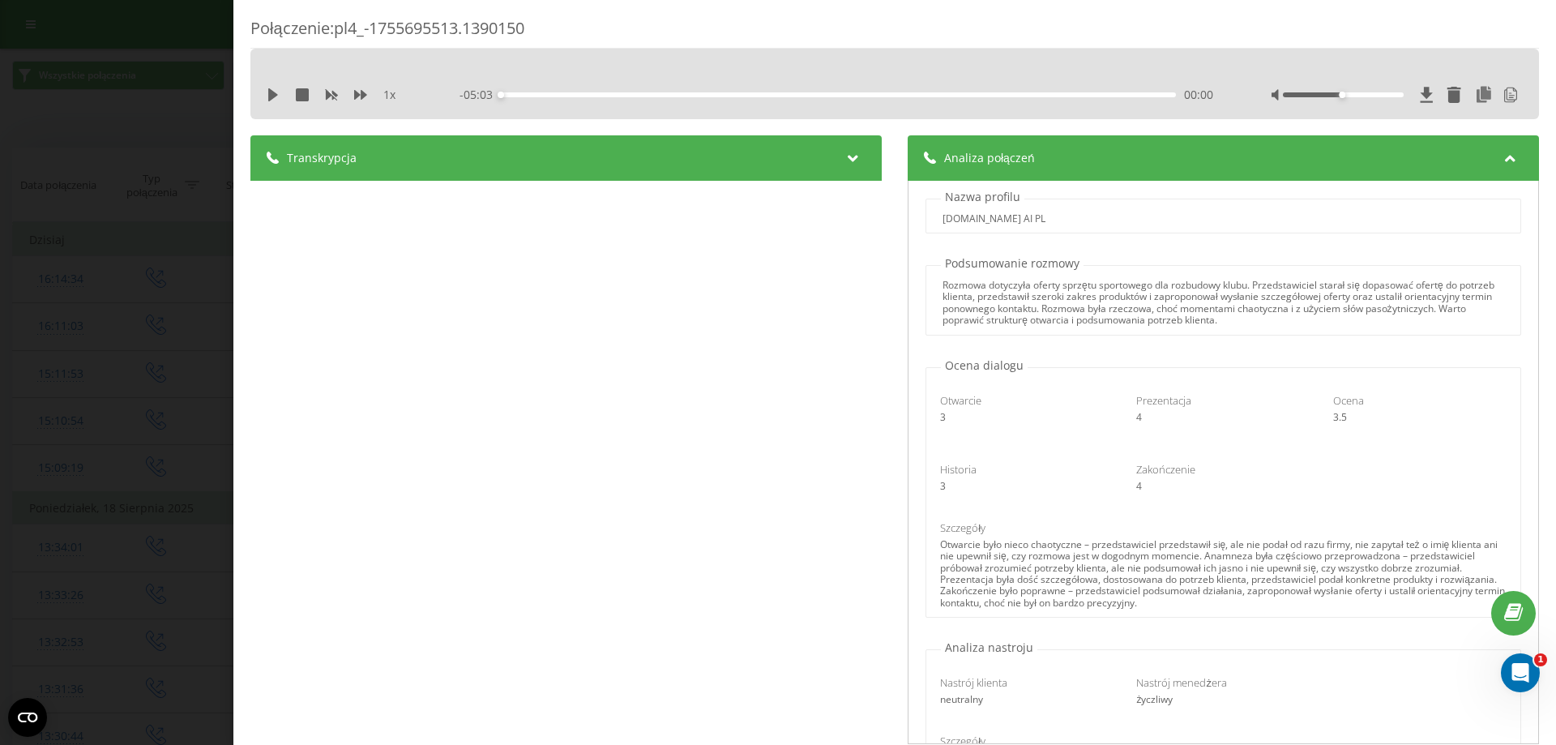
click at [777, 156] on span "Analiza połączeń" at bounding box center [989, 158] width 91 height 16
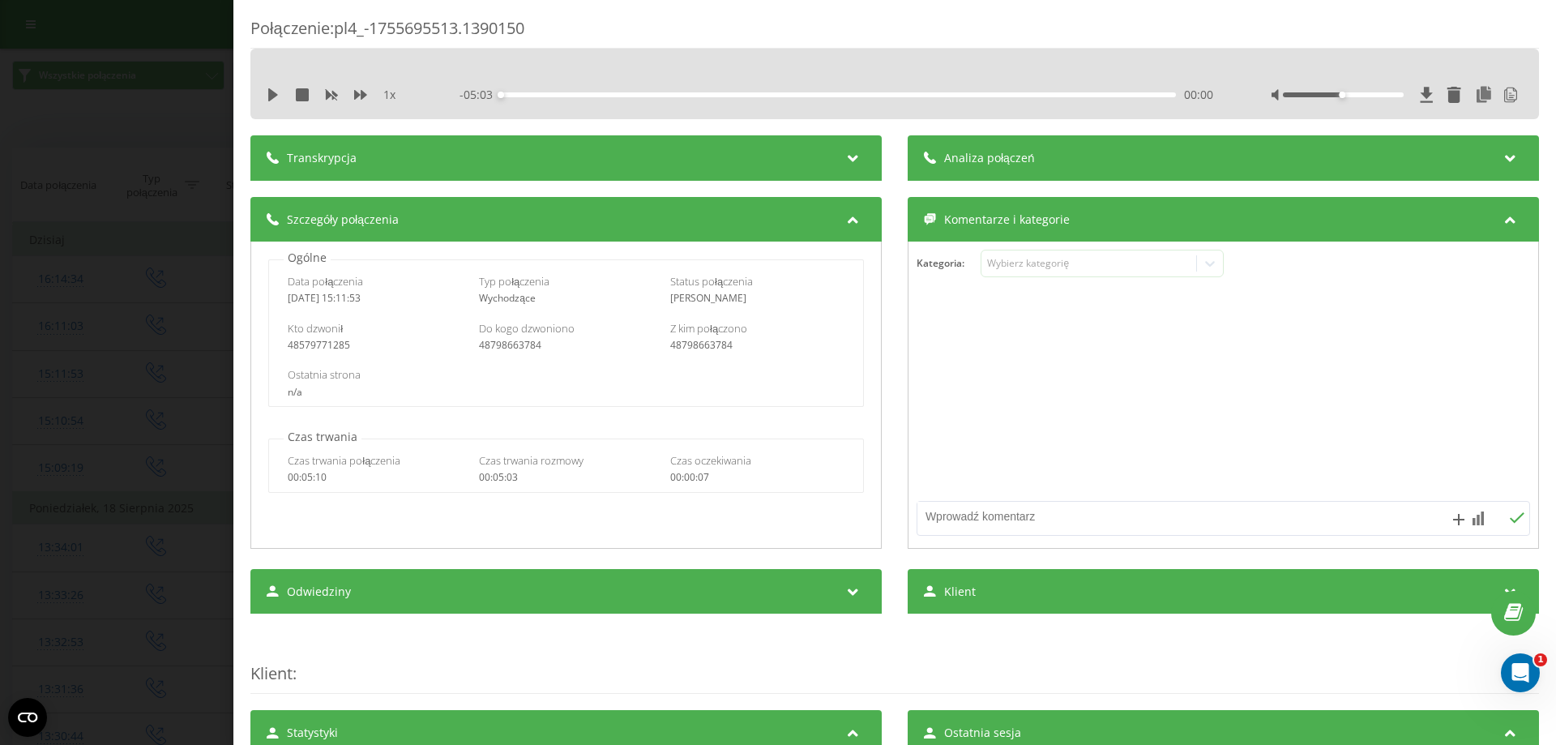
click at [152, 302] on div "Połączenie : pl4_-1755695513.1390150 1 x - 05:03 00:00 00:00 Transkrypcja 00:00…" at bounding box center [778, 372] width 1556 height 745
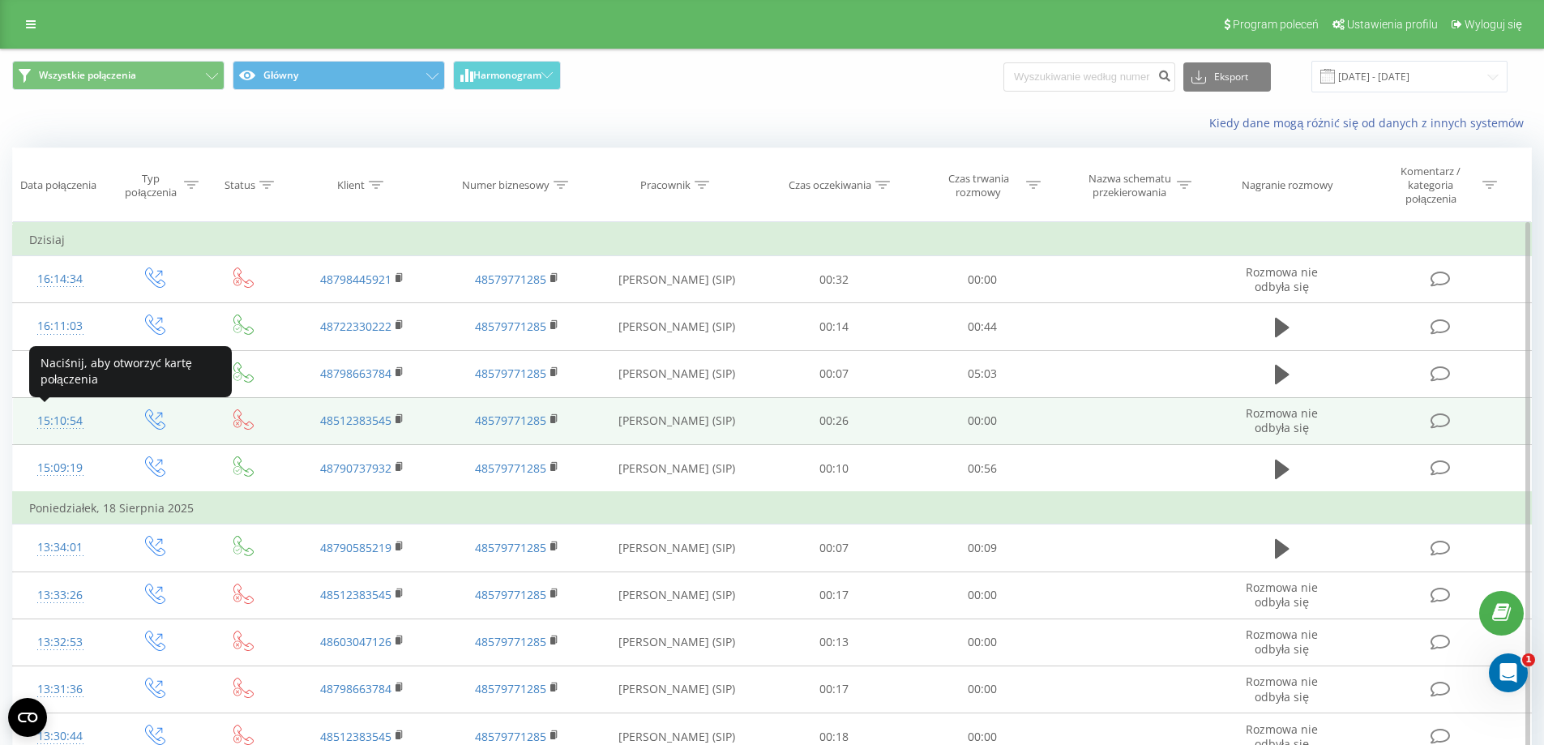
click at [55, 421] on div "15:10:54" at bounding box center [60, 421] width 62 height 32
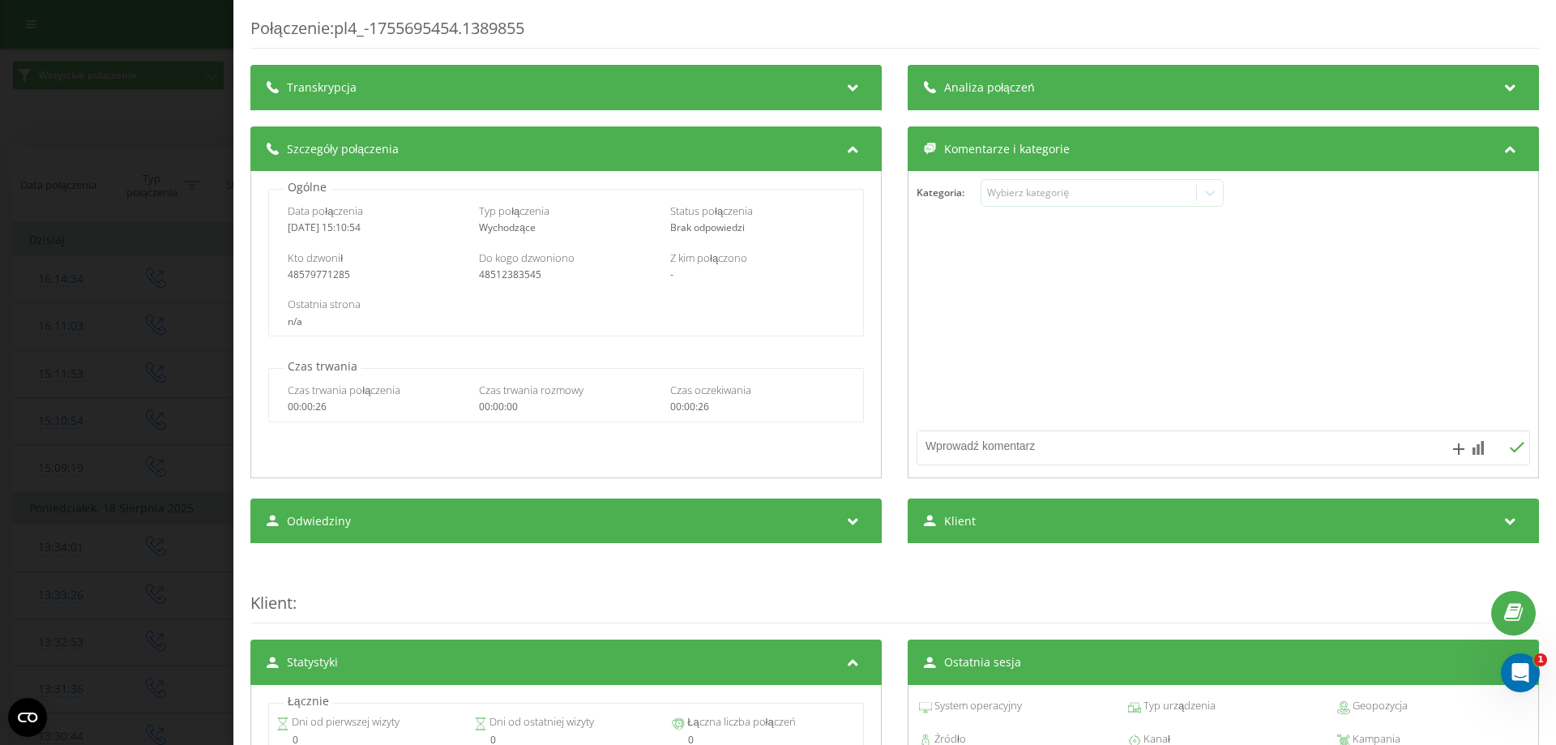
click at [389, 96] on div "Transkrypcja" at bounding box center [565, 87] width 631 height 45
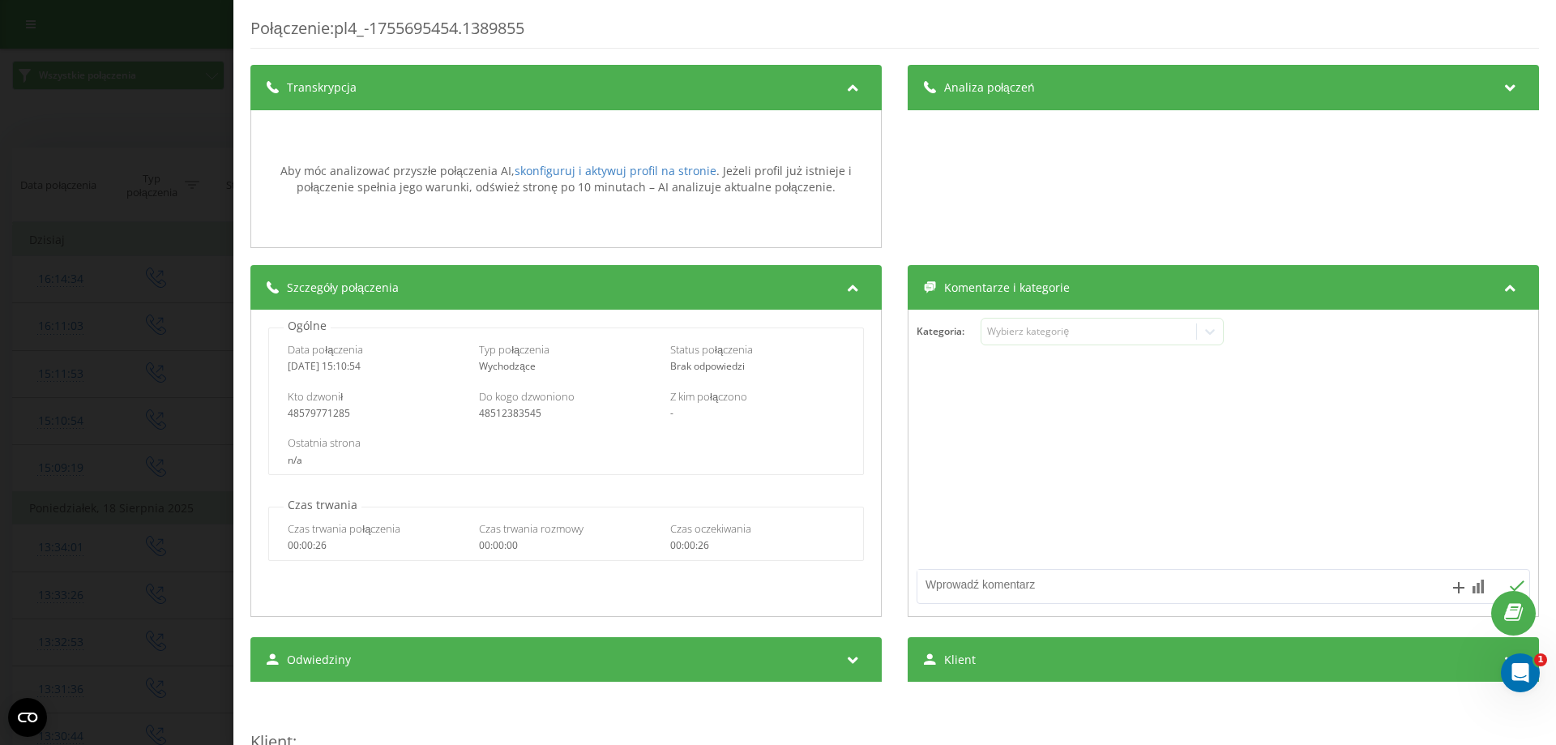
click at [638, 85] on div "Transkrypcja" at bounding box center [565, 87] width 631 height 45
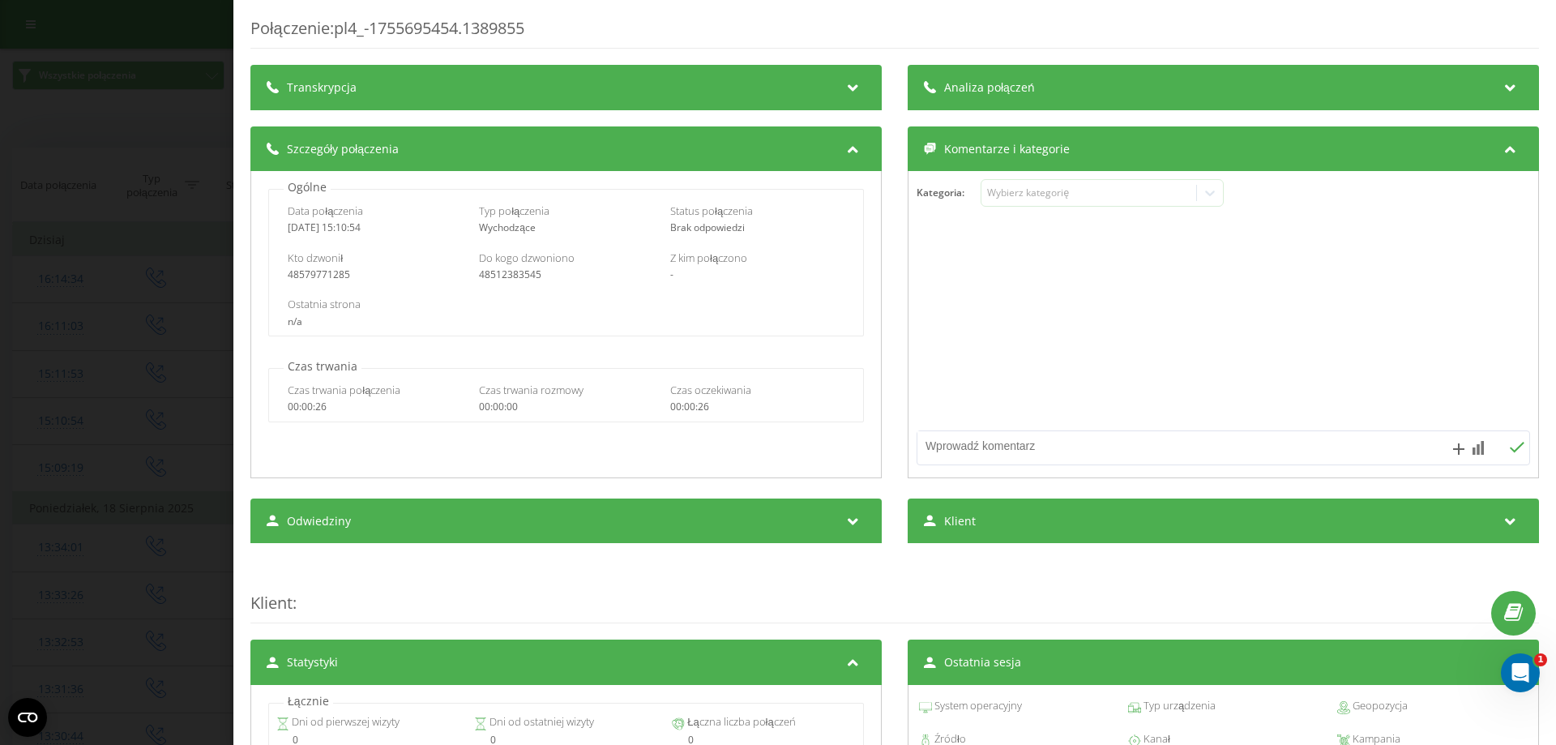
click at [204, 235] on div "Połączenie : pl4_-1755695454.1389855 Transkrypcja Aby móc analizować przyszłe p…" at bounding box center [778, 372] width 1556 height 745
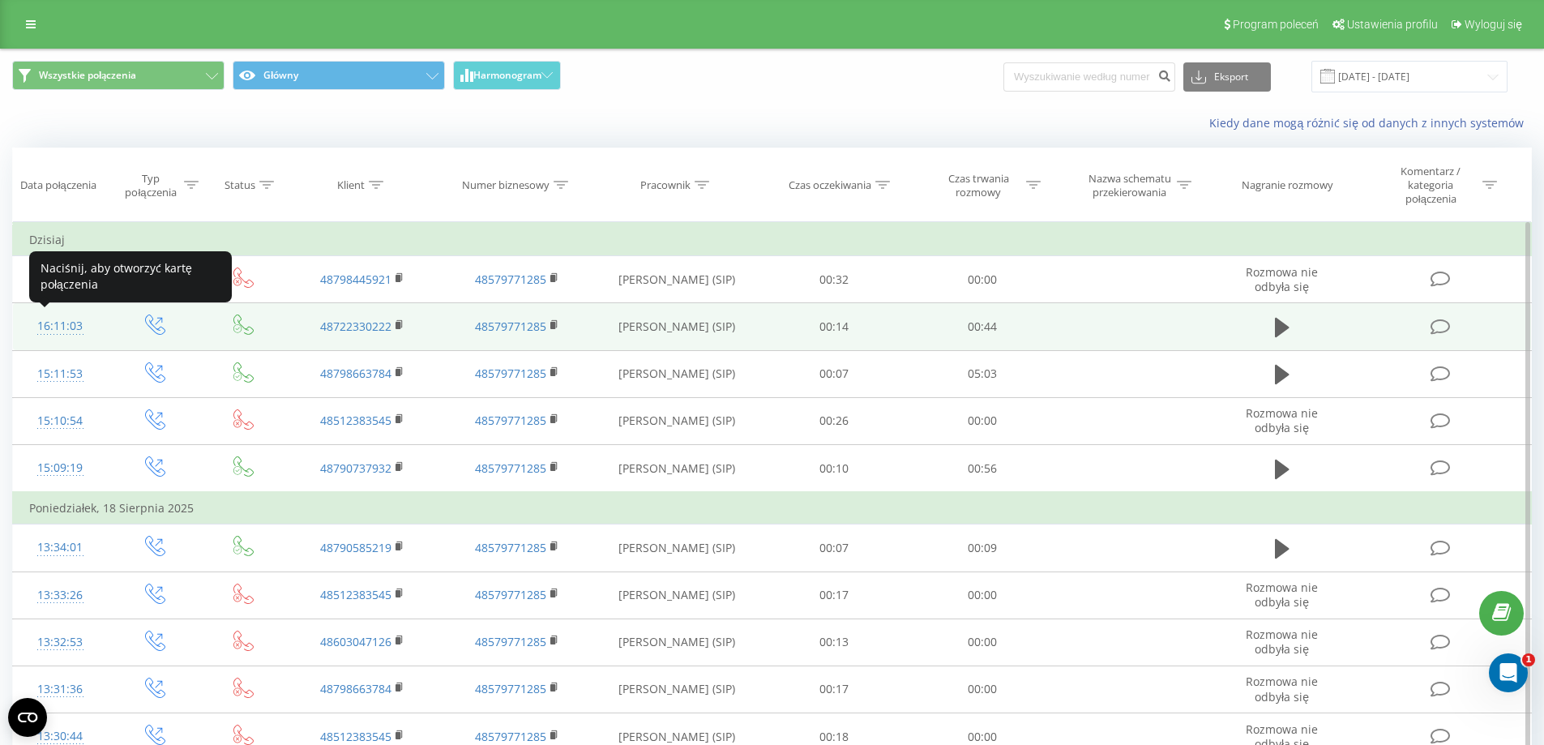
click at [66, 322] on div "16:11:03" at bounding box center [60, 326] width 62 height 32
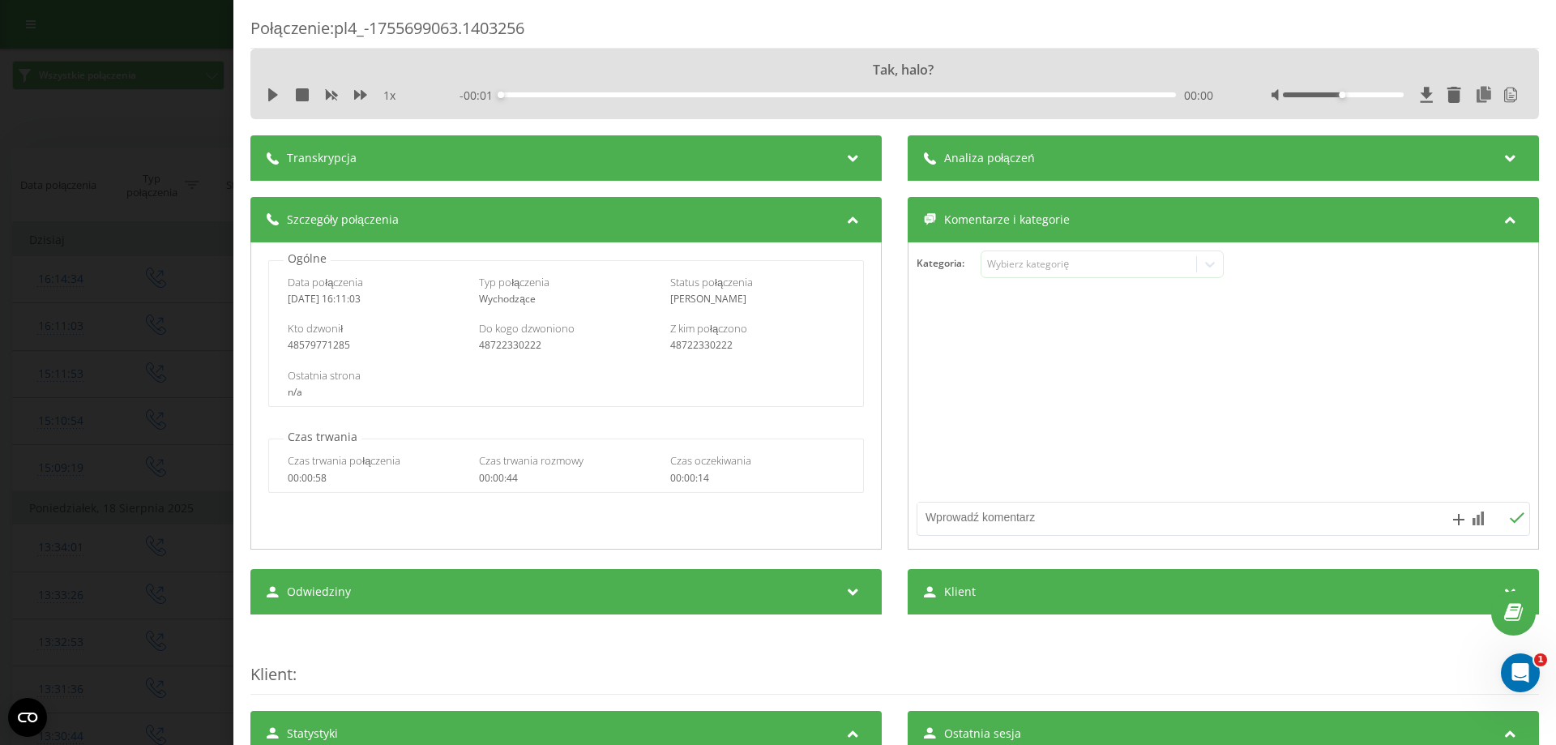
click at [496, 146] on div "Transkrypcja" at bounding box center [565, 157] width 631 height 45
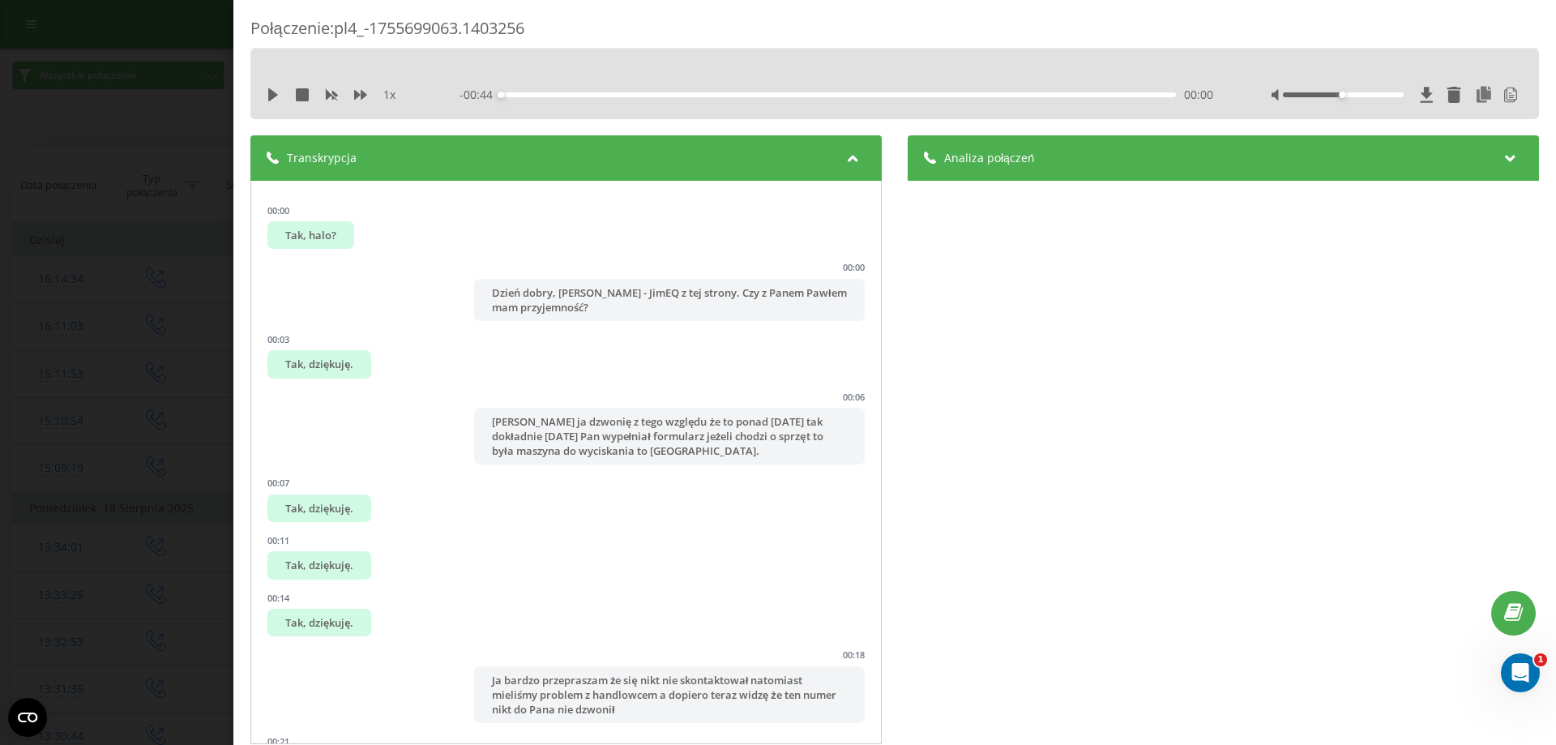
click at [258, 92] on div "1 x - 00:44 00:00 00:00" at bounding box center [894, 84] width 1288 height 70
click at [271, 96] on icon at bounding box center [273, 94] width 10 height 13
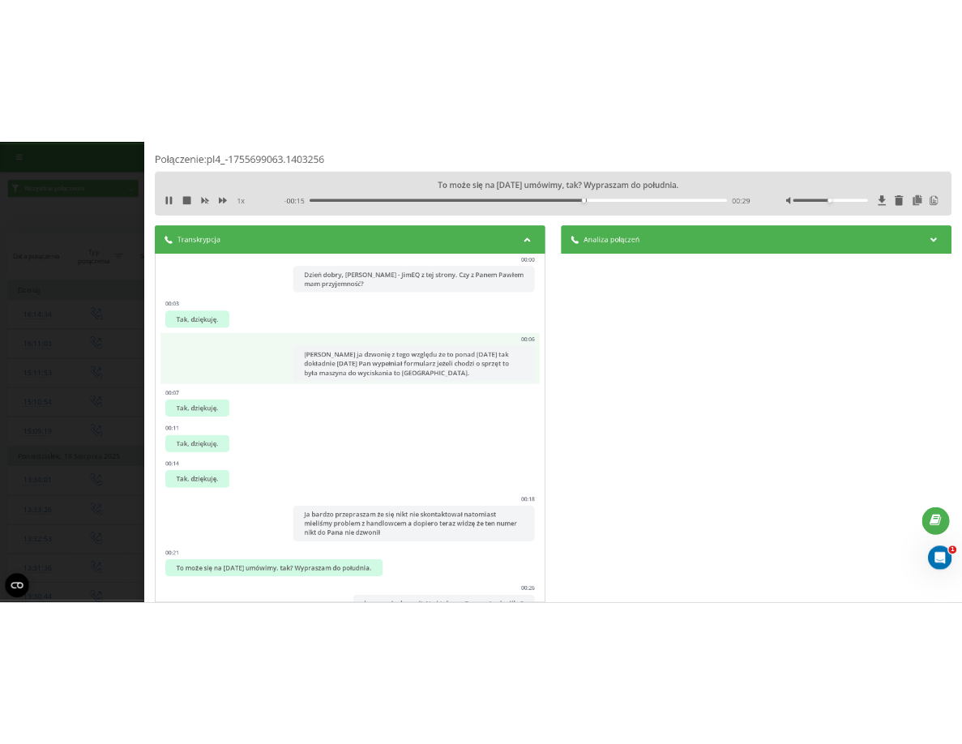
scroll to position [81, 0]
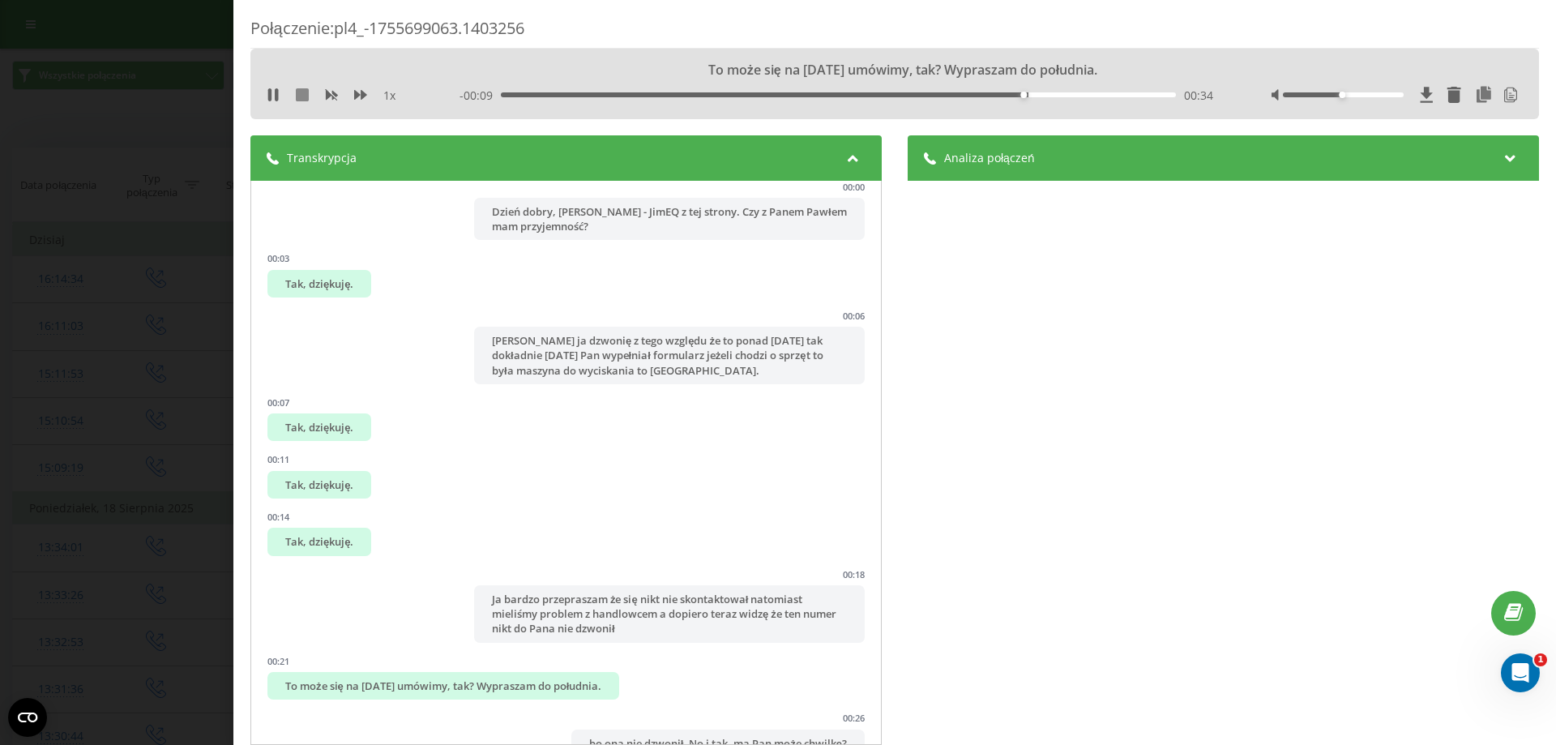
click at [301, 100] on icon at bounding box center [302, 94] width 13 height 13
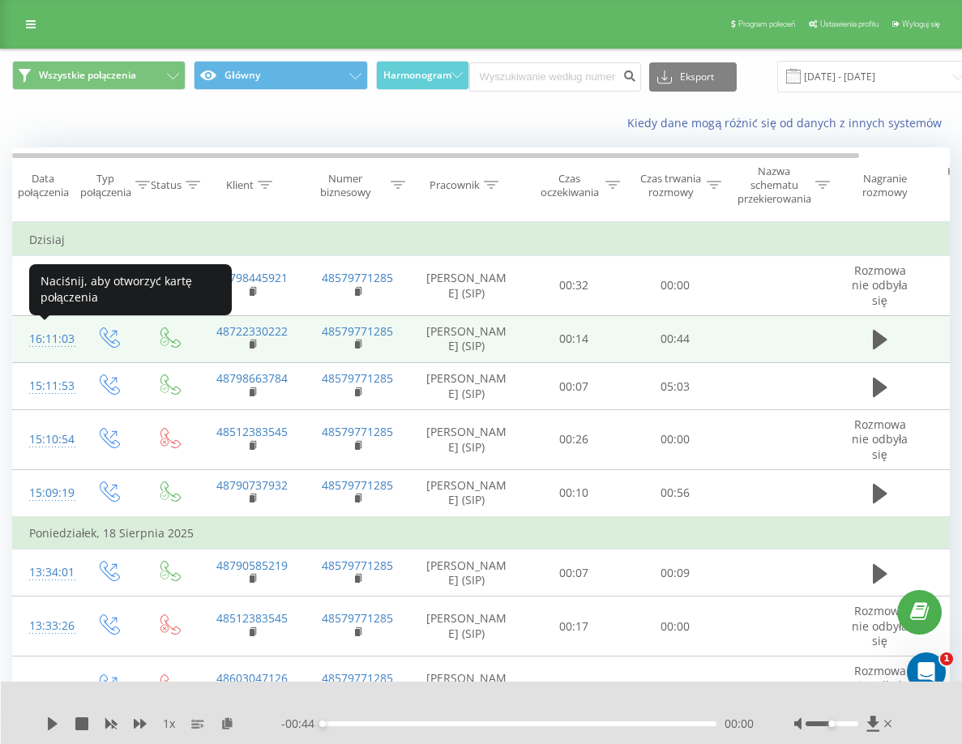
click at [60, 331] on div "16:11:03" at bounding box center [45, 339] width 32 height 32
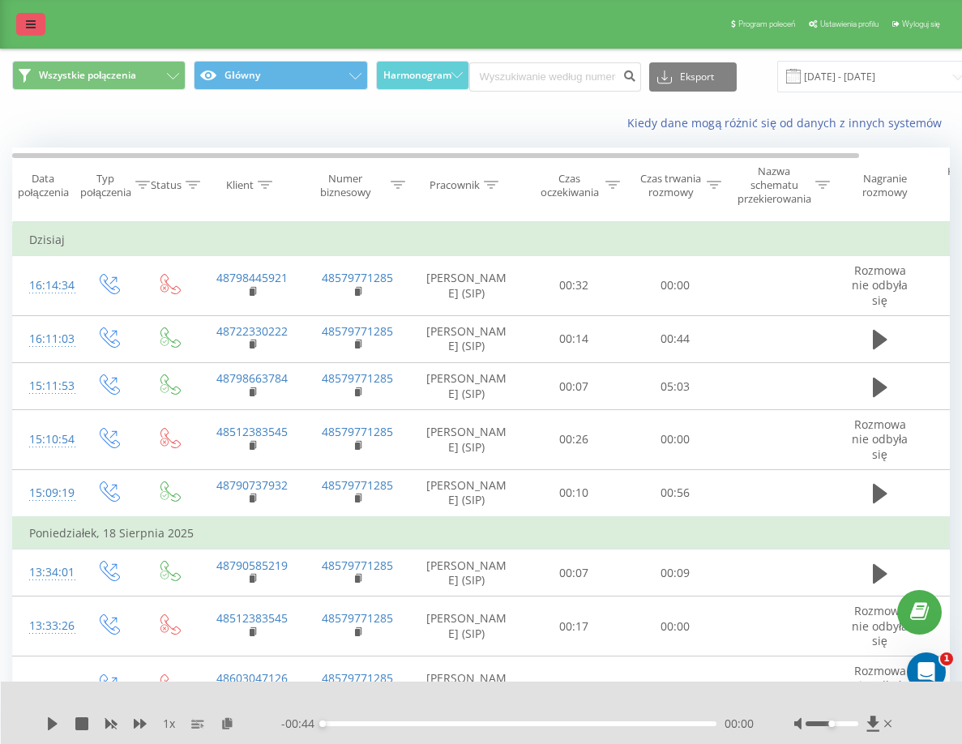
click at [35, 32] on link at bounding box center [30, 24] width 29 height 23
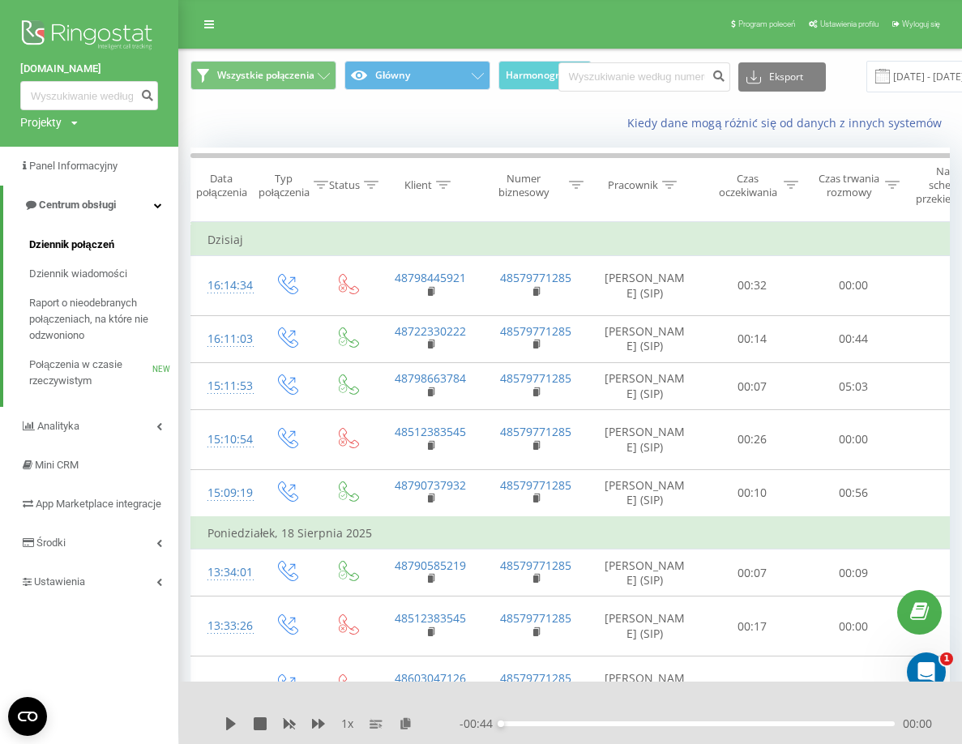
click at [104, 237] on span "Dziennik połączeń" at bounding box center [71, 245] width 85 height 16
click at [94, 244] on span "Dziennik połączeń" at bounding box center [71, 245] width 85 height 16
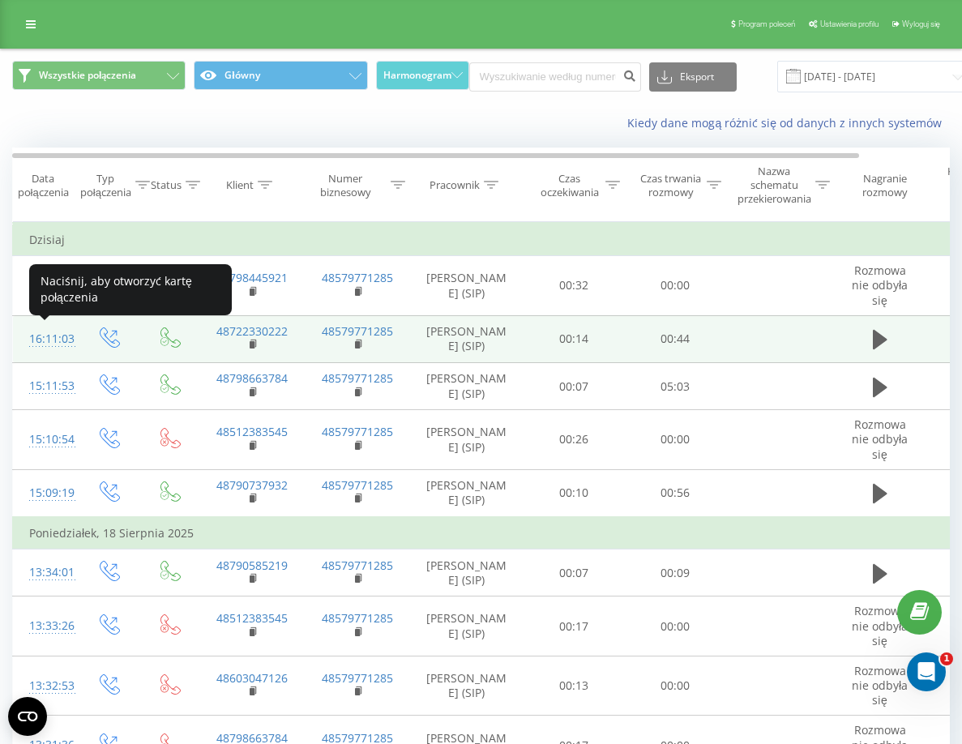
click at [55, 342] on div "16:11:03" at bounding box center [45, 339] width 32 height 32
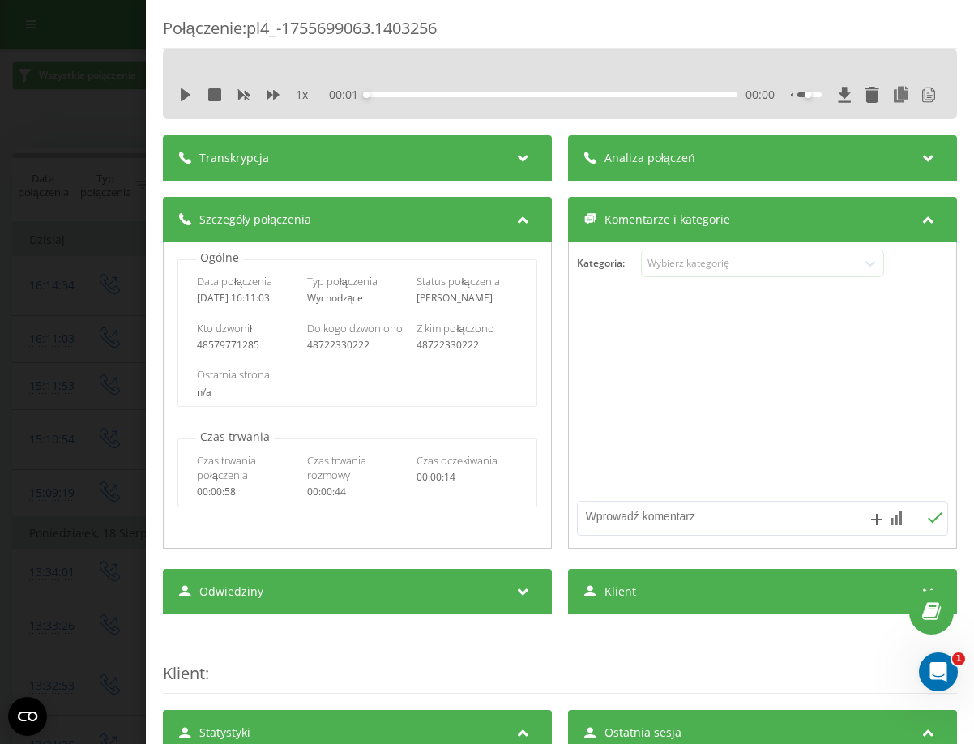
click at [411, 87] on div "- 00:01 00:00 00:00" at bounding box center [550, 95] width 450 height 16
click at [403, 174] on div "Transkrypcja" at bounding box center [357, 157] width 389 height 45
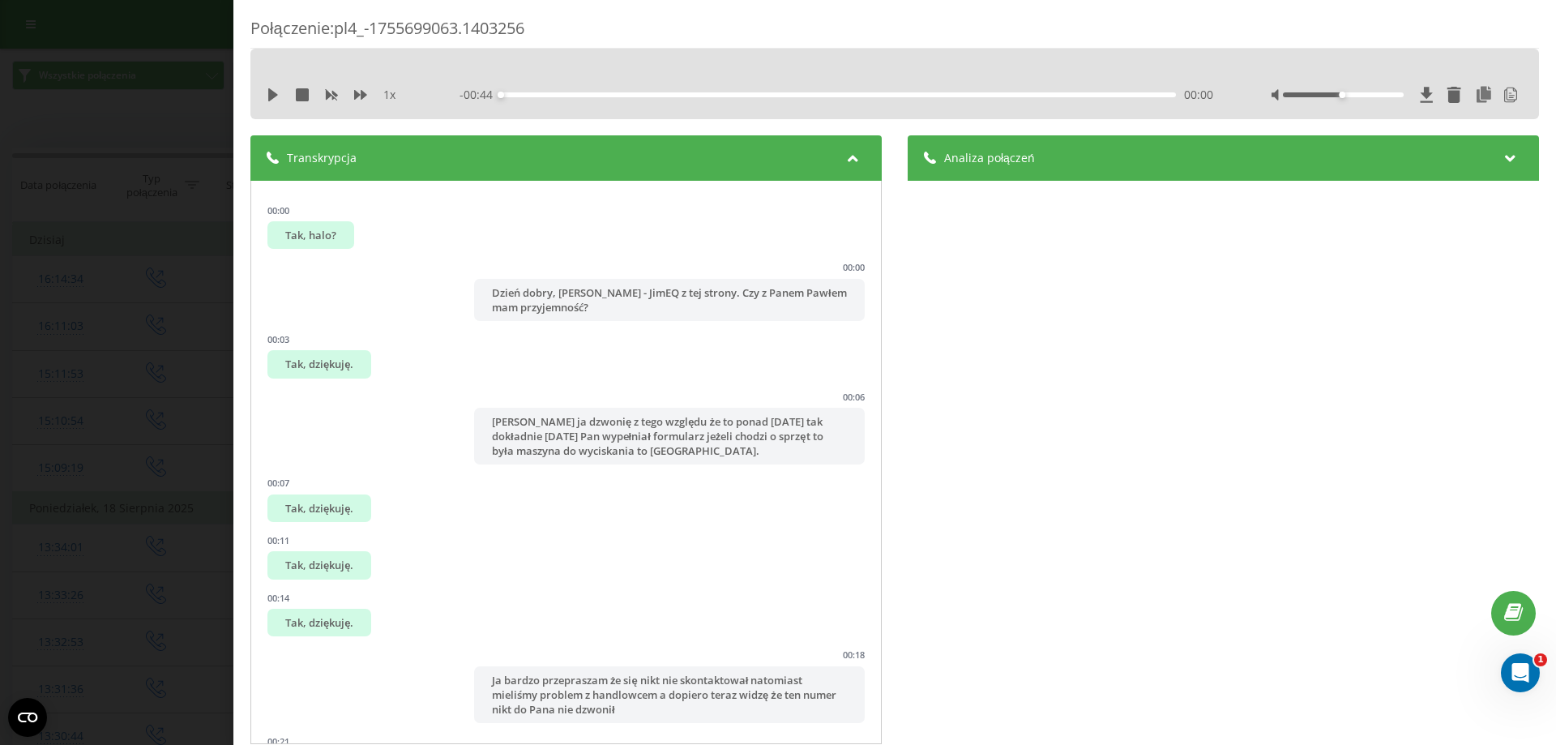
click at [117, 284] on div "Połączenie : pl4_-1755699063.1403256 1 x - 00:44 00:00 00:00 Transkrypcja 00:00…" at bounding box center [778, 372] width 1556 height 745
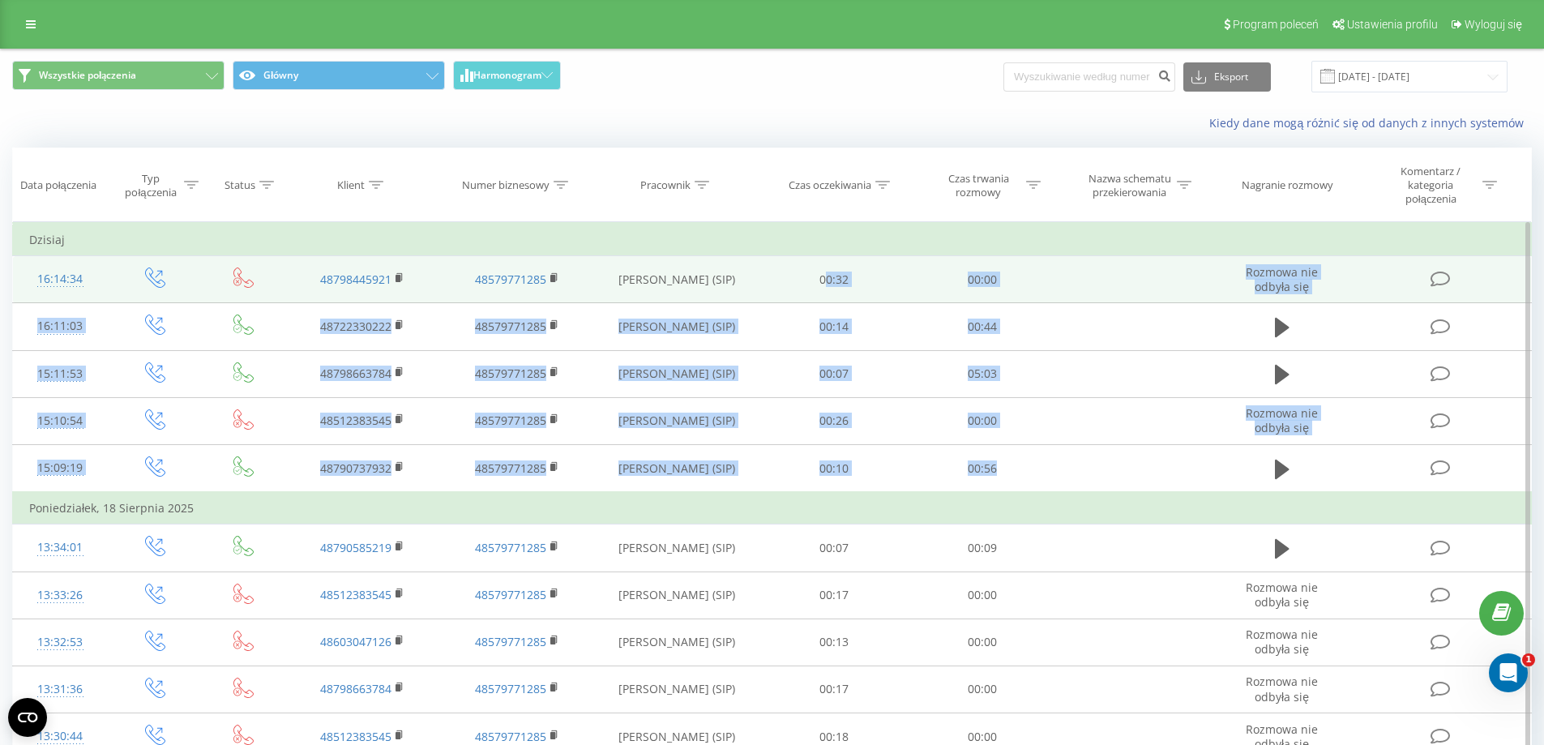
drag, startPoint x: 1006, startPoint y: 469, endPoint x: 827, endPoint y: 281, distance: 259.1
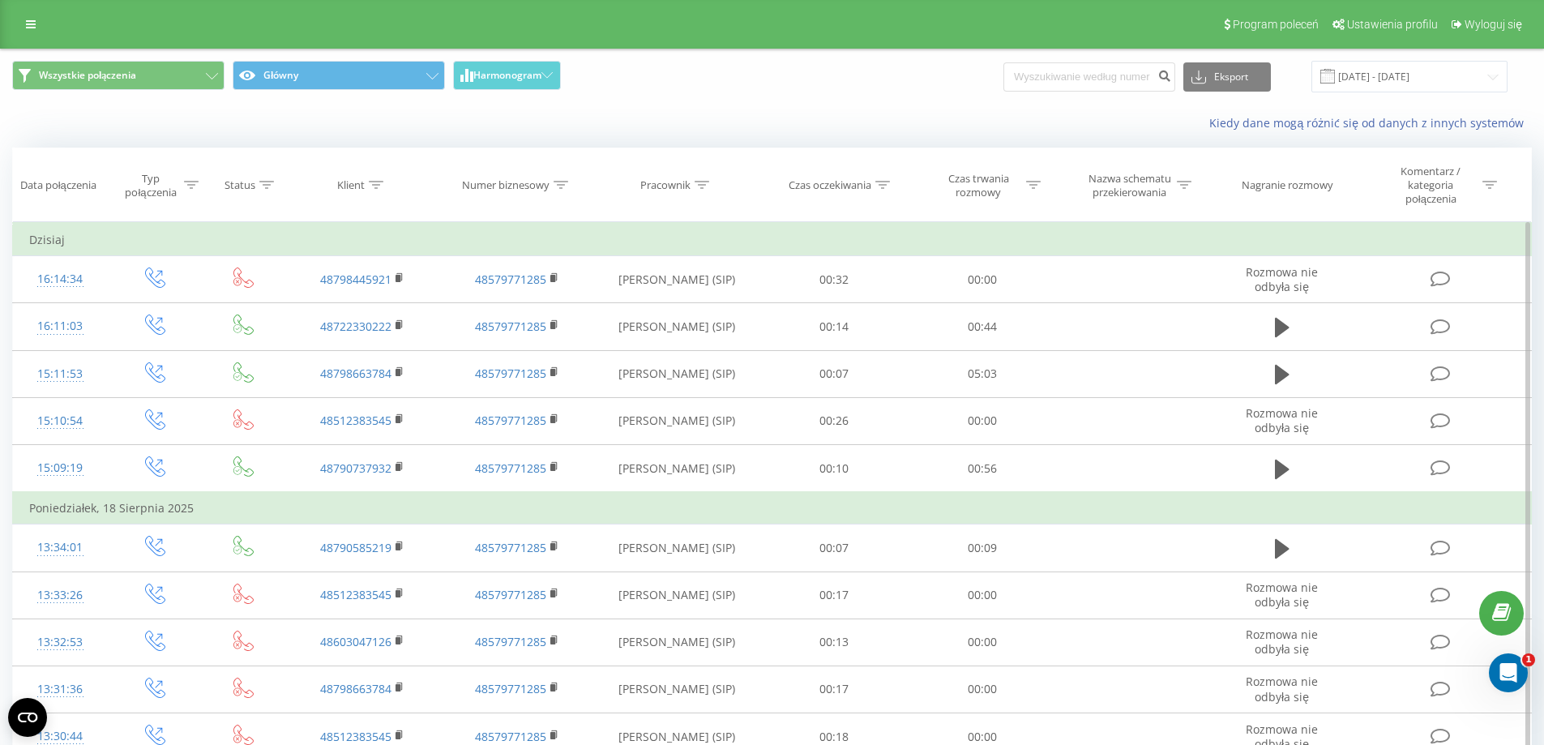
click at [807, 242] on td "Dzisiaj" at bounding box center [772, 240] width 1518 height 32
click at [24, 27] on link at bounding box center [30, 24] width 29 height 23
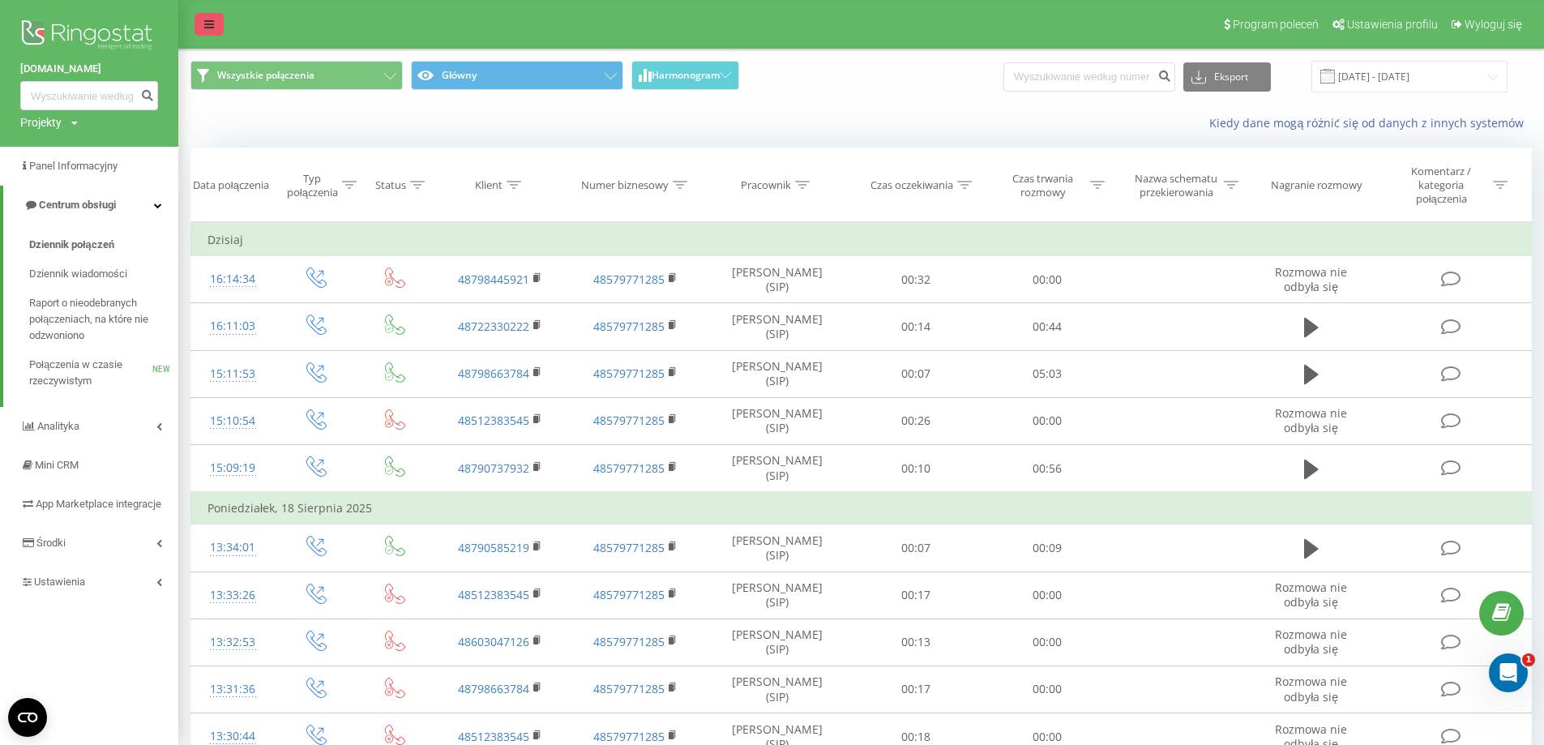
click at [195, 23] on link at bounding box center [208, 24] width 29 height 23
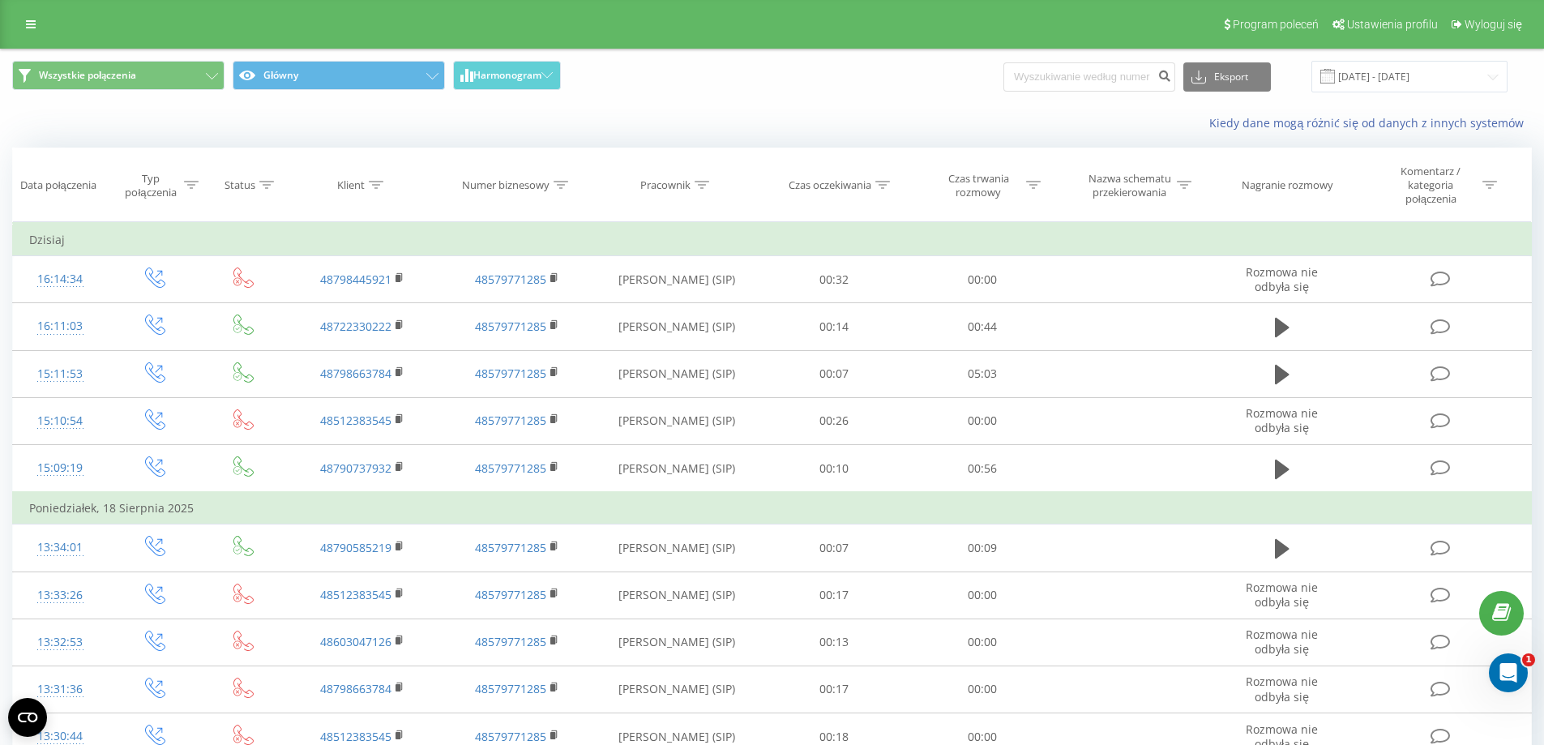
click at [357, 121] on div "Kiedy dane mogą różnić się od danych z innych systemów" at bounding box center [772, 123] width 1542 height 39
click at [626, 80] on span "Wszystkie połączenia Główny Harmonogram" at bounding box center [386, 77] width 748 height 32
click at [943, 102] on div "Wszystkie połączenia Główny Harmonogram Eksport .csv .xls .xlsx [DATE] - [DATE]" at bounding box center [772, 76] width 1542 height 54
click at [638, 101] on div "Wszystkie połączenia Główny Harmonogram Eksport .csv .xls .xlsx [DATE] - [DATE]" at bounding box center [772, 76] width 1542 height 54
click at [862, 116] on div "Kiedy dane mogą różnić się od danych z innych systemów" at bounding box center [1060, 123] width 963 height 16
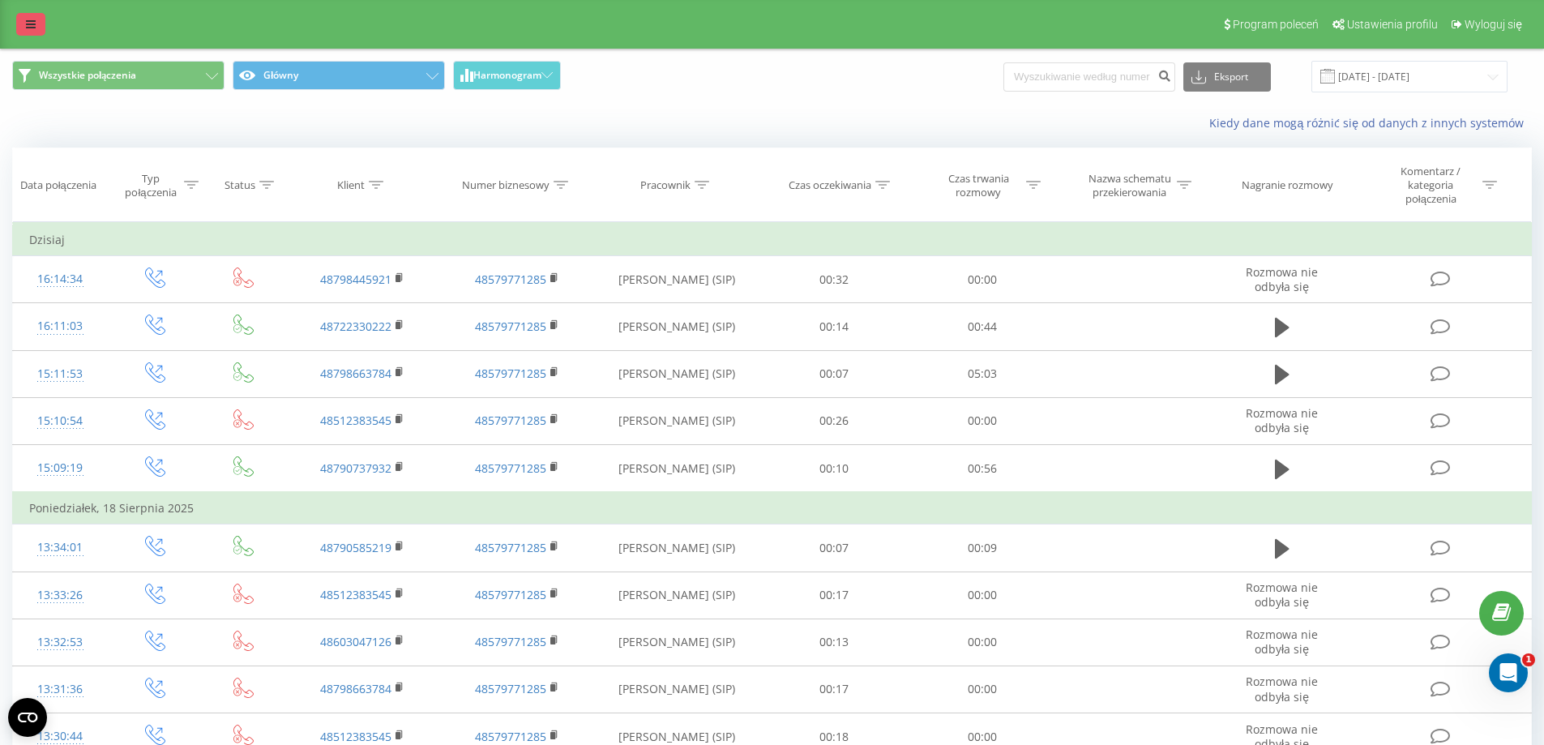
click at [37, 28] on link at bounding box center [30, 24] width 29 height 23
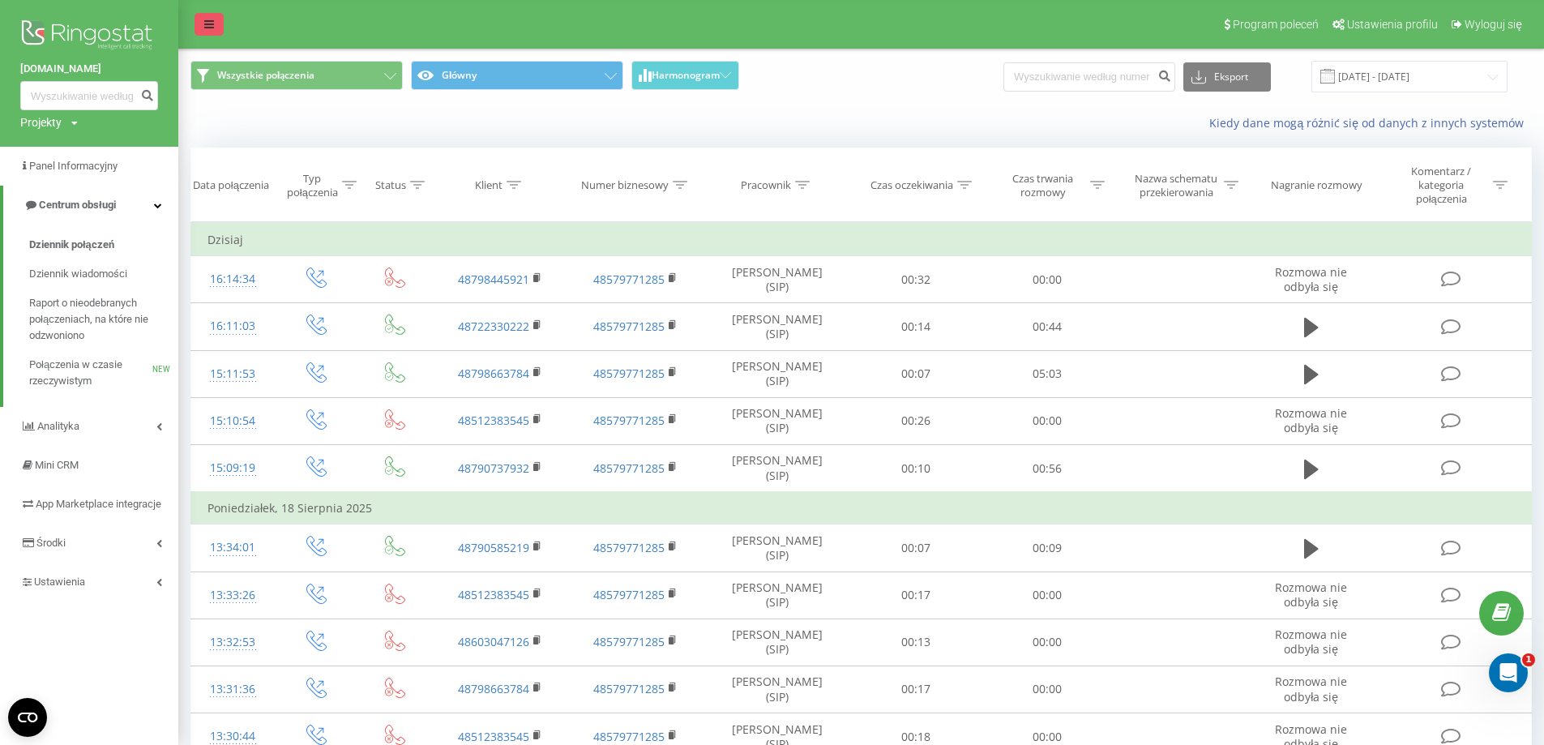
click at [199, 22] on link at bounding box center [208, 24] width 29 height 23
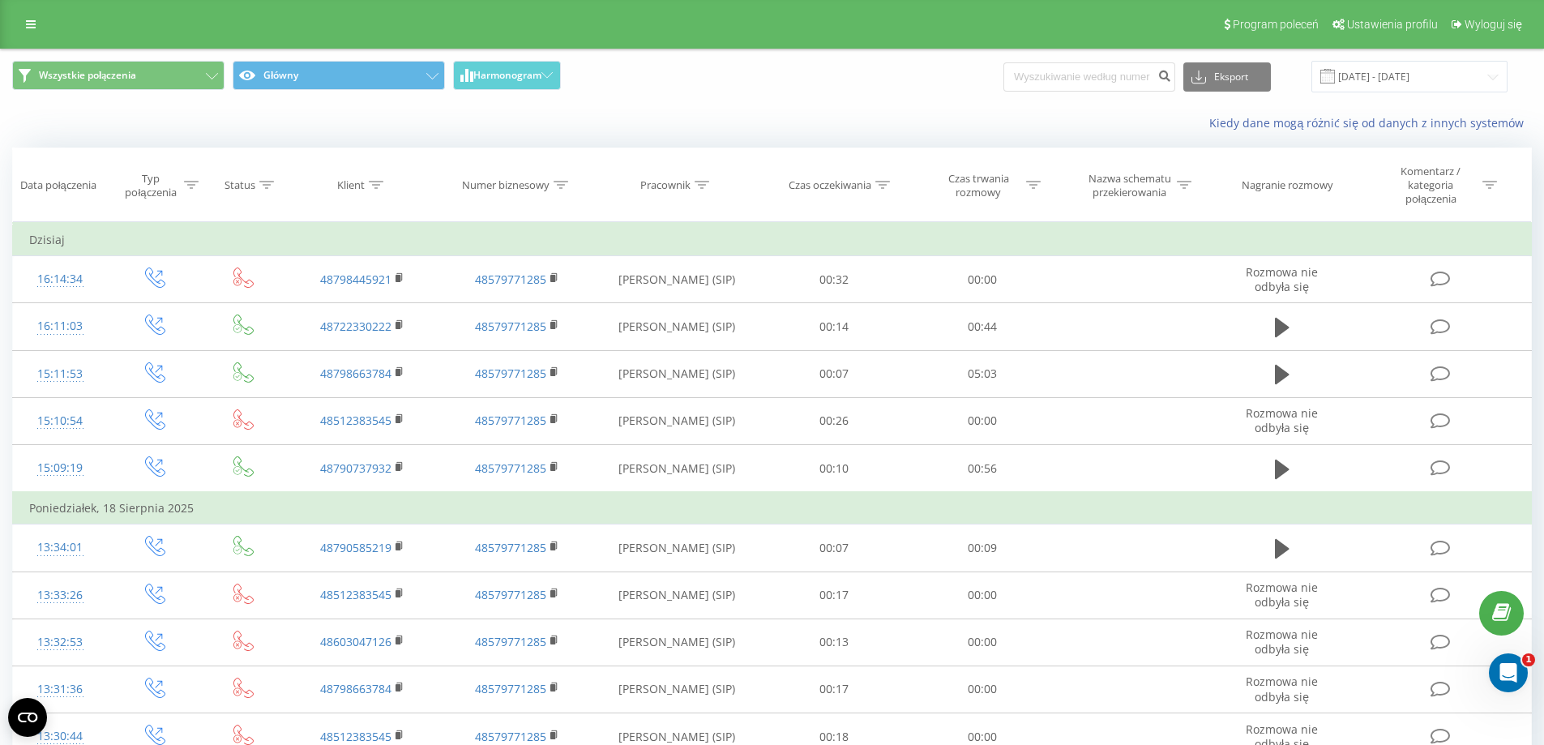
click at [956, 82] on div "Wszystkie połączenia Główny Harmonogram Eksport .csv .xls .xlsx [DATE] - [DATE]" at bounding box center [771, 77] width 1519 height 32
click at [899, 101] on div "Wszystkie połączenia Główny Harmonogram Eksport .csv .xls .xlsx [DATE] - [DATE]" at bounding box center [772, 76] width 1542 height 54
click at [899, 75] on div "Wszystkie połączenia Główny Harmonogram Eksport .csv .xls .xlsx [DATE] - [DATE]" at bounding box center [771, 77] width 1519 height 32
